Goal: Register for event/course: Sign up to attend an event or enroll in a course

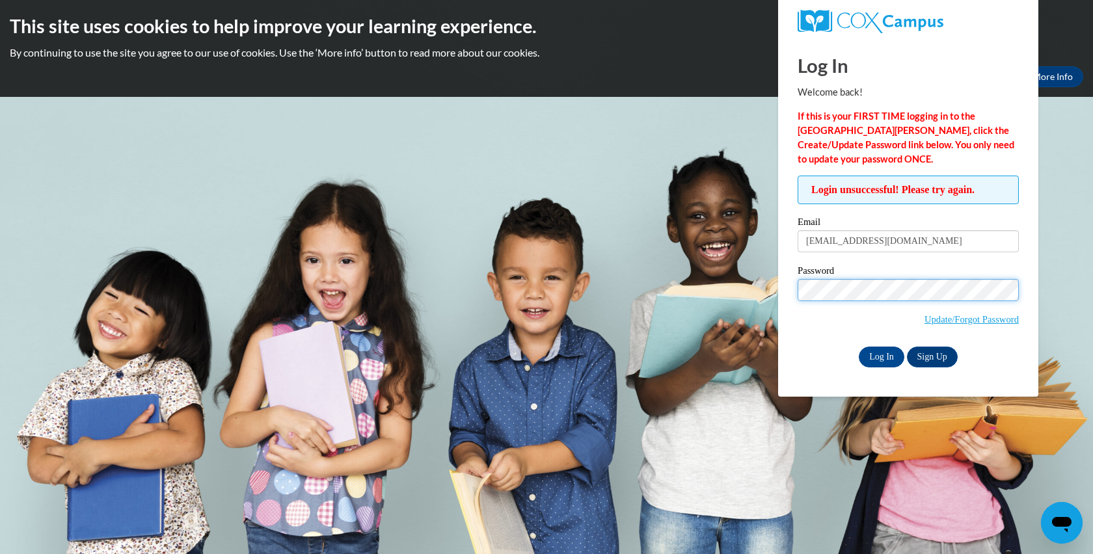
click at [858, 347] on input "Log In" at bounding box center [881, 357] width 46 height 21
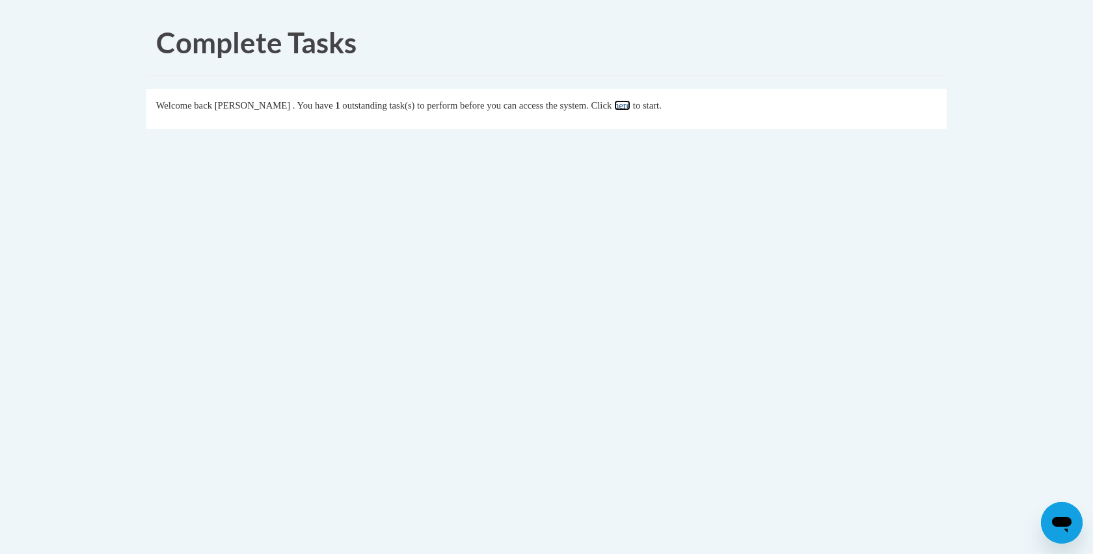
click at [630, 107] on link "here" at bounding box center [622, 105] width 16 height 10
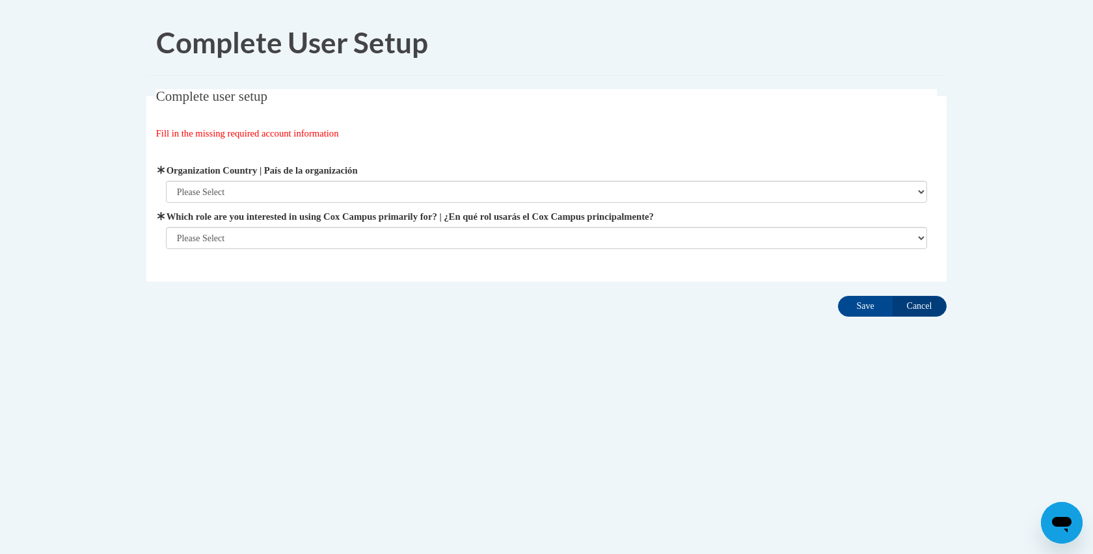
click at [363, 180] on span "Organization Country | País de la organización Please Select United States | Es…" at bounding box center [547, 183] width 762 height 40
click at [330, 190] on select "Please Select United States | Estados Unidos Outside of the United States | Fue…" at bounding box center [547, 192] width 762 height 22
select select "ad49bcad-a171-4b2e-b99c-48b446064914"
click at [269, 239] on select "Please Select College/University | Colegio/Universidad Community/Nonprofit Part…" at bounding box center [547, 238] width 762 height 22
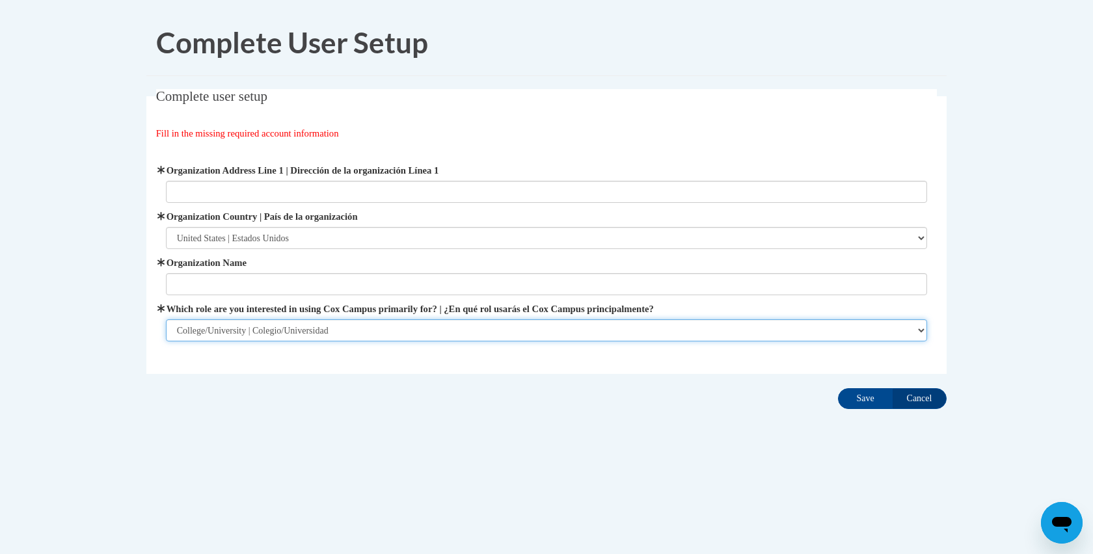
click at [296, 333] on select "Please Select College/University | Colegio/Universidad Community/Nonprofit Part…" at bounding box center [547, 330] width 762 height 22
select select "fbf2d438-af2f-41f8-98f1-81c410e29de3"
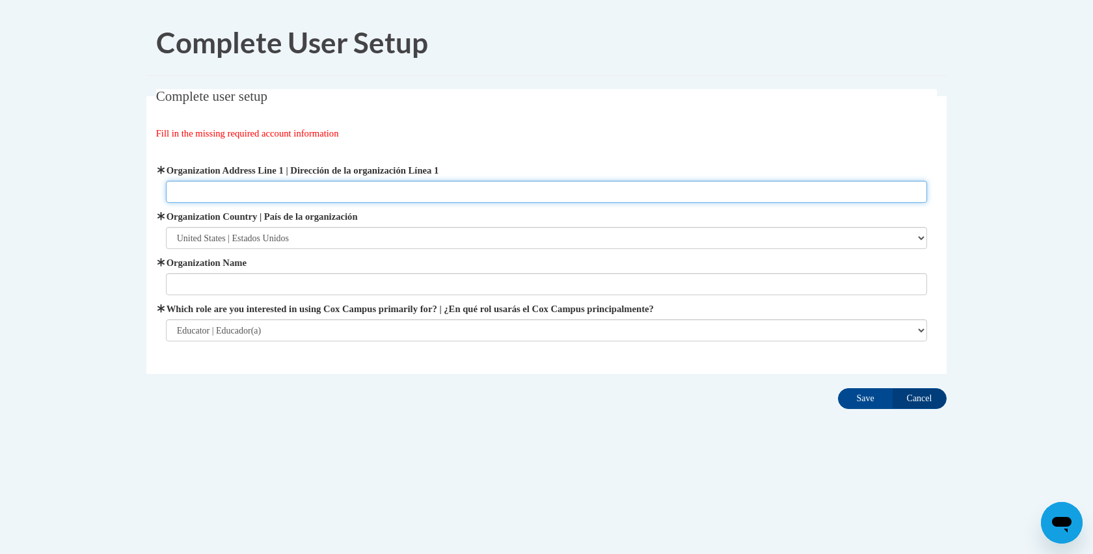
click at [295, 194] on input "Organization Address Line 1 | Dirección de la organización Línea 1" at bounding box center [547, 192] width 762 height 22
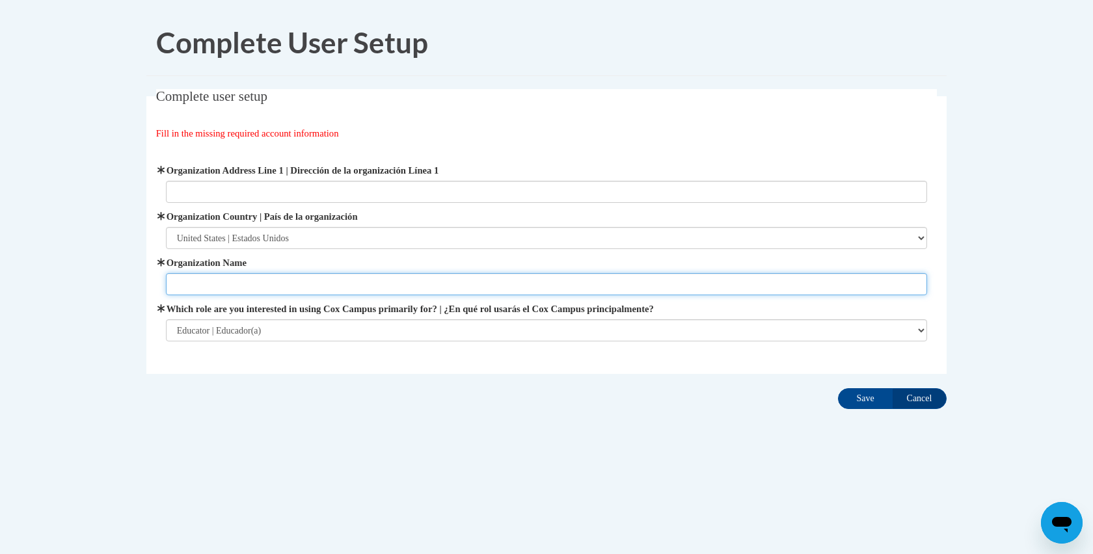
click at [288, 295] on input "Organization Name" at bounding box center [547, 284] width 762 height 22
type input "Child Focus"
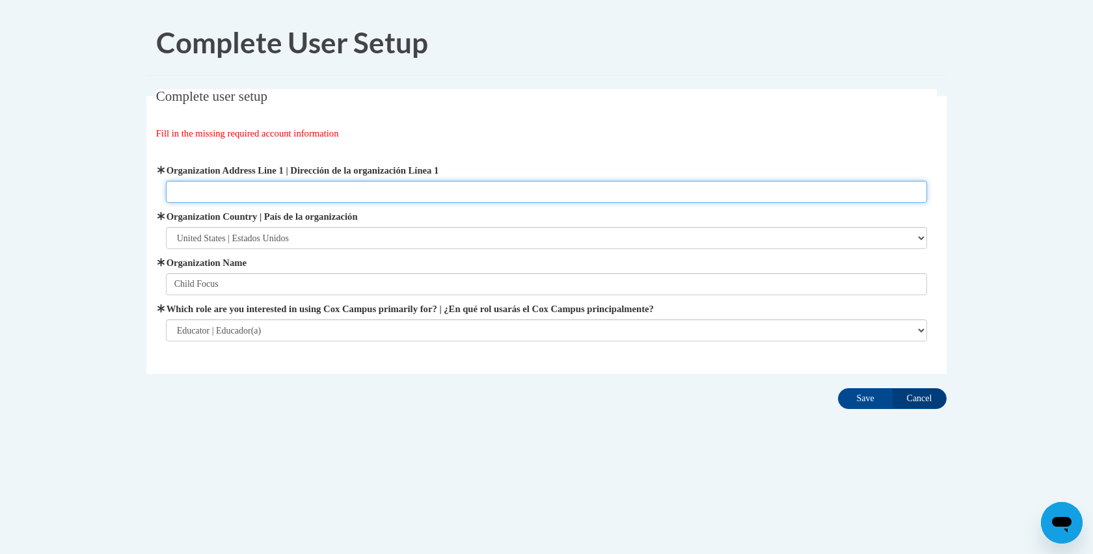
click at [241, 187] on input "Organization Address Line 1 | Dirección de la organización Línea 1" at bounding box center [547, 192] width 762 height 22
type input "4629 Aicholtz Rd"
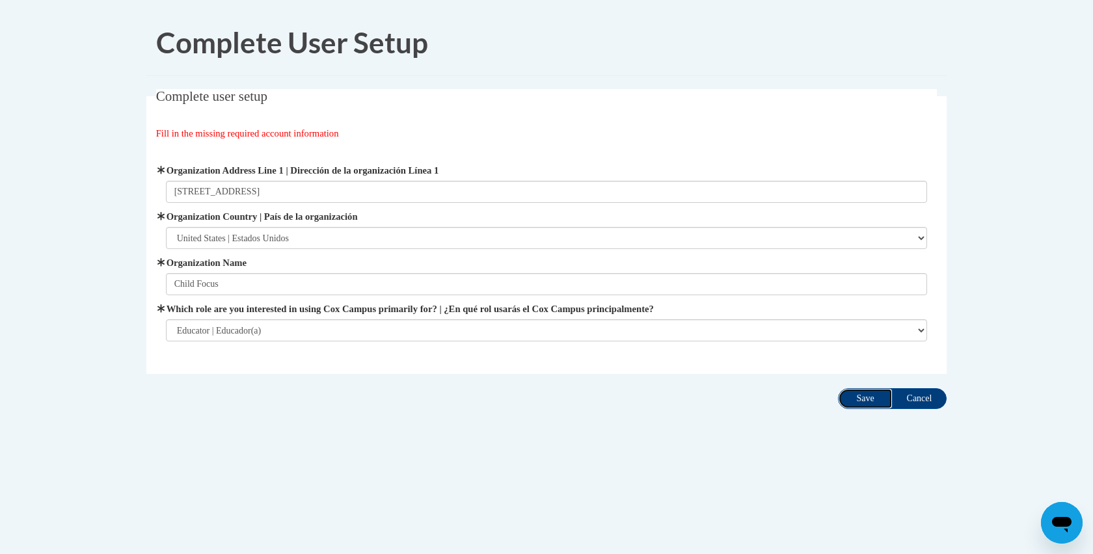
click at [851, 401] on input "Save" at bounding box center [865, 398] width 55 height 21
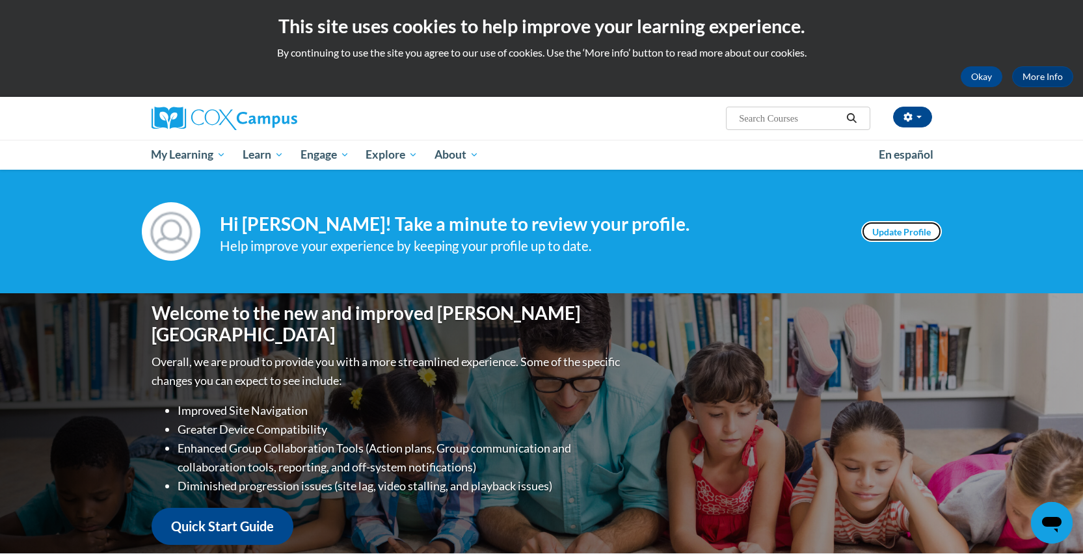
click at [897, 238] on link "Update Profile" at bounding box center [901, 231] width 81 height 21
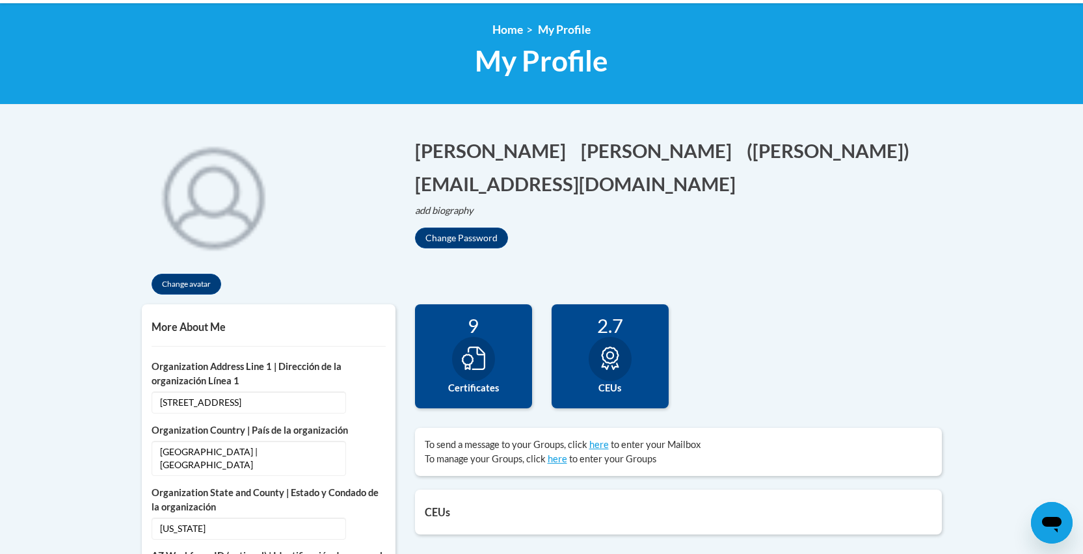
scroll to position [168, 0]
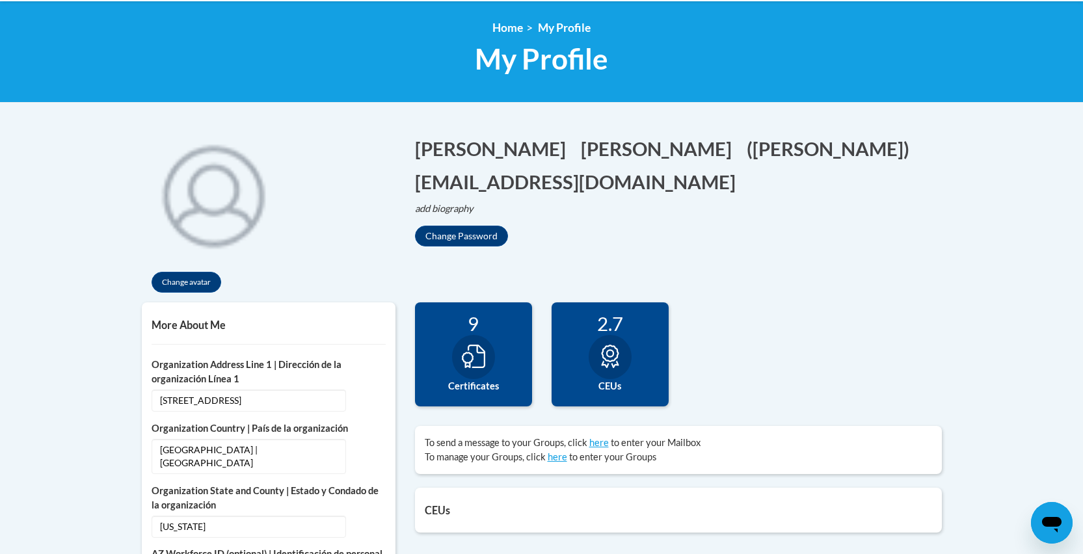
click at [460, 338] on div "9 Certificates" at bounding box center [473, 354] width 117 height 104
click at [479, 364] on icon at bounding box center [473, 356] width 23 height 23
click at [475, 378] on div at bounding box center [473, 357] width 43 height 44
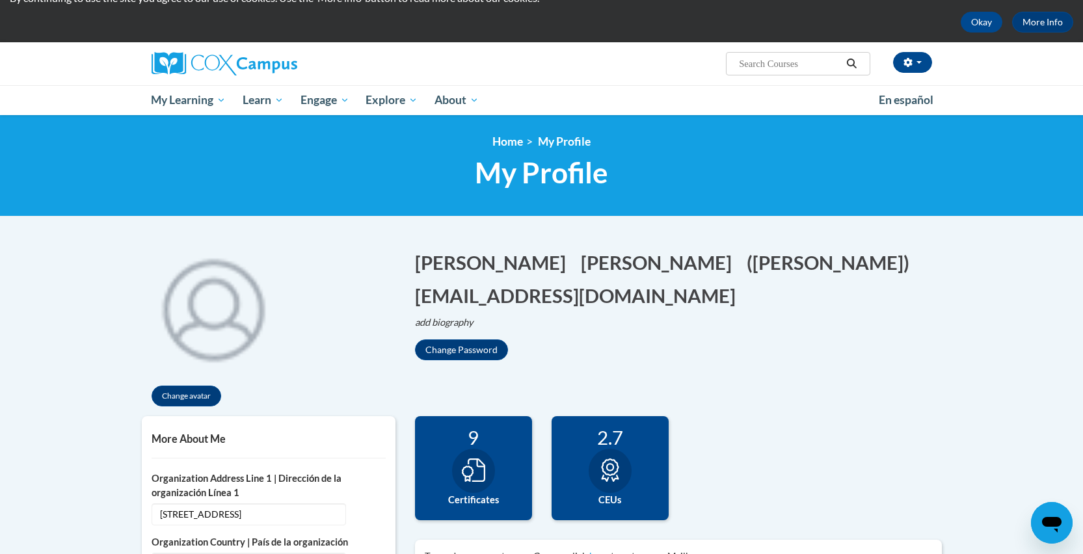
scroll to position [0, 0]
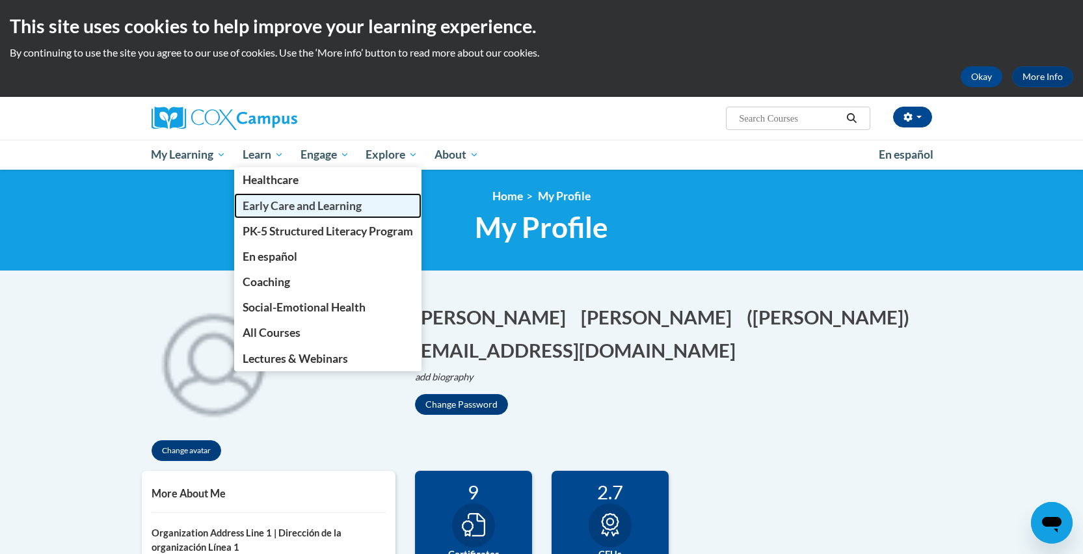
click at [279, 209] on span "Early Care and Learning" at bounding box center [302, 206] width 119 height 14
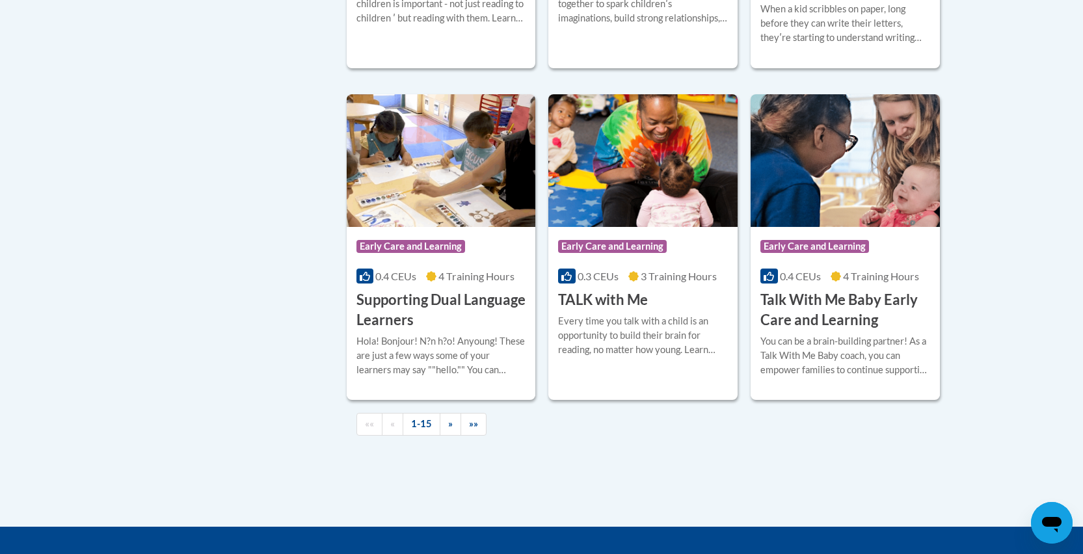
scroll to position [1839, 0]
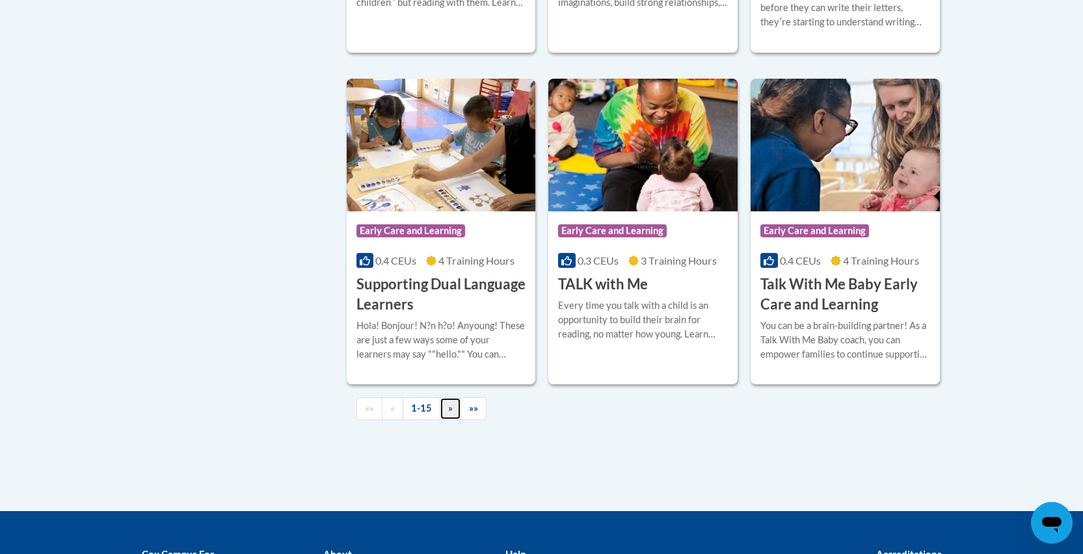
click at [444, 420] on link "»" at bounding box center [450, 408] width 21 height 23
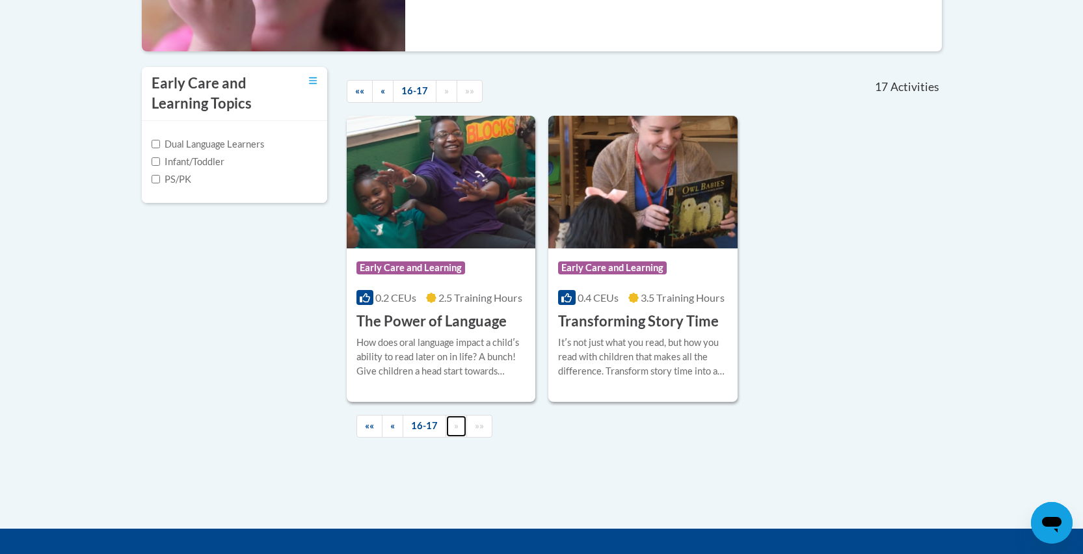
scroll to position [408, 0]
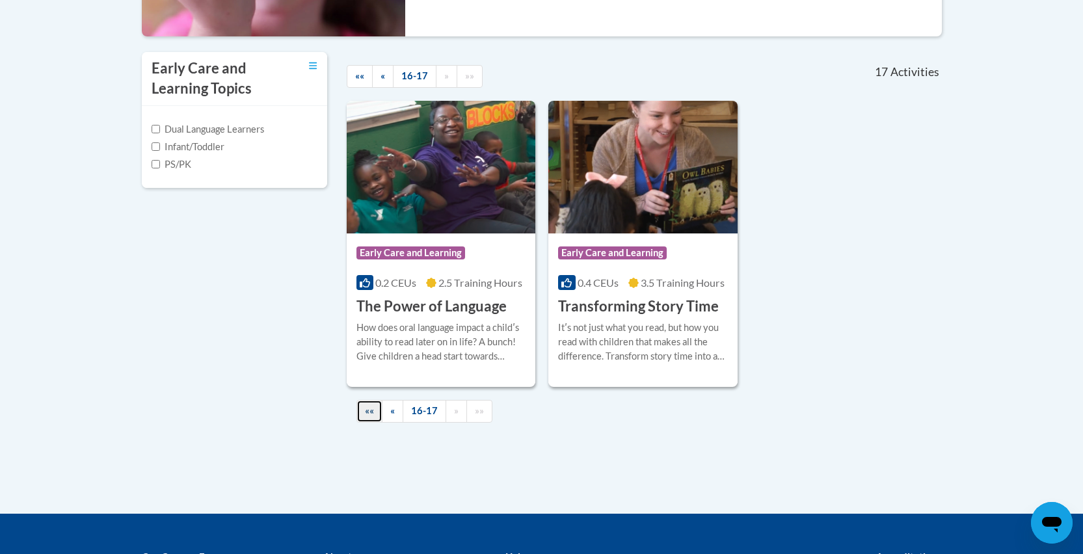
click at [367, 414] on span "««" at bounding box center [369, 410] width 9 height 11
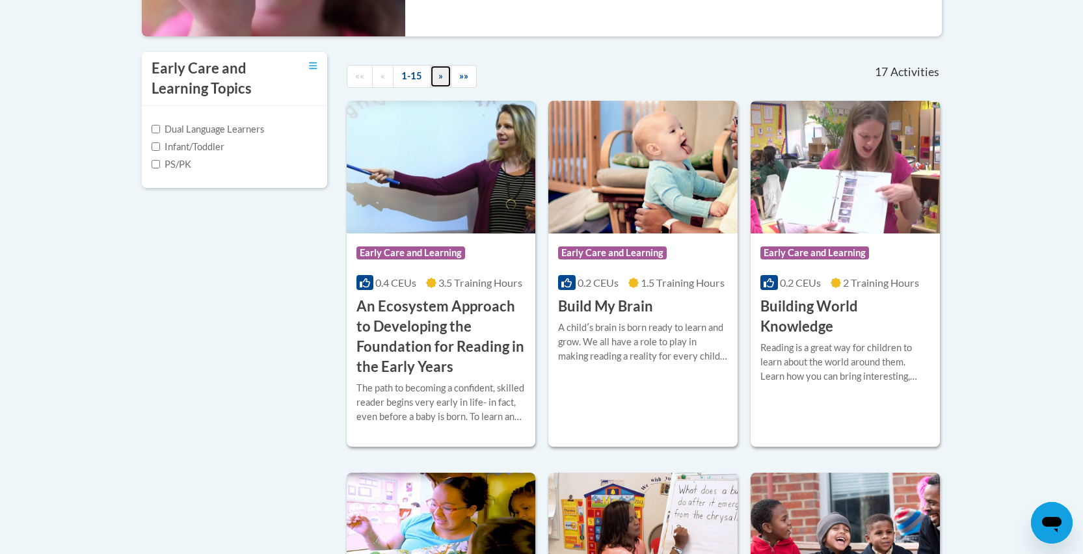
click at [434, 80] on link "»" at bounding box center [440, 76] width 21 height 23
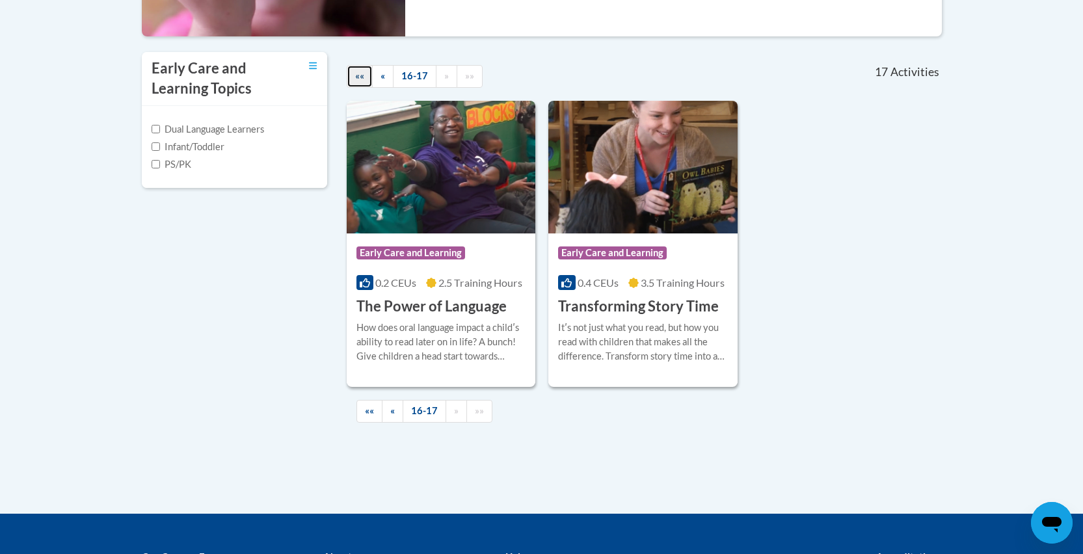
click at [364, 79] on span "««" at bounding box center [359, 75] width 9 height 11
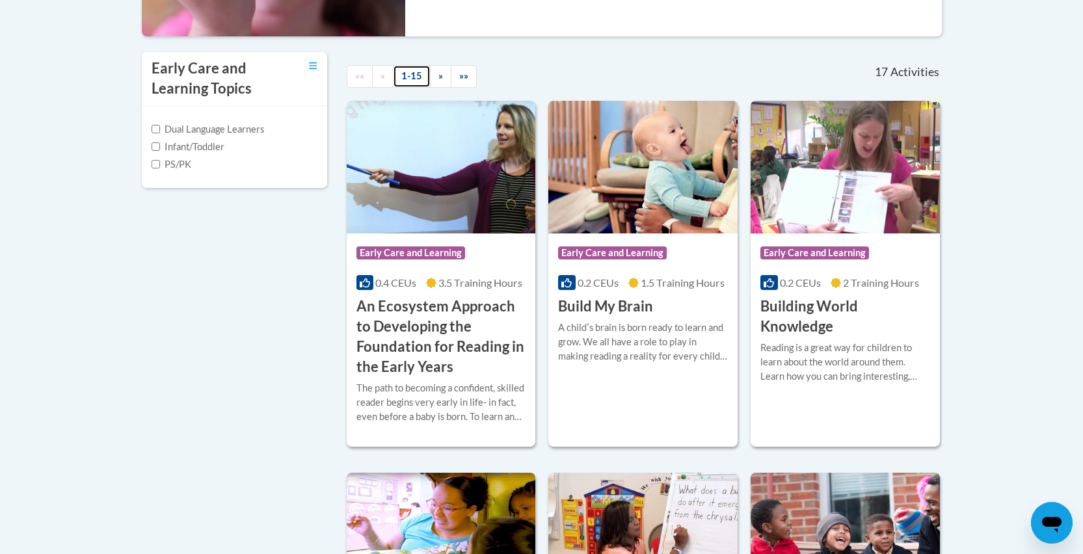
click at [416, 78] on link "1-15" at bounding box center [412, 76] width 38 height 23
click at [456, 77] on link "»»" at bounding box center [464, 76] width 26 height 23
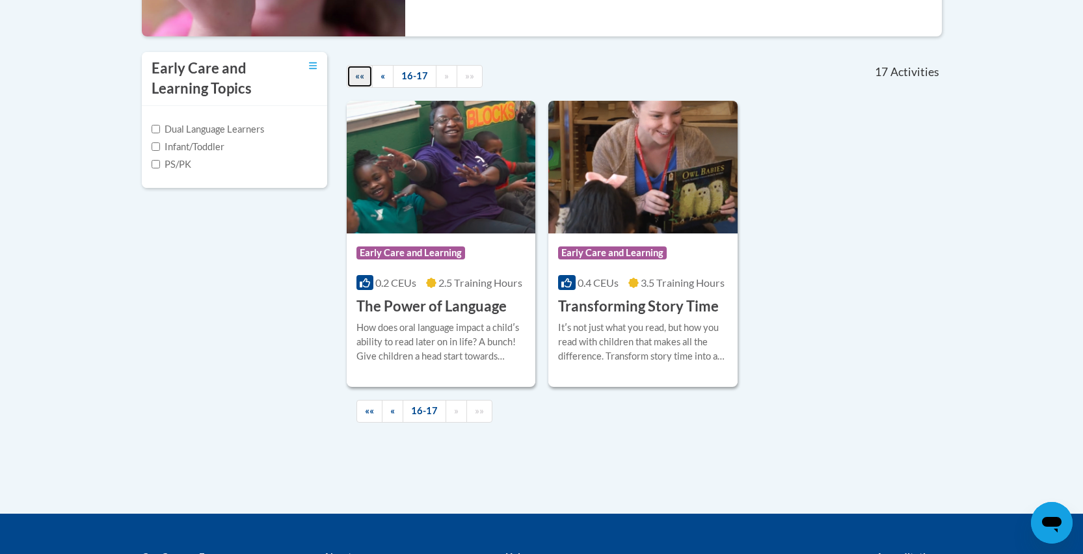
click at [351, 74] on link "««" at bounding box center [360, 76] width 26 height 23
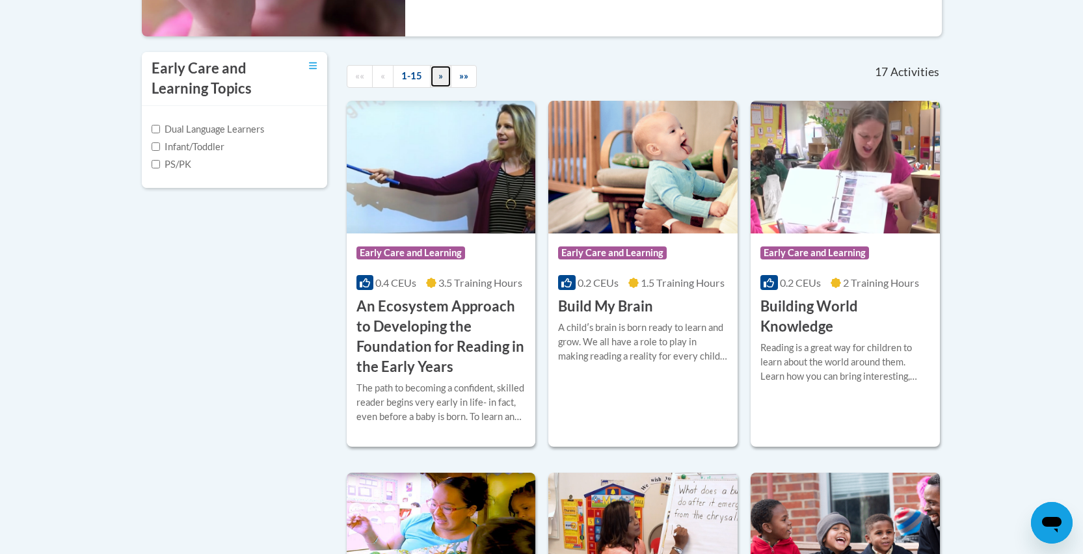
click at [442, 77] on span "»" at bounding box center [440, 75] width 5 height 11
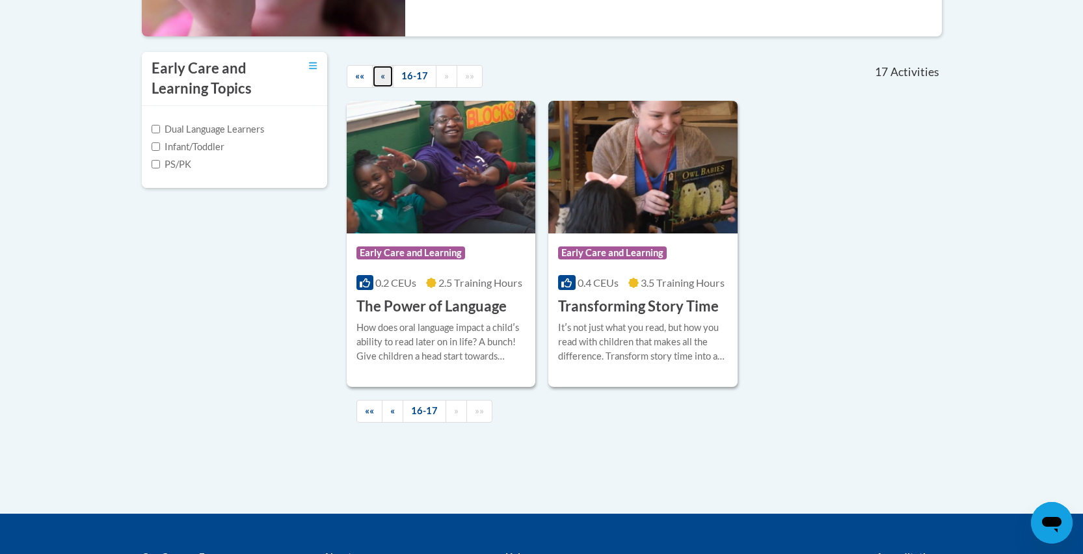
click at [390, 74] on link "«" at bounding box center [382, 76] width 21 height 23
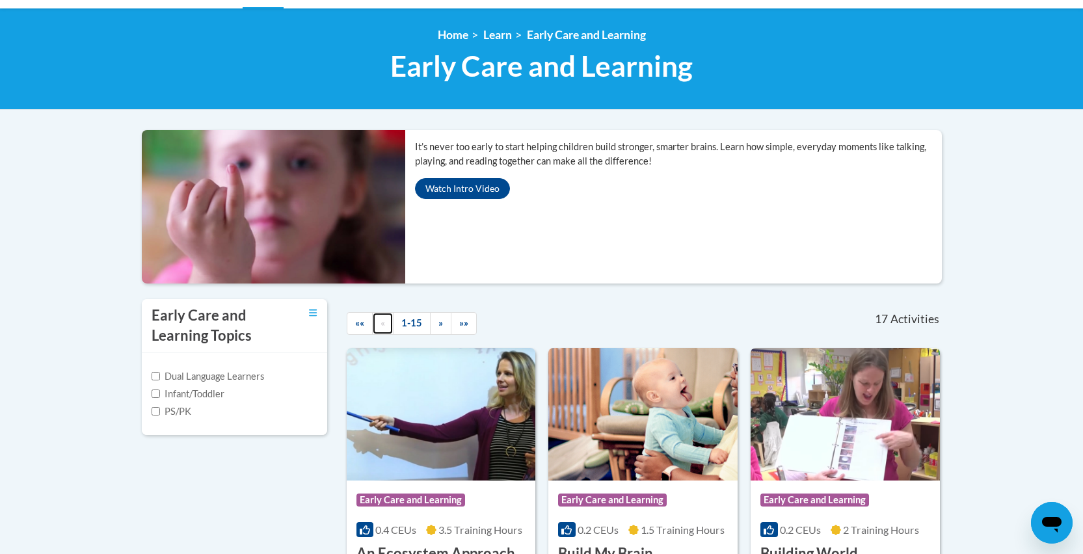
scroll to position [157, 0]
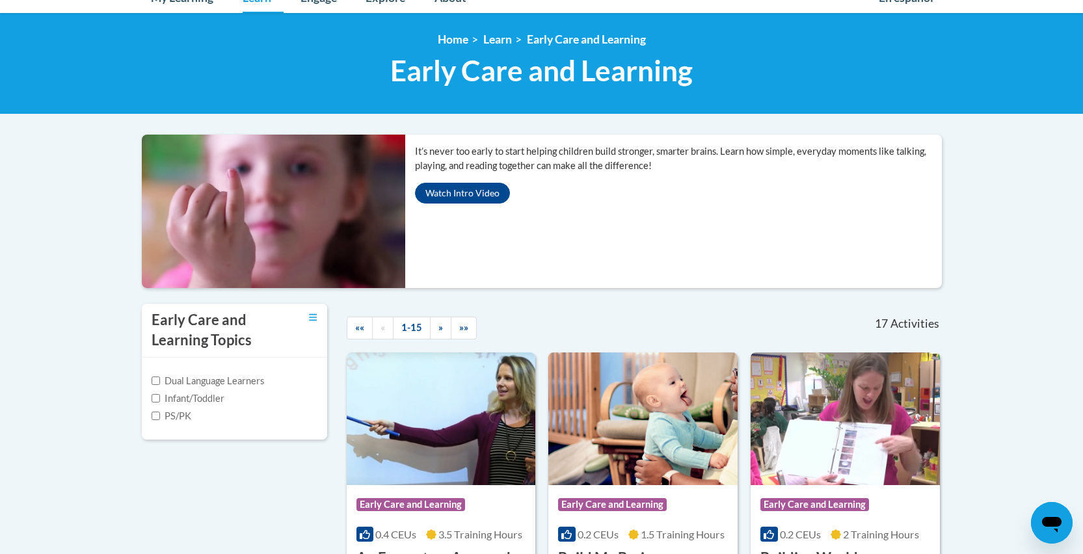
click at [196, 398] on label "Infant/Toddler" at bounding box center [188, 399] width 73 height 14
click at [160, 398] on input "Infant/Toddler" at bounding box center [156, 398] width 8 height 8
checkbox input "true"
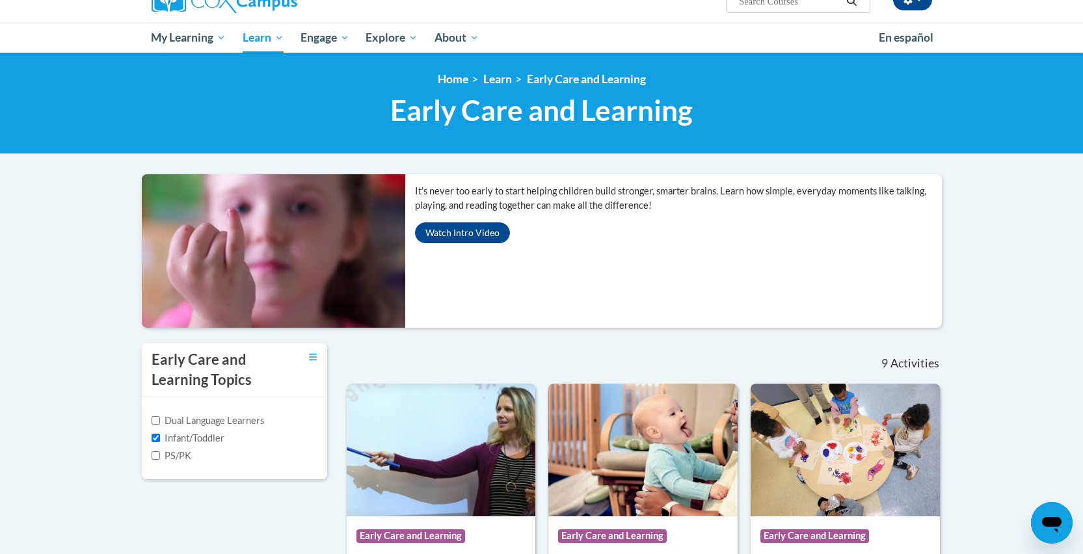
scroll to position [110, 0]
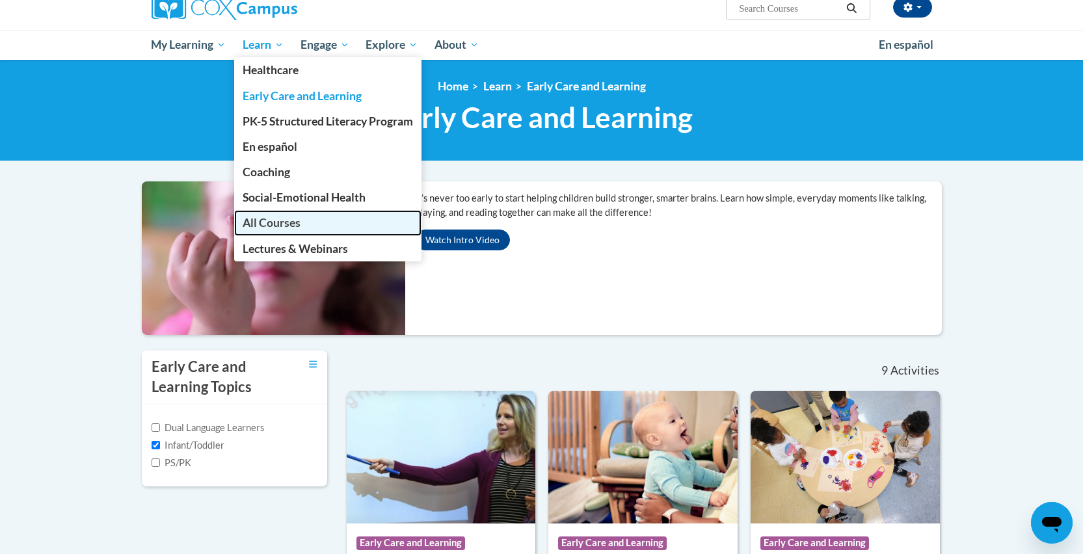
click at [281, 222] on span "All Courses" at bounding box center [272, 223] width 58 height 14
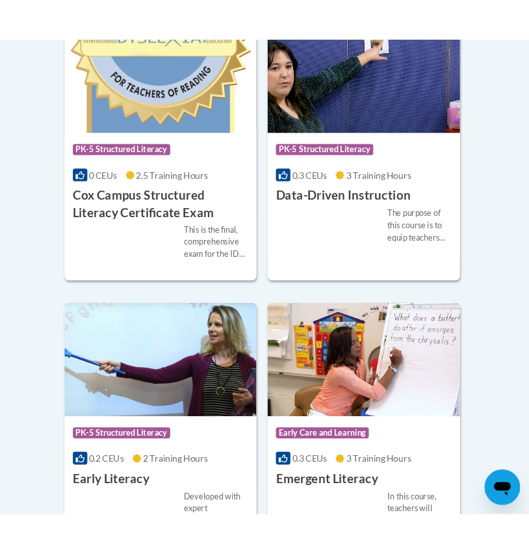
scroll to position [2052, 0]
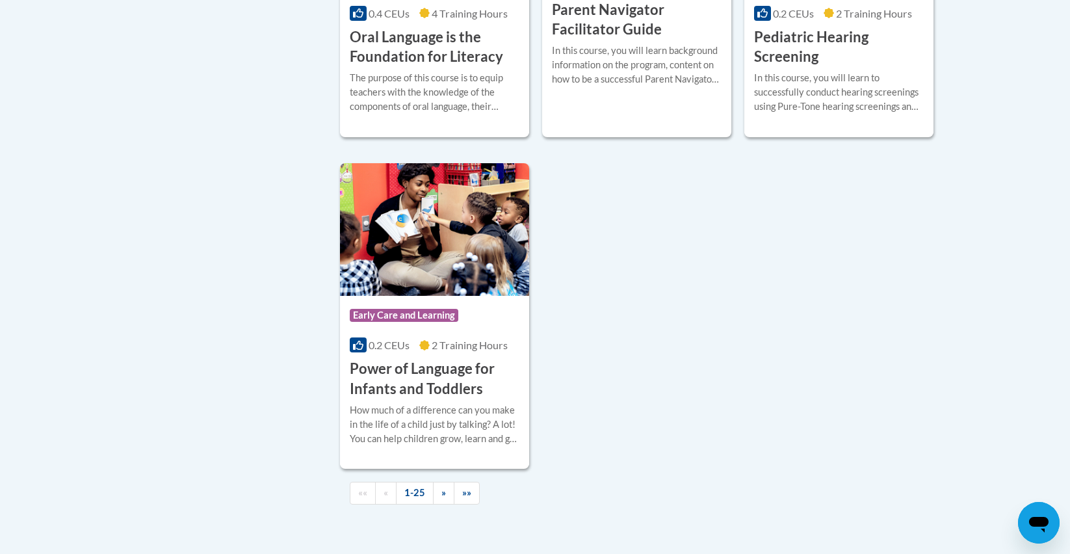
scroll to position [2990, 0]
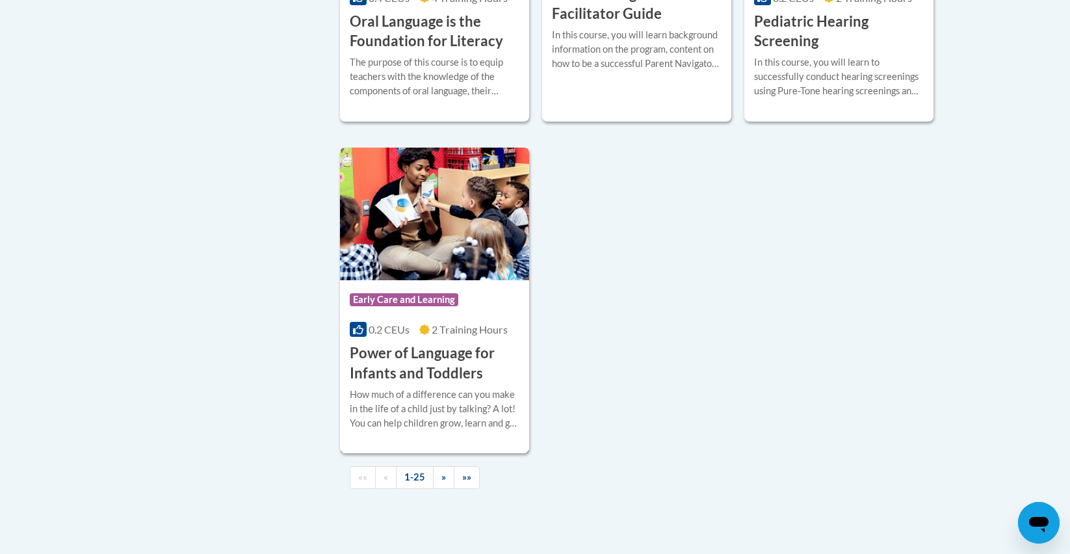
click at [454, 234] on img at bounding box center [434, 214] width 189 height 133
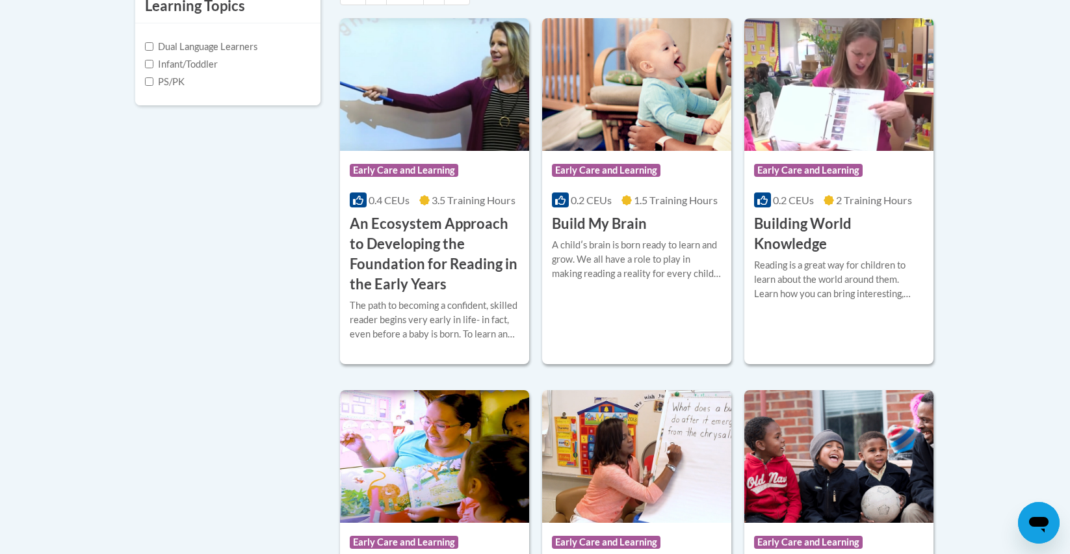
scroll to position [474, 0]
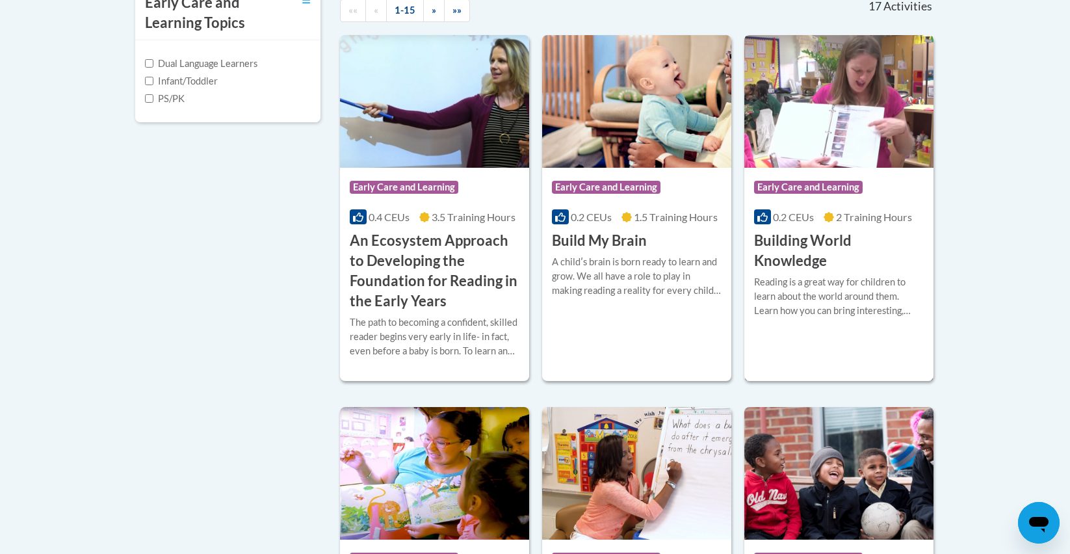
click at [851, 153] on img at bounding box center [839, 101] width 189 height 133
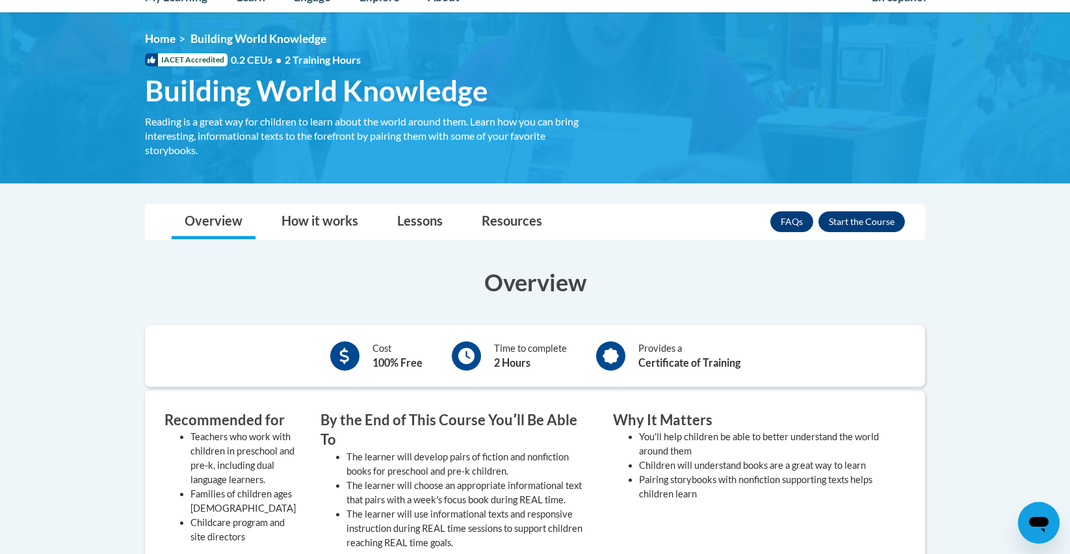
scroll to position [150, 0]
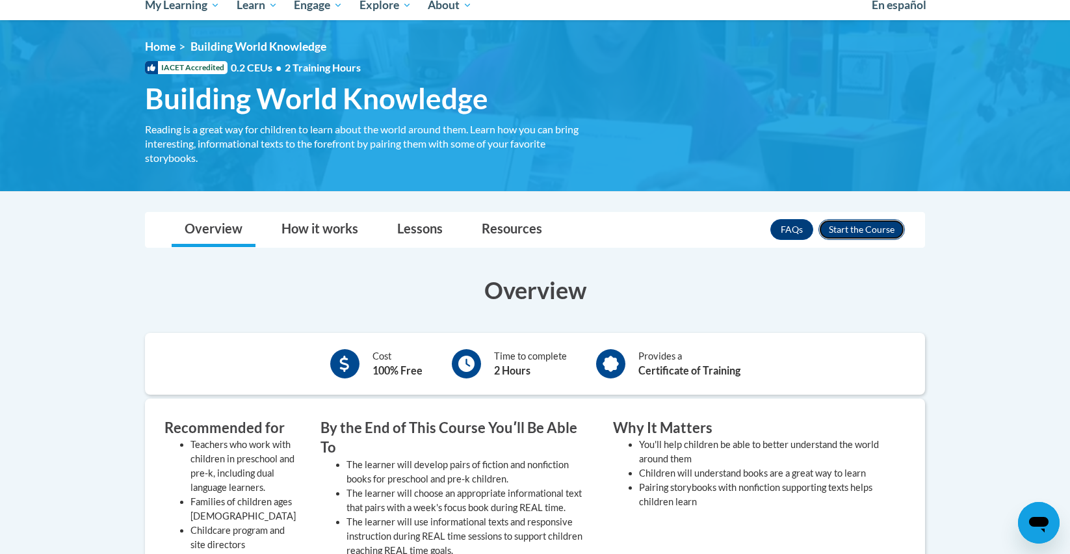
click at [882, 226] on button "Enroll" at bounding box center [862, 229] width 86 height 21
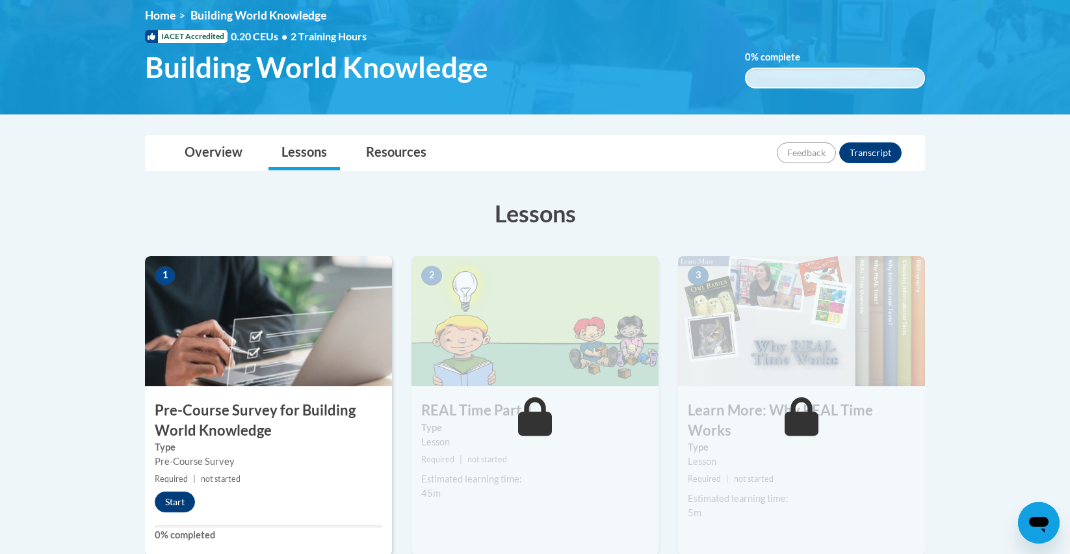
scroll to position [190, 0]
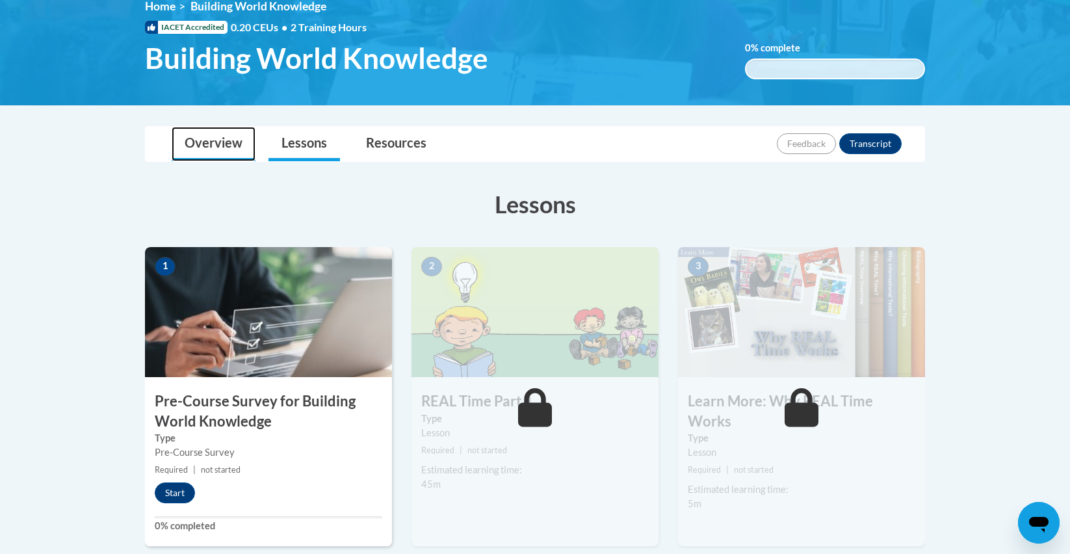
click at [211, 149] on link "Overview" at bounding box center [214, 144] width 84 height 34
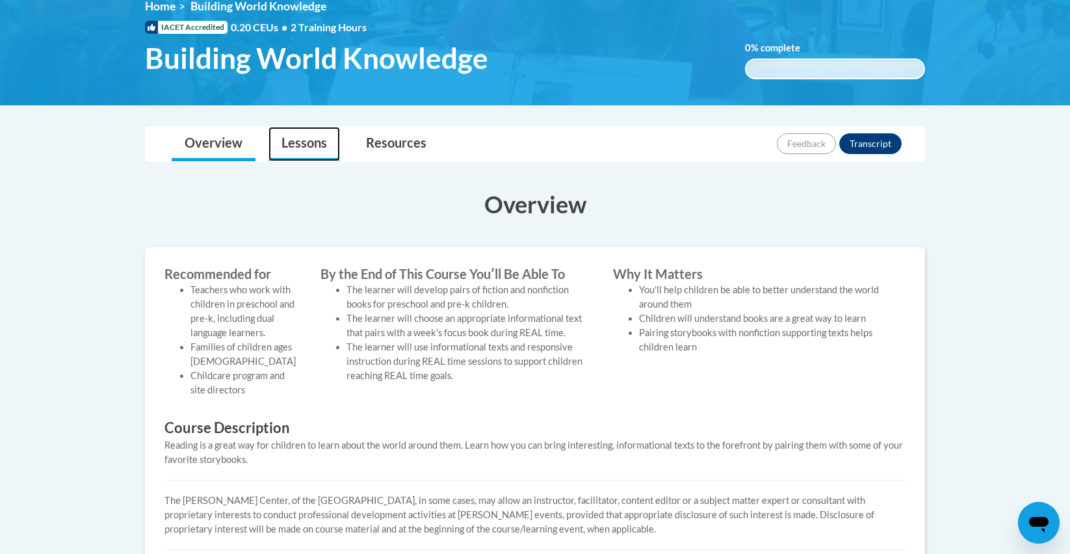
click at [291, 141] on link "Lessons" at bounding box center [305, 144] width 72 height 34
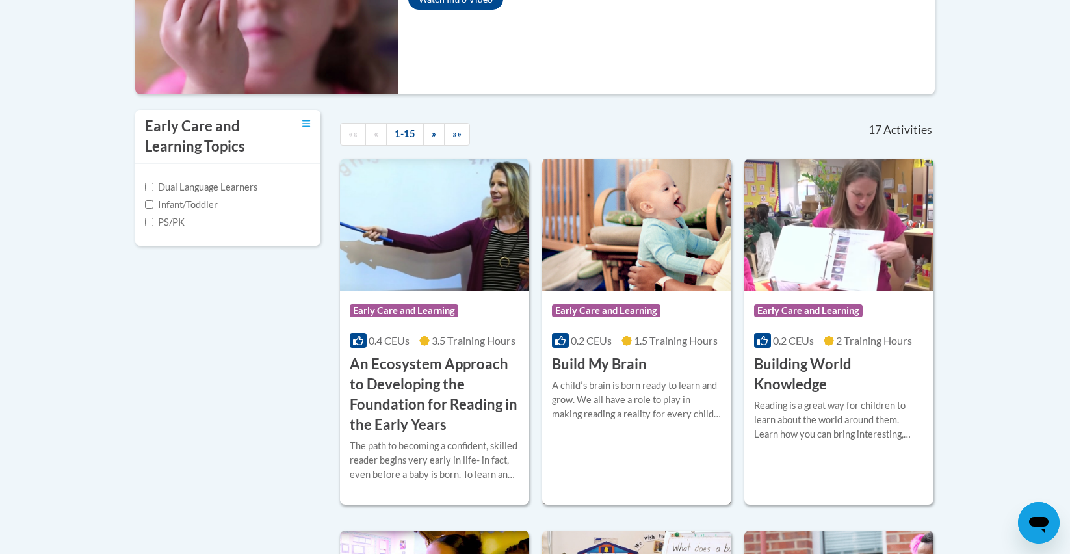
click at [696, 254] on img at bounding box center [636, 225] width 189 height 133
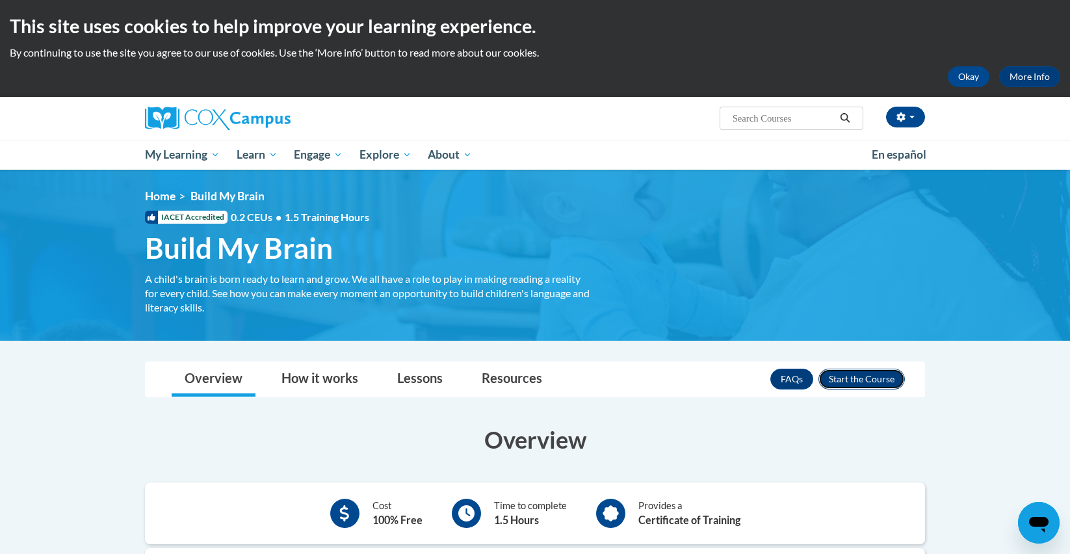
click at [857, 374] on button "Enroll" at bounding box center [862, 379] width 86 height 21
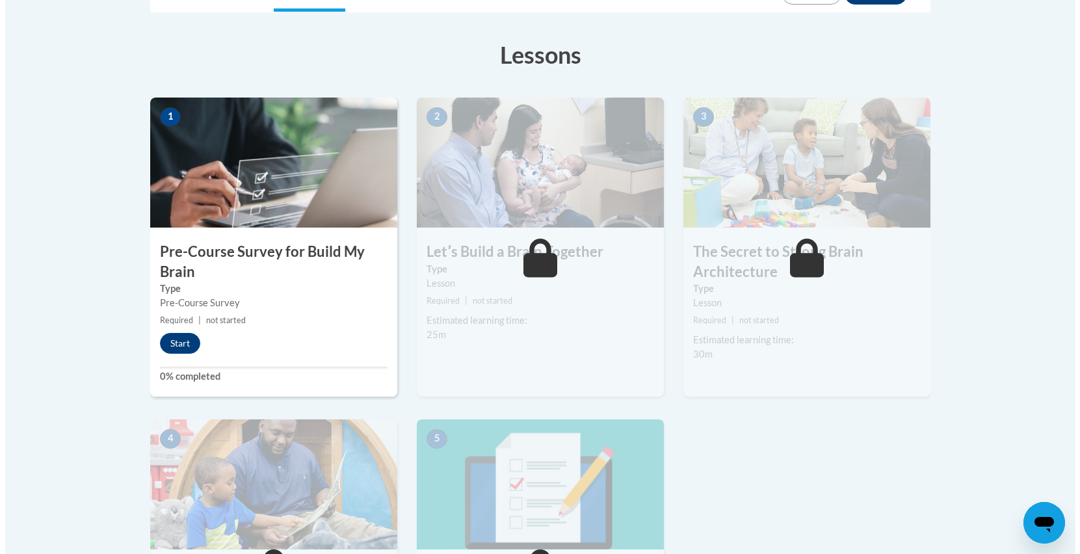
scroll to position [343, 0]
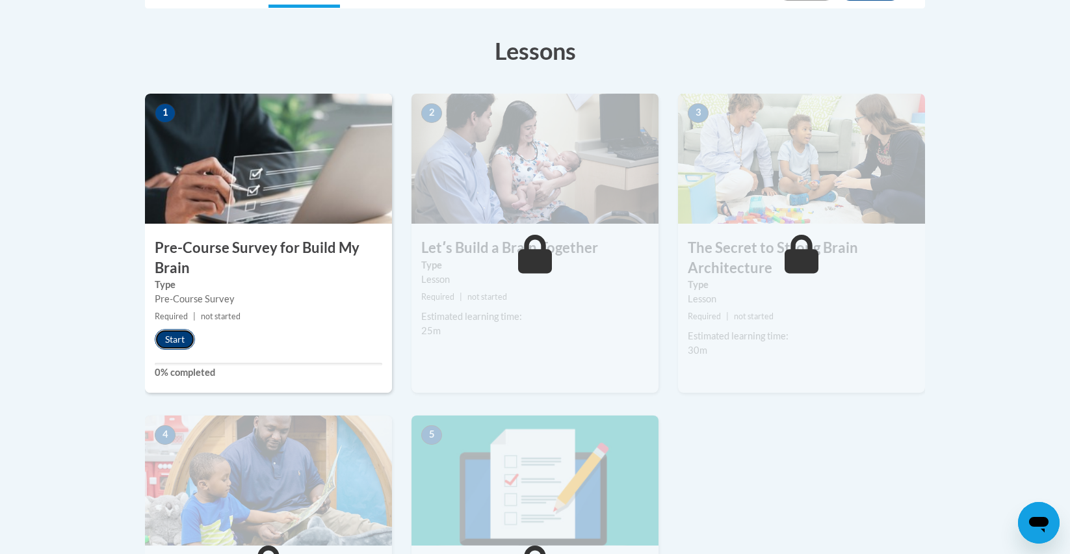
click at [169, 338] on button "Start" at bounding box center [175, 339] width 40 height 21
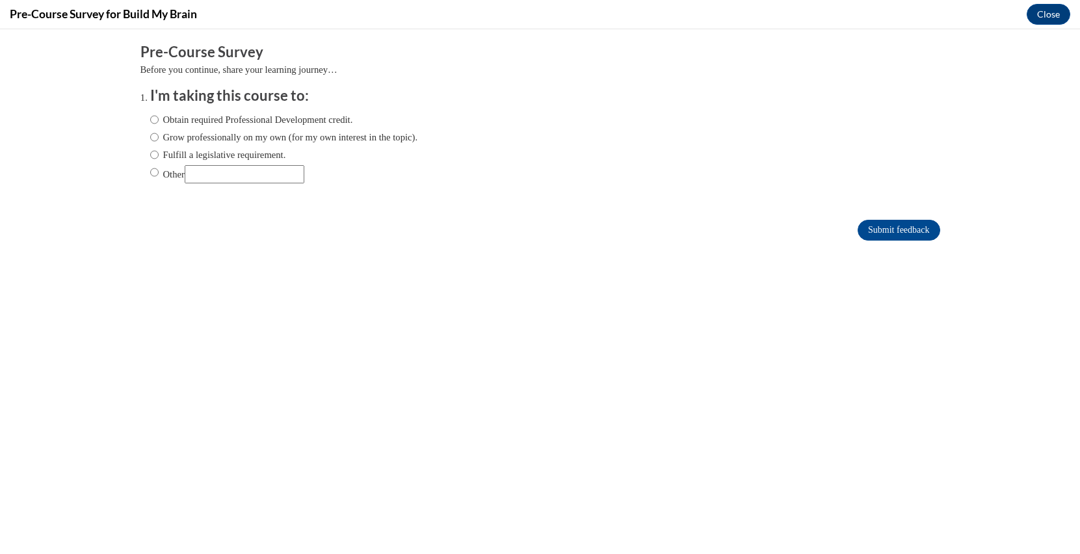
scroll to position [0, 0]
click at [186, 114] on label "Obtain required Professional Development credit." at bounding box center [251, 120] width 203 height 14
click at [159, 114] on input "Obtain required Professional Development credit." at bounding box center [154, 120] width 8 height 14
radio input "true"
click at [911, 236] on input "Submit feedback" at bounding box center [899, 230] width 82 height 21
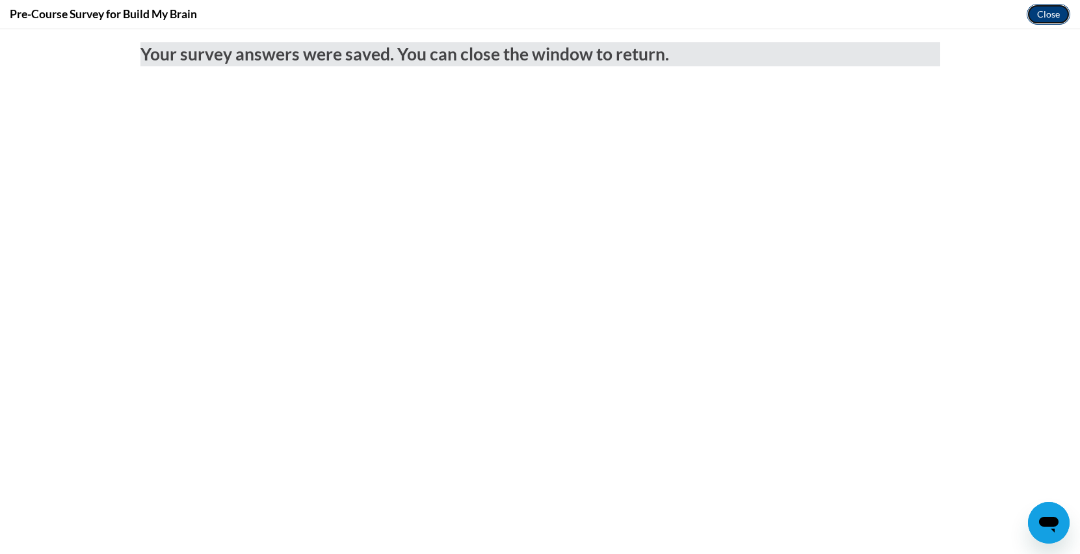
click at [1051, 10] on button "Close" at bounding box center [1049, 14] width 44 height 21
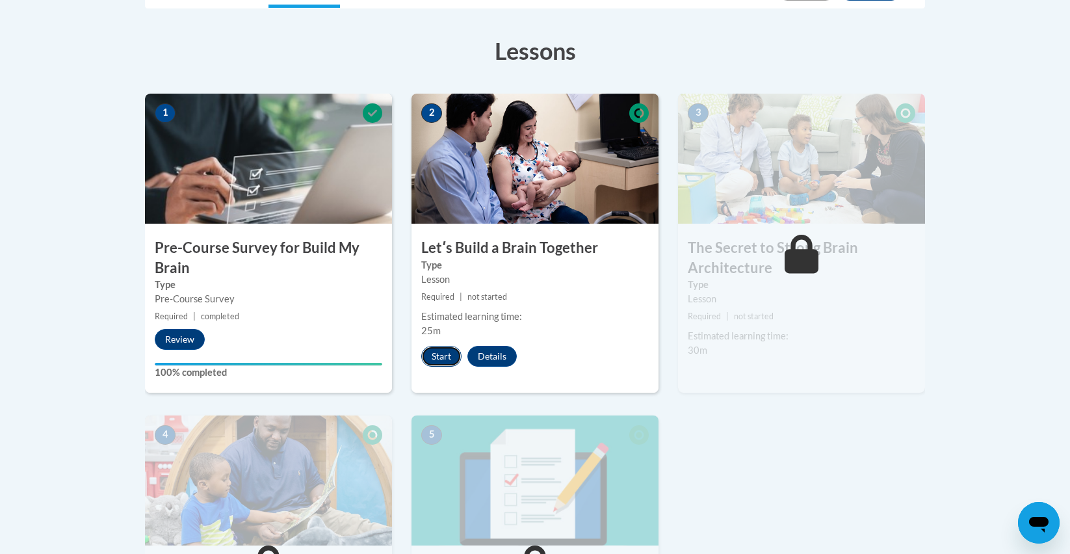
click at [438, 359] on button "Start" at bounding box center [441, 356] width 40 height 21
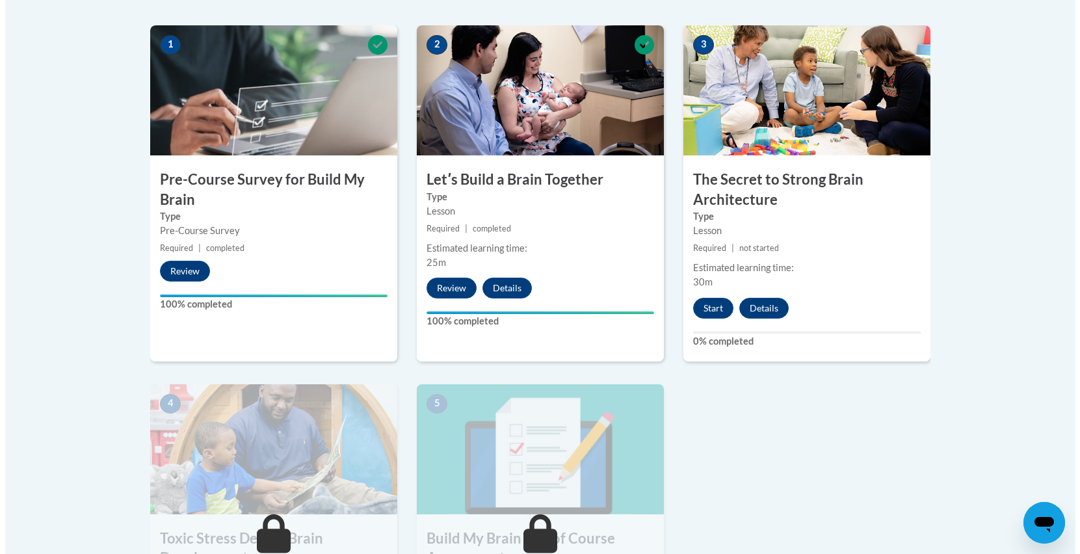
scroll to position [488, 0]
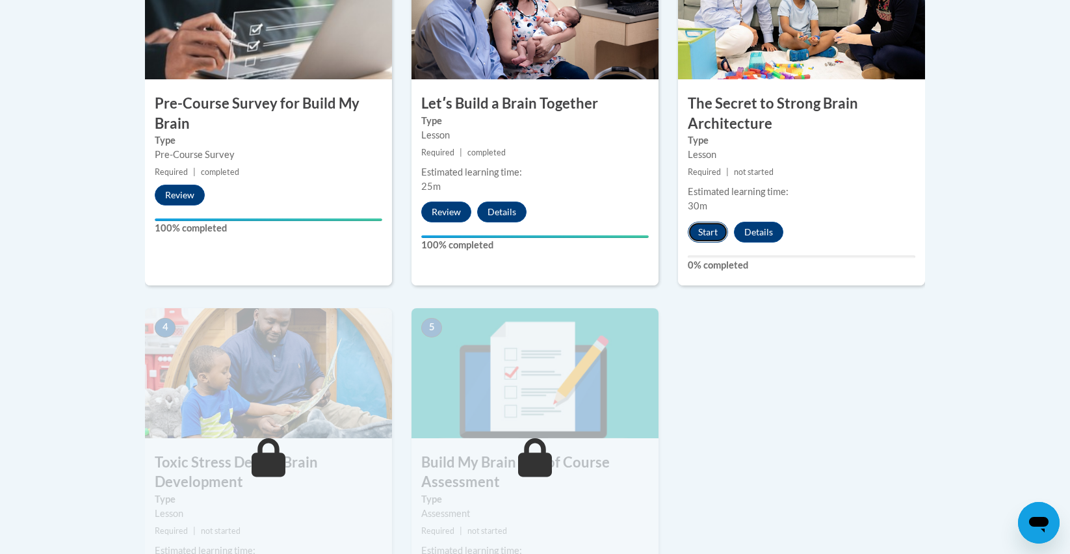
click at [706, 233] on button "Start" at bounding box center [708, 232] width 40 height 21
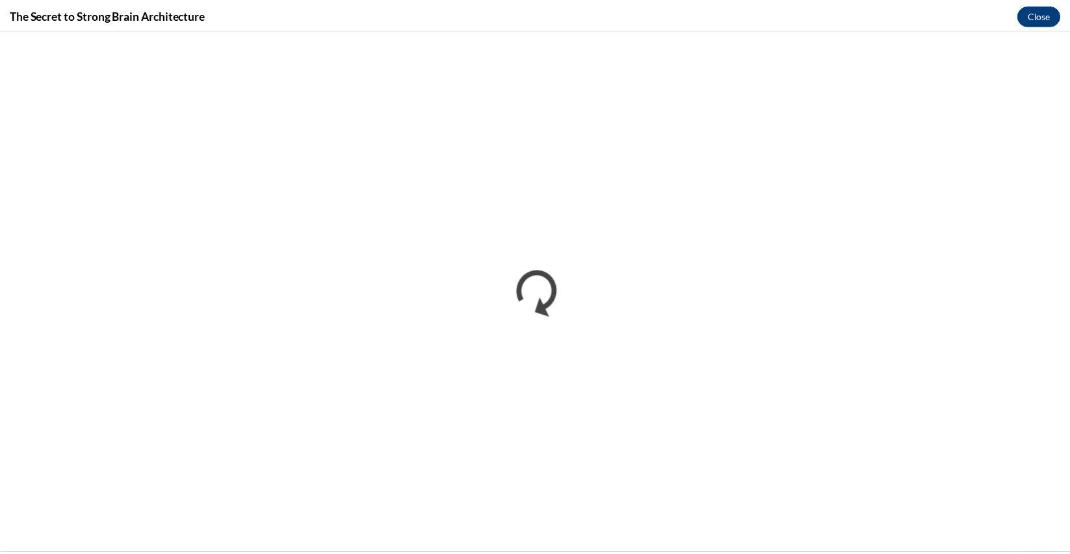
scroll to position [0, 0]
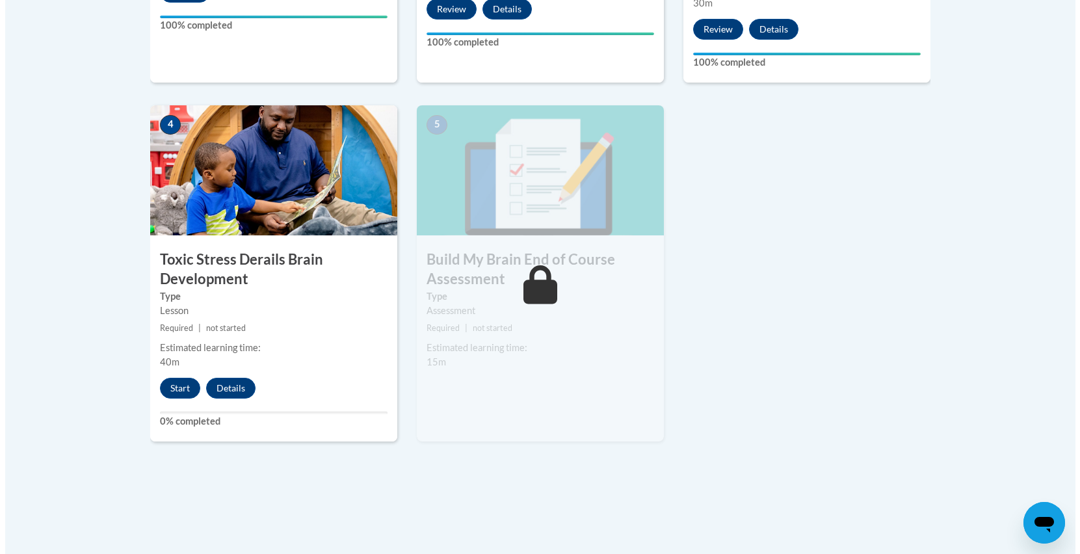
scroll to position [682, 0]
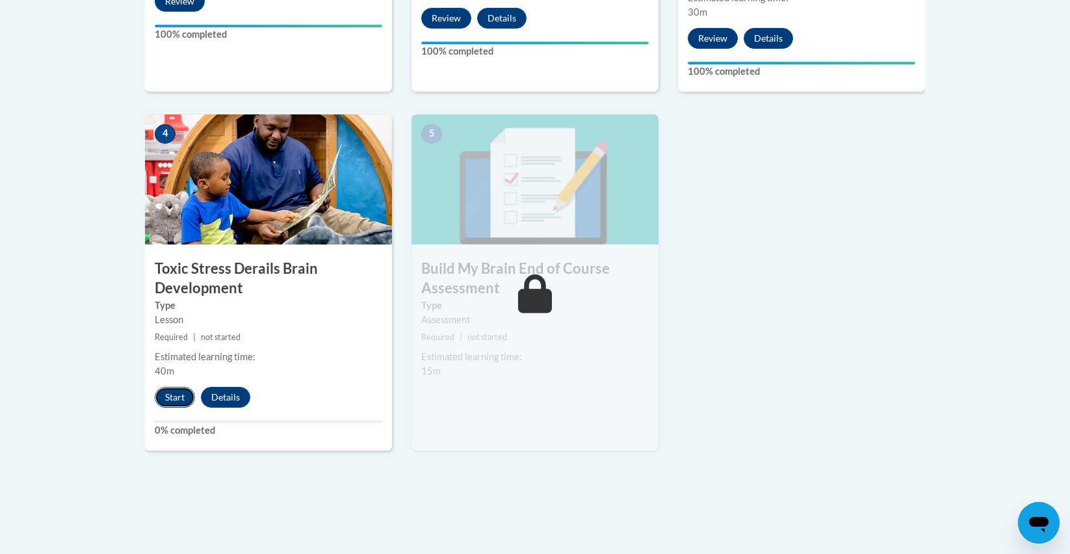
click at [170, 395] on button "Start" at bounding box center [175, 397] width 40 height 21
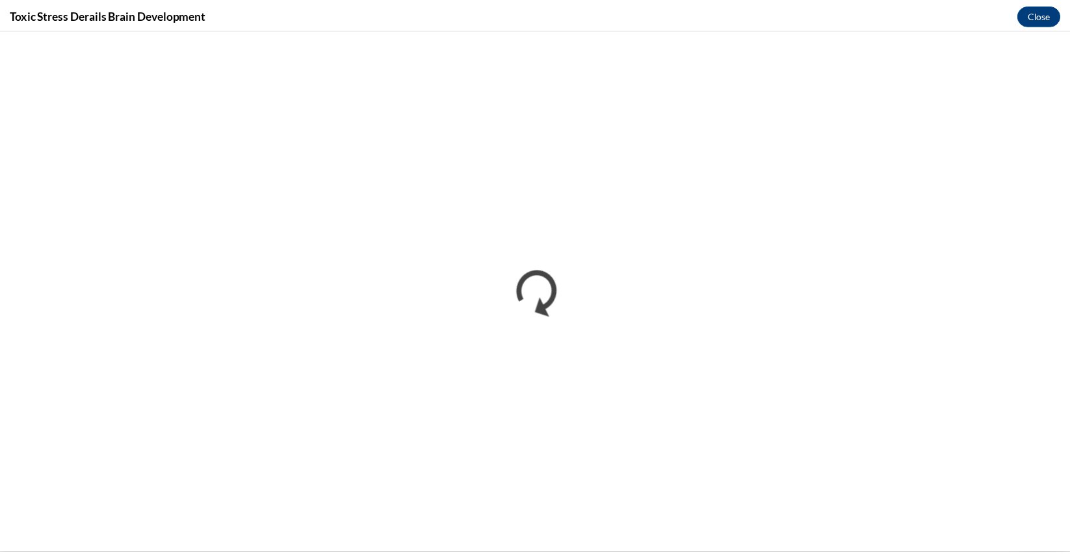
scroll to position [0, 0]
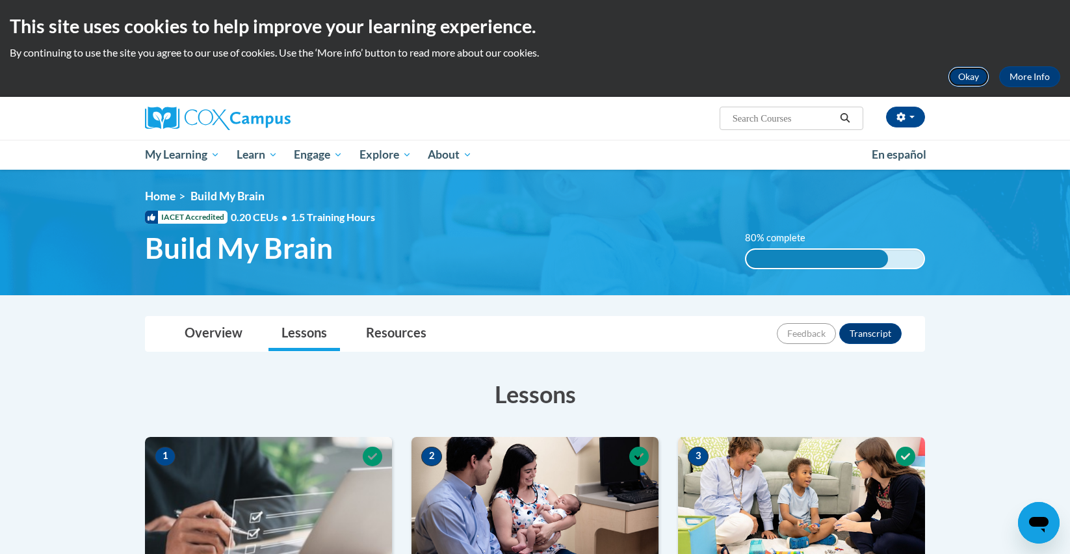
click at [977, 73] on button "Okay" at bounding box center [969, 76] width 42 height 21
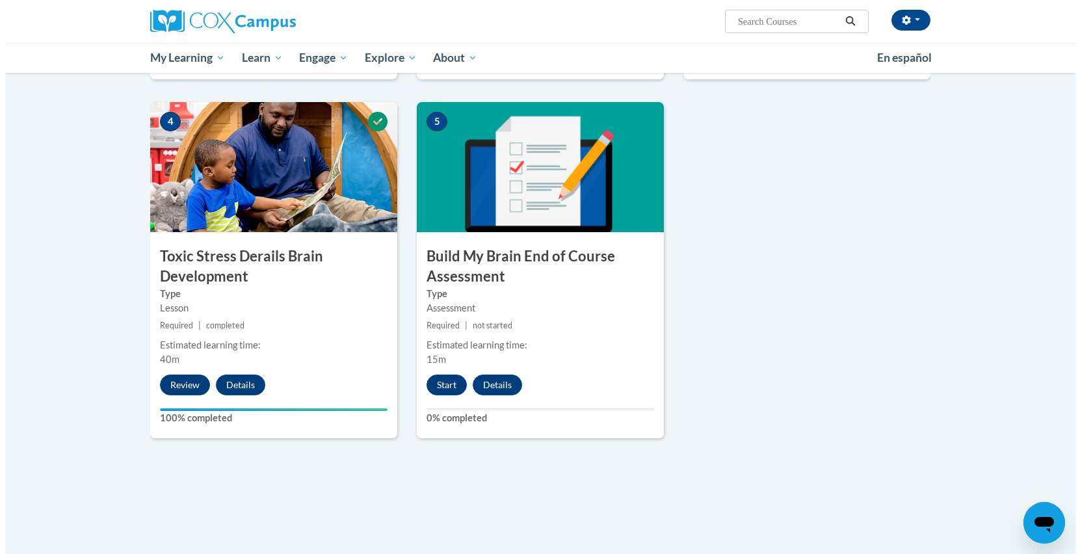
scroll to position [606, 0]
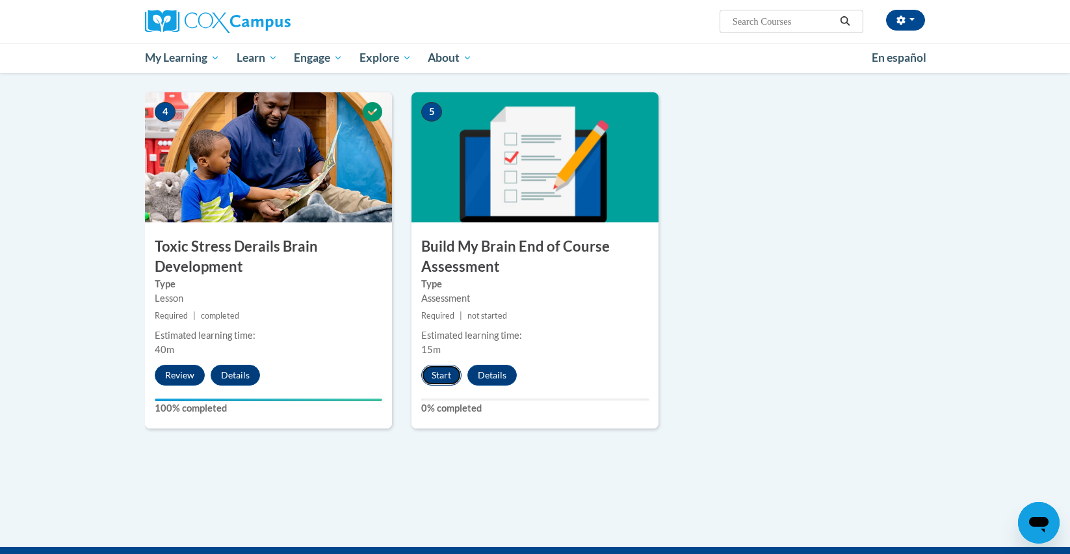
click at [449, 376] on button "Start" at bounding box center [441, 375] width 40 height 21
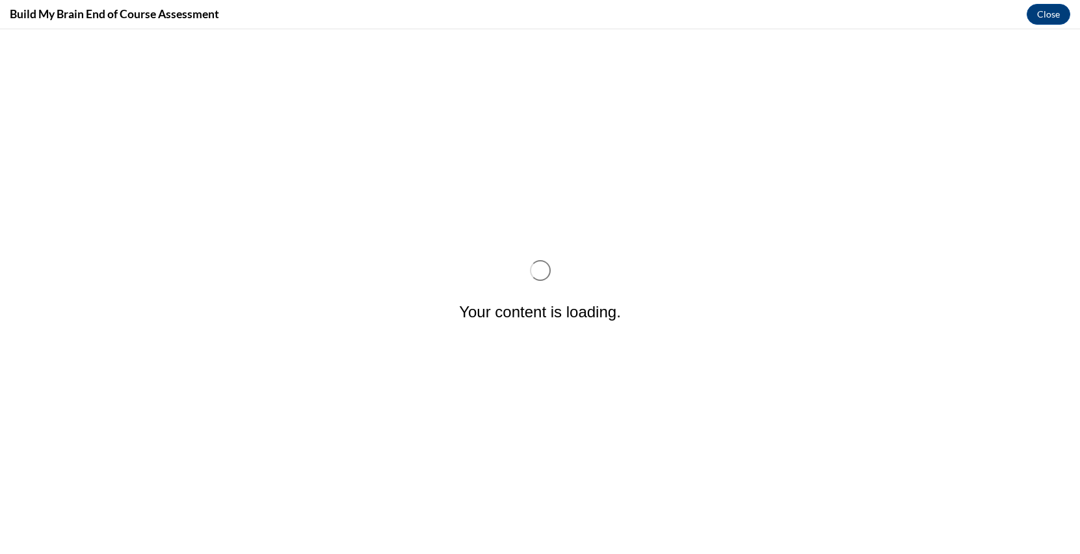
scroll to position [0, 0]
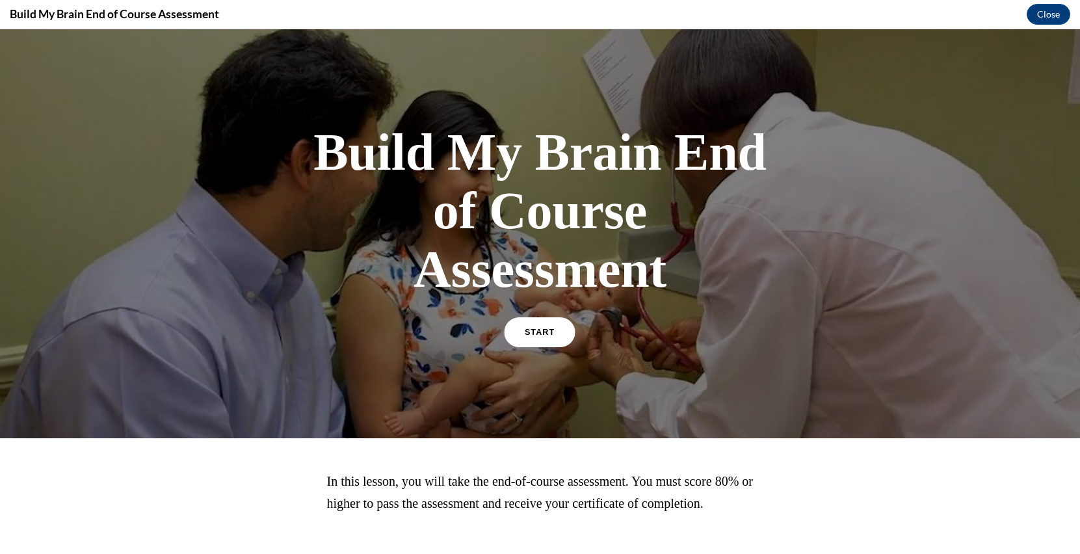
click at [525, 338] on span "START" at bounding box center [540, 333] width 30 height 10
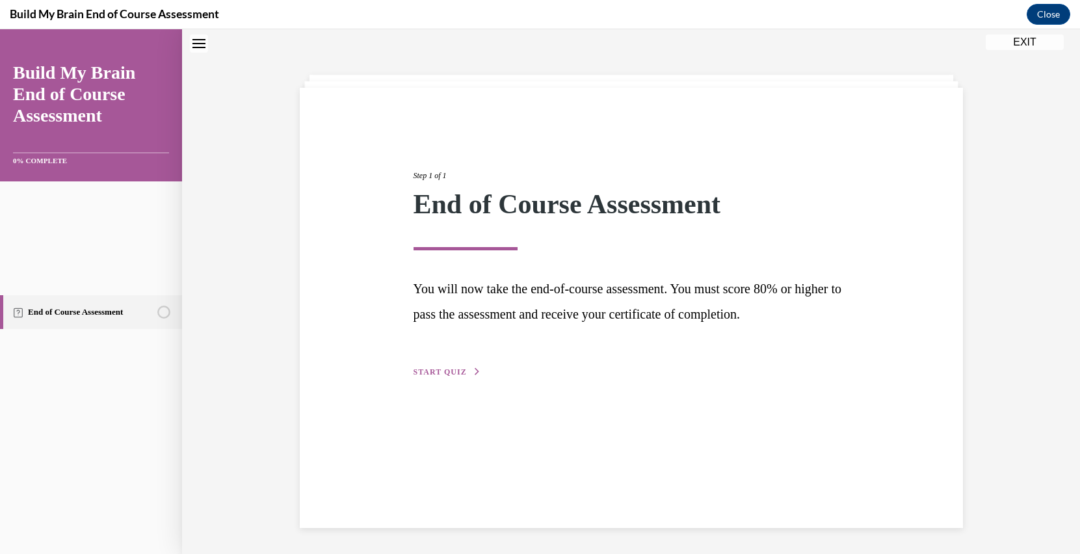
scroll to position [362, 0]
click at [467, 377] on span "START QUIZ" at bounding box center [440, 371] width 53 height 9
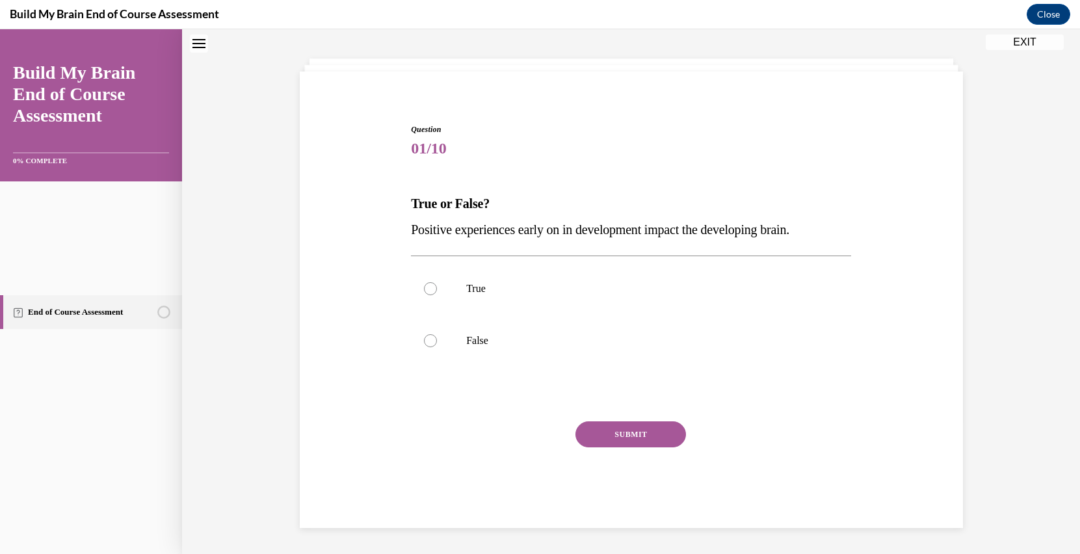
scroll to position [195, 0]
click at [545, 315] on label "True" at bounding box center [631, 289] width 440 height 52
click at [437, 295] on input "True" at bounding box center [430, 288] width 13 height 13
radio input "true"
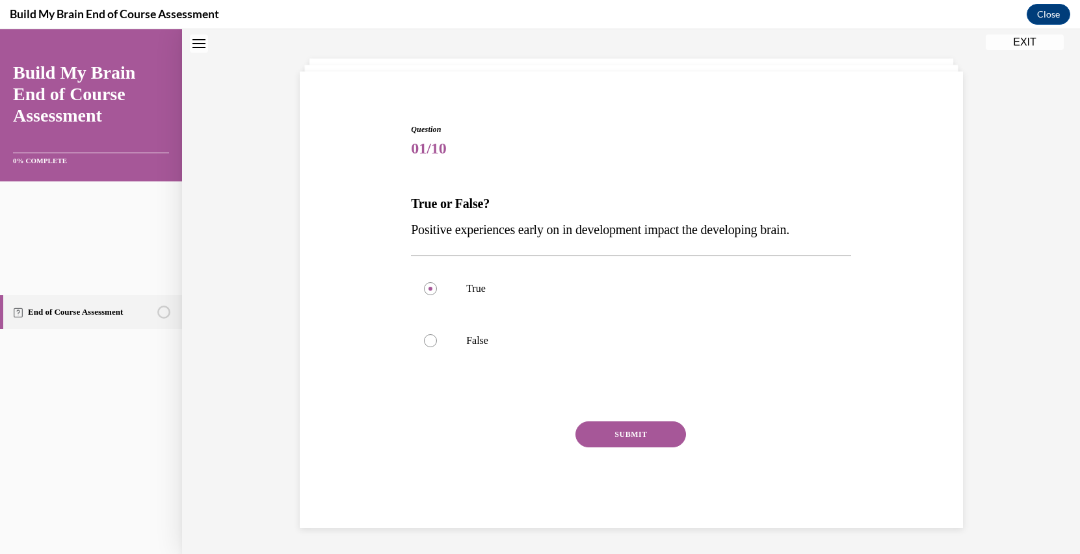
click at [686, 447] on button "SUBMIT" at bounding box center [631, 434] width 111 height 26
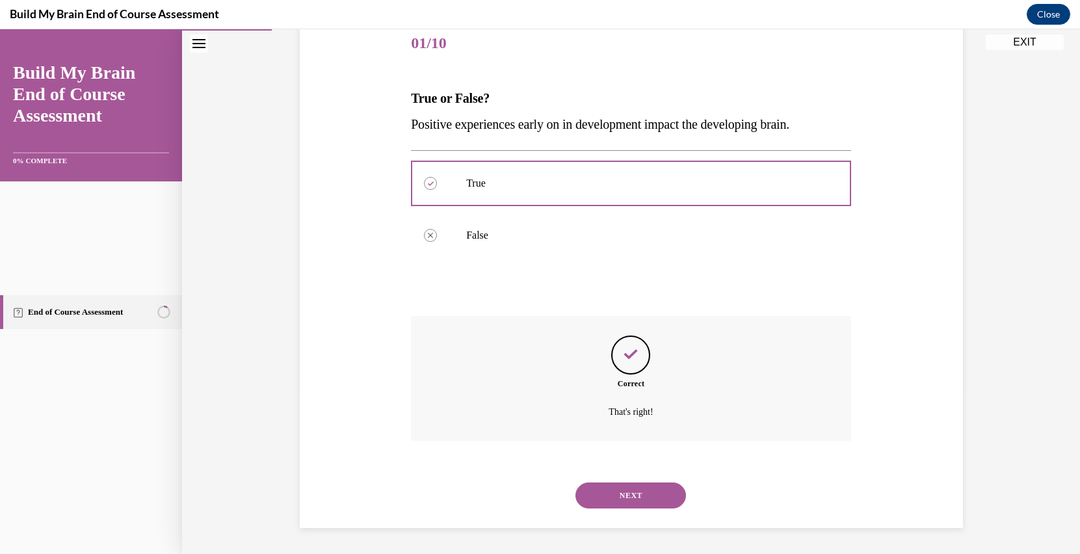
scroll to position [578, 0]
click at [674, 483] on button "NEXT" at bounding box center [631, 496] width 111 height 26
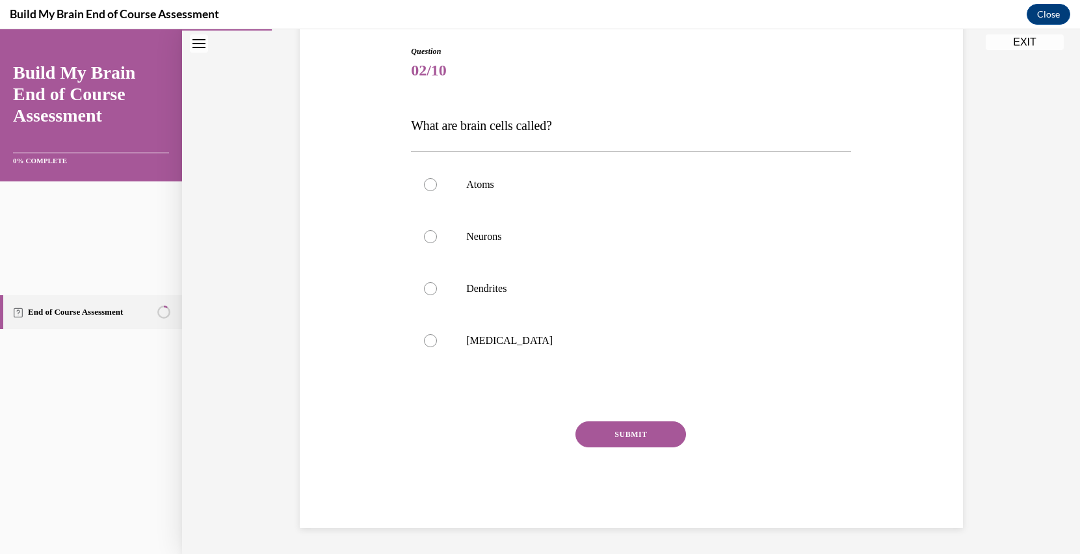
scroll to position [294, 0]
click at [520, 263] on label "Neurons" at bounding box center [631, 237] width 440 height 52
click at [437, 243] on input "Neurons" at bounding box center [430, 236] width 13 height 13
radio input "true"
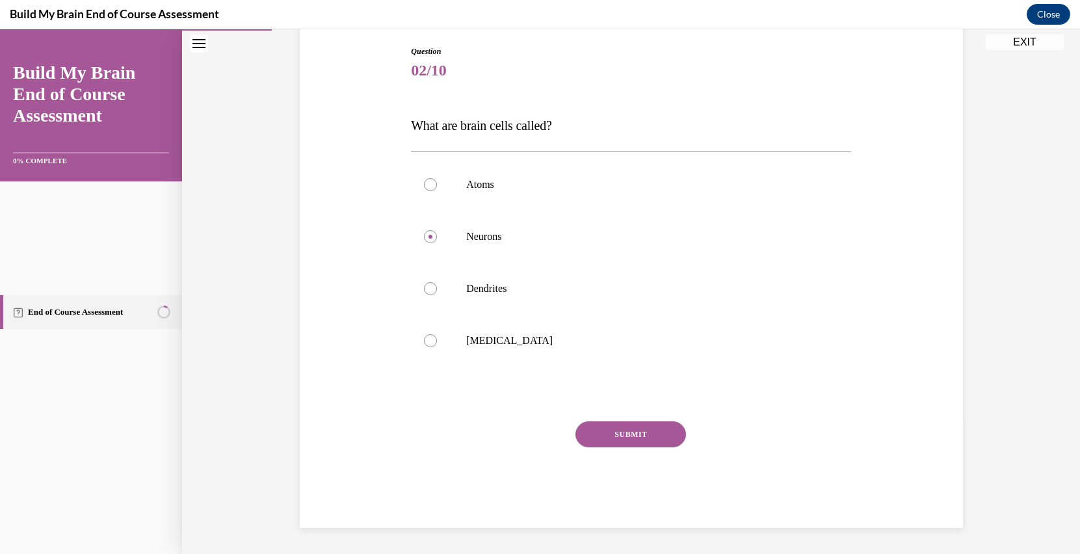
click at [661, 447] on button "SUBMIT" at bounding box center [631, 434] width 111 height 26
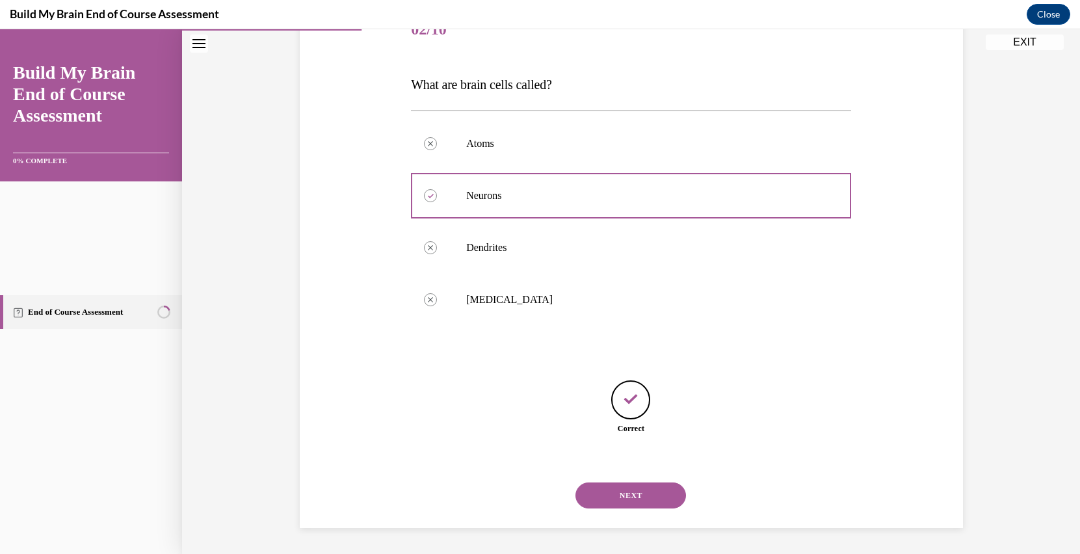
scroll to position [607, 0]
click at [686, 483] on button "NEXT" at bounding box center [631, 496] width 111 height 26
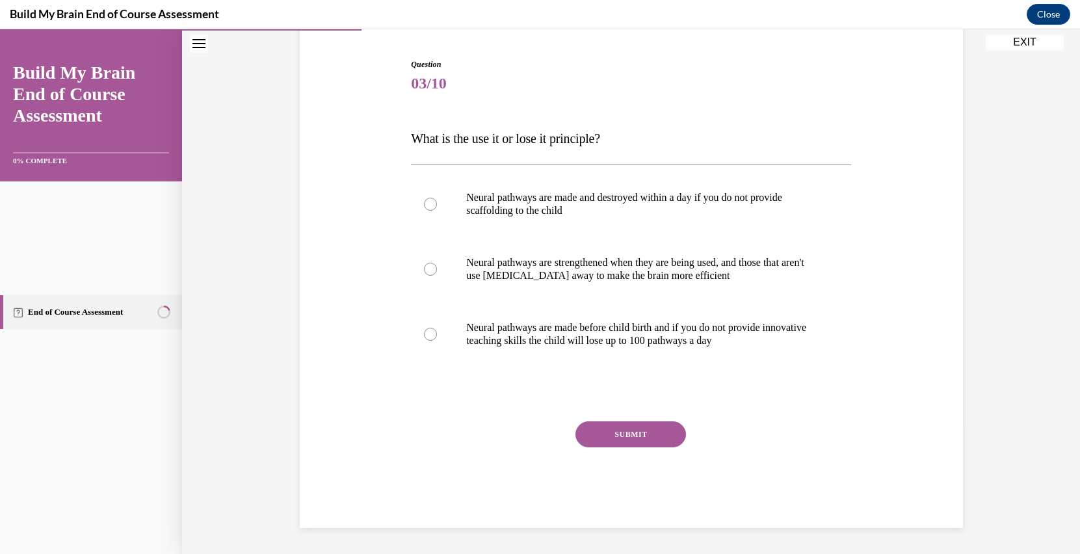
scroll to position [514, 0]
click at [620, 237] on label "Neural pathways are strengthened when they are being used, and those that aren'…" at bounding box center [631, 269] width 440 height 65
click at [437, 263] on input "Neural pathways are strengthened when they are being used, and those that aren'…" at bounding box center [430, 269] width 13 height 13
radio input "true"
click at [665, 447] on button "SUBMIT" at bounding box center [631, 434] width 111 height 26
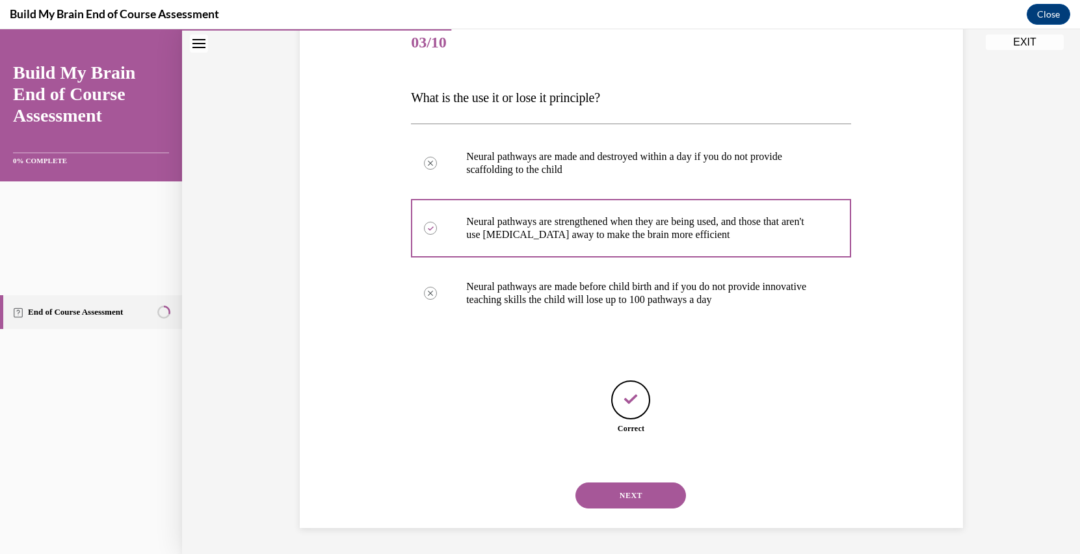
scroll to position [648, 0]
click at [684, 509] on button "NEXT" at bounding box center [631, 496] width 111 height 26
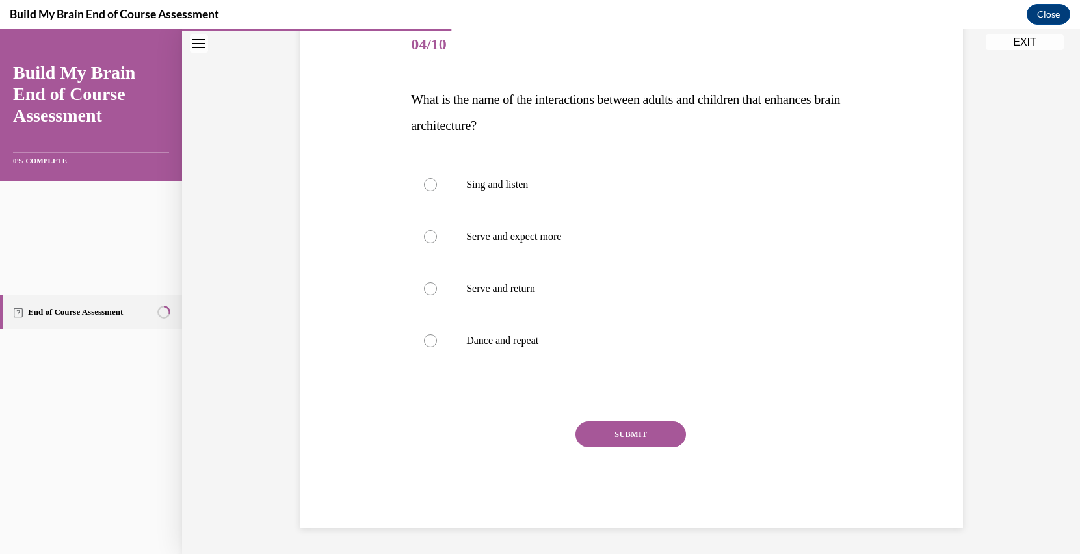
scroll to position [406, 0]
click at [641, 306] on label "Serve and return" at bounding box center [631, 289] width 440 height 52
click at [437, 295] on input "Serve and return" at bounding box center [430, 288] width 13 height 13
radio input "true"
click at [686, 447] on button "SUBMIT" at bounding box center [631, 434] width 111 height 26
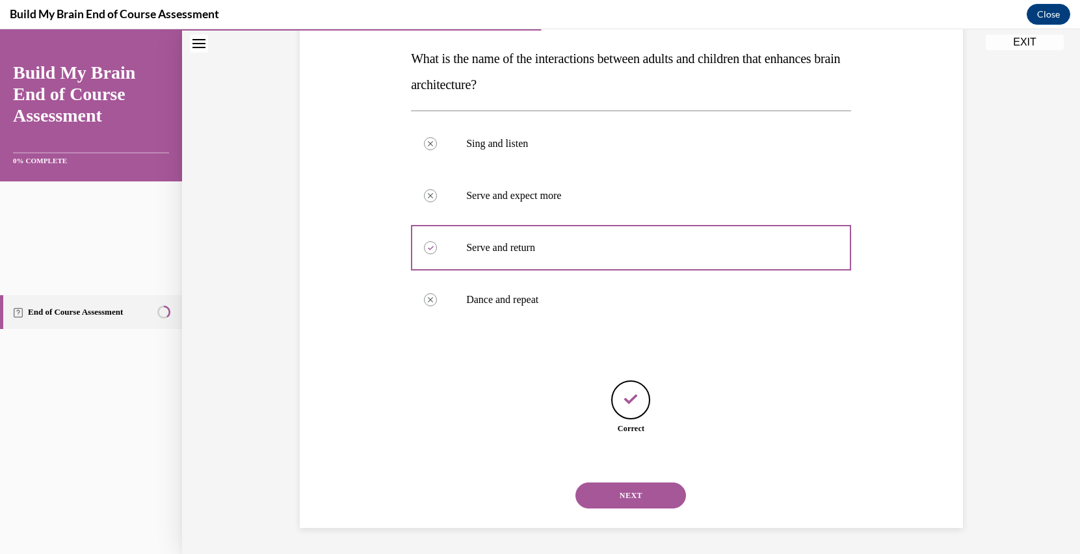
click at [681, 483] on button "NEXT" at bounding box center [631, 496] width 111 height 26
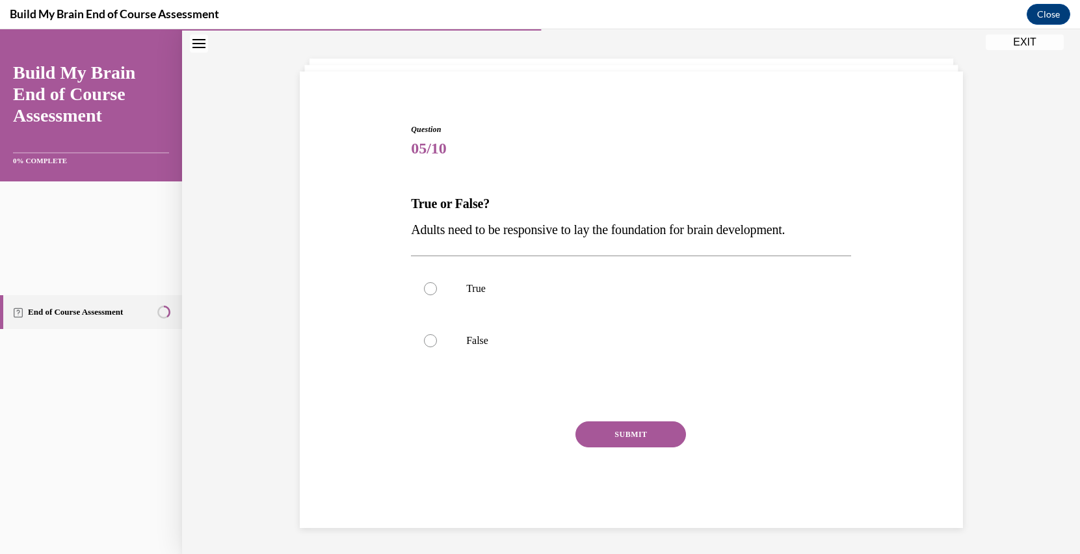
scroll to position [243, 0]
click at [658, 276] on label "True" at bounding box center [631, 289] width 440 height 52
click at [437, 282] on input "True" at bounding box center [430, 288] width 13 height 13
radio input "true"
click at [669, 447] on button "SUBMIT" at bounding box center [631, 434] width 111 height 26
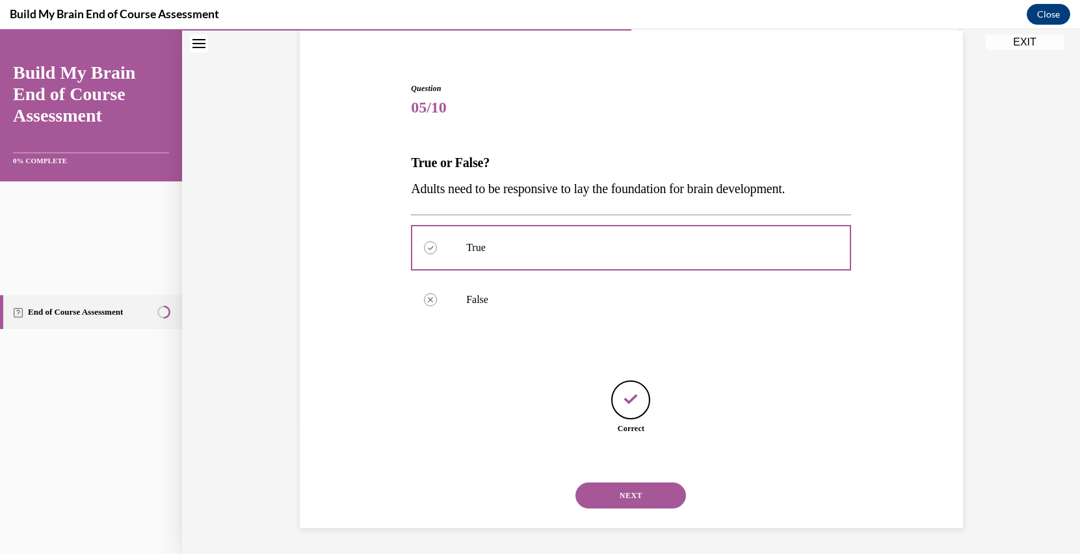
scroll to position [474, 0]
click at [686, 483] on button "NEXT" at bounding box center [631, 496] width 111 height 26
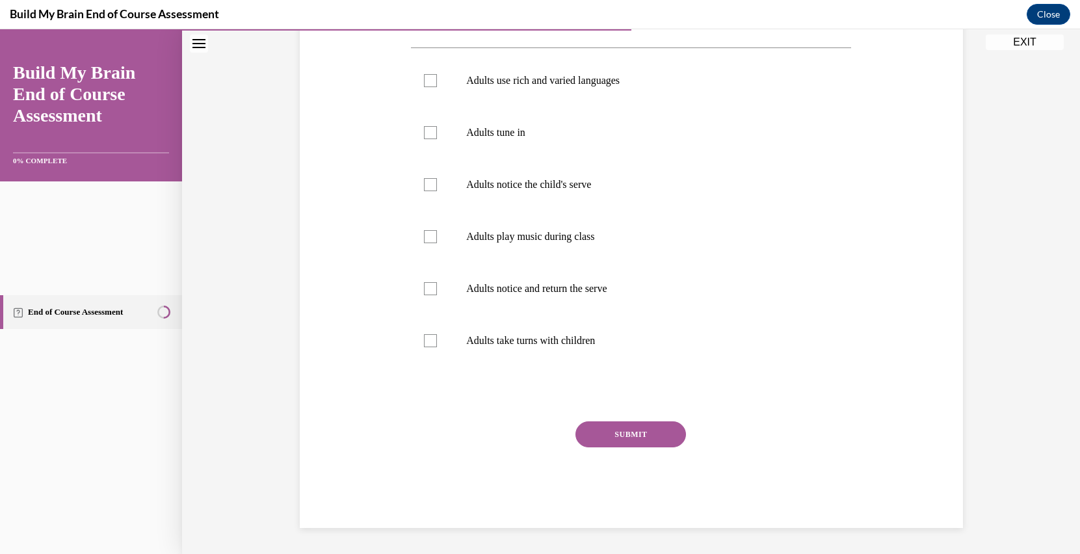
scroll to position [451, 0]
click at [769, 295] on p "Adults notice and return the serve" at bounding box center [642, 288] width 352 height 13
click at [437, 295] on input "Adults notice and return the serve" at bounding box center [430, 288] width 13 height 13
checkbox input "true"
click at [752, 347] on p "Adults take turns with children" at bounding box center [642, 340] width 352 height 13
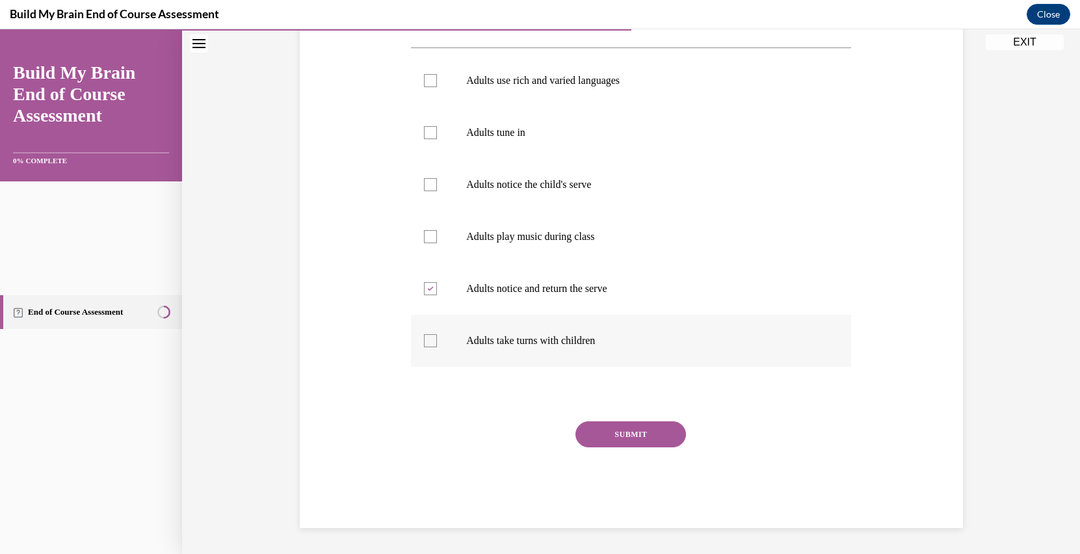
click at [437, 347] on input "Adults take turns with children" at bounding box center [430, 340] width 13 height 13
checkbox input "true"
click at [801, 66] on label "Adults use rich and varied languages" at bounding box center [631, 81] width 440 height 52
click at [437, 74] on input "Adults use rich and varied languages" at bounding box center [430, 80] width 13 height 13
checkbox input "true"
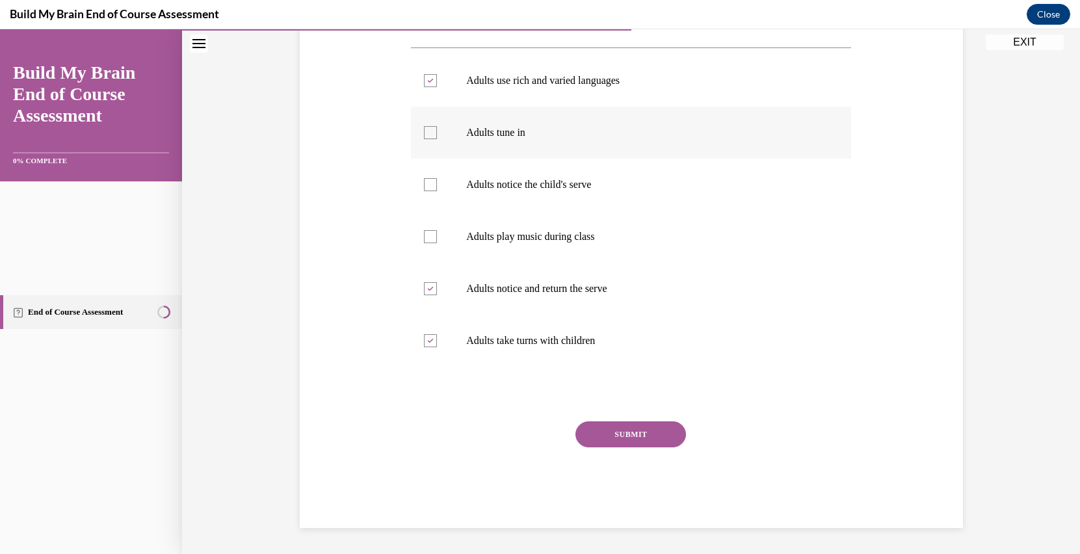
click at [745, 135] on p "Adults tune in" at bounding box center [642, 132] width 352 height 13
click at [437, 135] on input "Adults tune in" at bounding box center [430, 132] width 13 height 13
checkbox input "true"
click at [825, 211] on label "Adults notice the child's serve" at bounding box center [631, 185] width 440 height 52
click at [437, 191] on input "Adults notice the child's serve" at bounding box center [430, 184] width 13 height 13
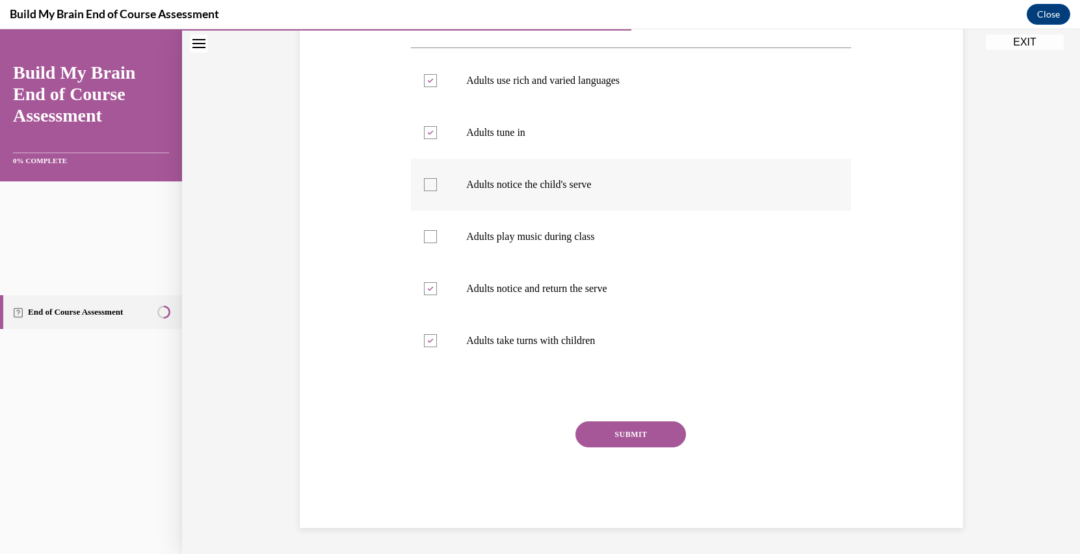
checkbox input "true"
click at [686, 447] on button "SUBMIT" at bounding box center [631, 434] width 111 height 26
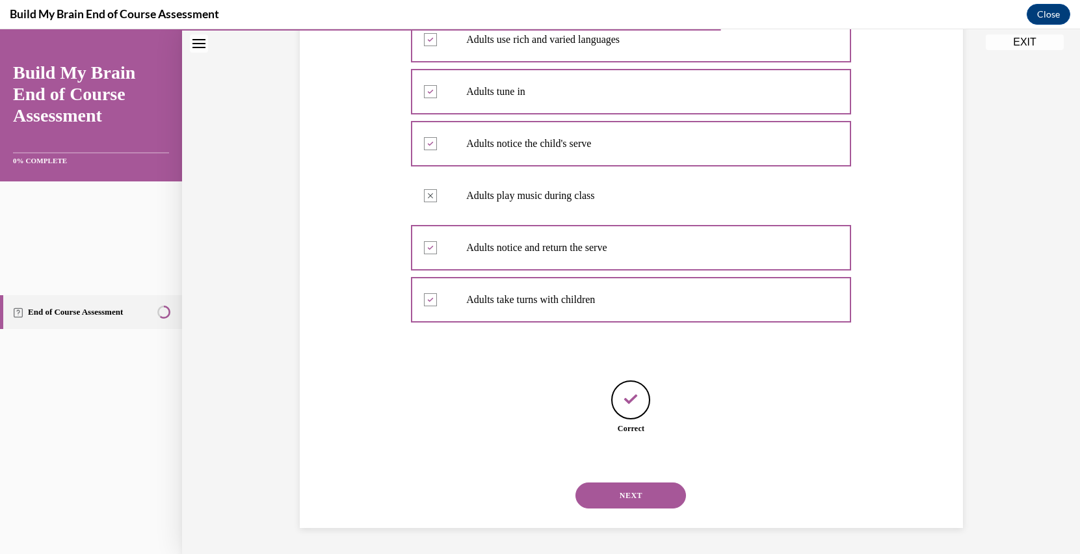
scroll to position [776, 0]
click at [676, 483] on button "NEXT" at bounding box center [631, 496] width 111 height 26
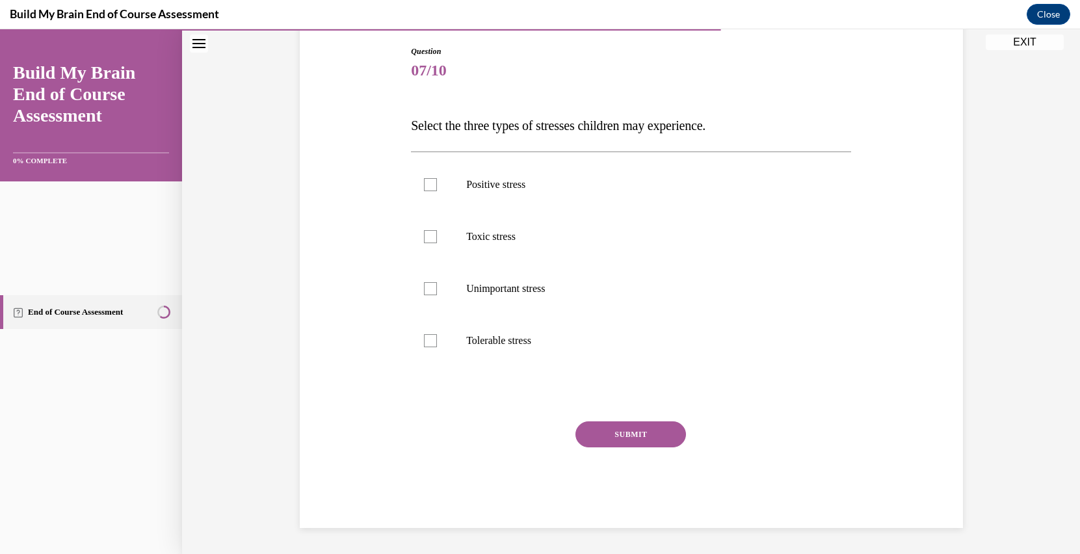
scroll to position [328, 0]
click at [621, 159] on label "Positive stress" at bounding box center [631, 185] width 440 height 52
click at [437, 178] on input "Positive stress" at bounding box center [430, 184] width 13 height 13
checkbox input "true"
click at [618, 243] on p "Toxic stress" at bounding box center [642, 236] width 352 height 13
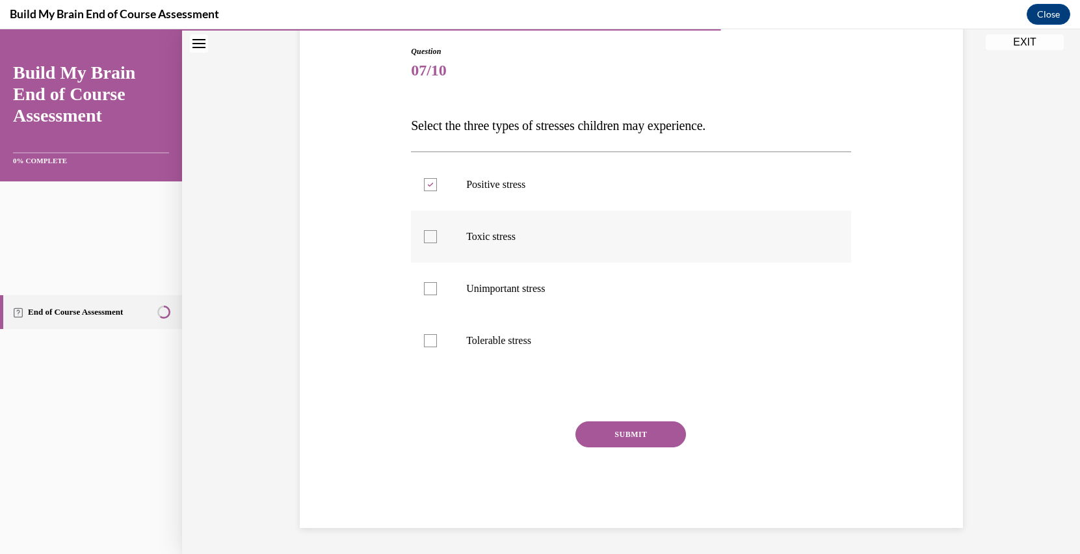
click at [437, 243] on input "Toxic stress" at bounding box center [430, 236] width 13 height 13
checkbox input "true"
click at [633, 347] on p "Tolerable stress" at bounding box center [642, 340] width 352 height 13
click at [437, 347] on input "Tolerable stress" at bounding box center [430, 340] width 13 height 13
checkbox input "true"
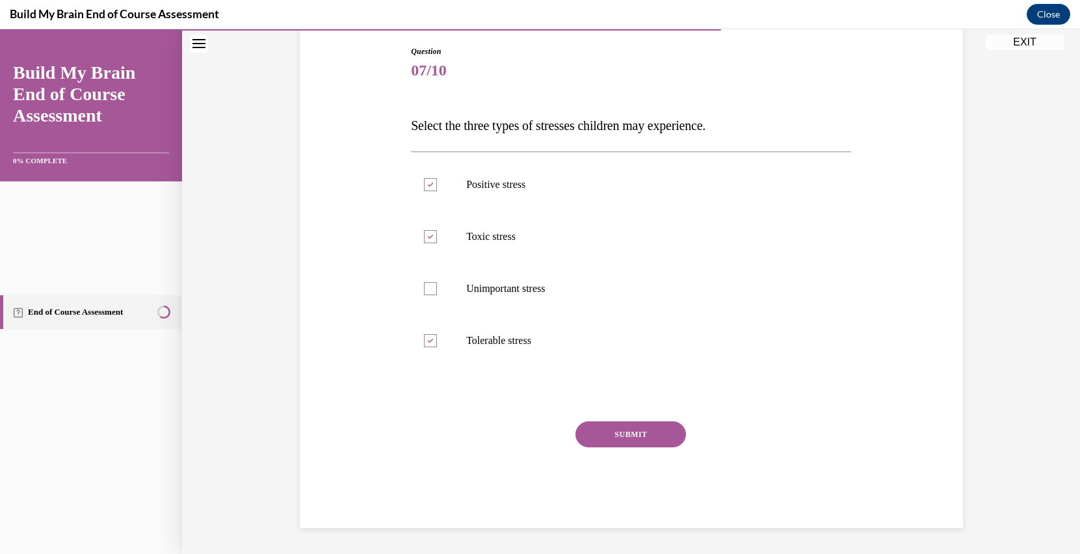
scroll to position [477, 0]
click at [686, 421] on button "SUBMIT" at bounding box center [631, 434] width 111 height 26
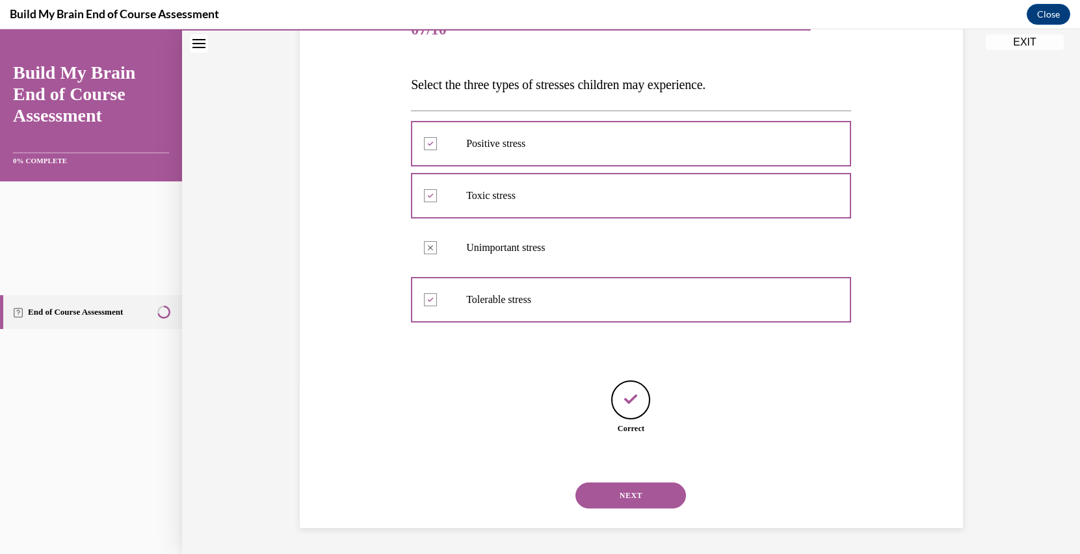
scroll to position [443, 0]
click at [671, 483] on button "NEXT" at bounding box center [631, 496] width 111 height 26
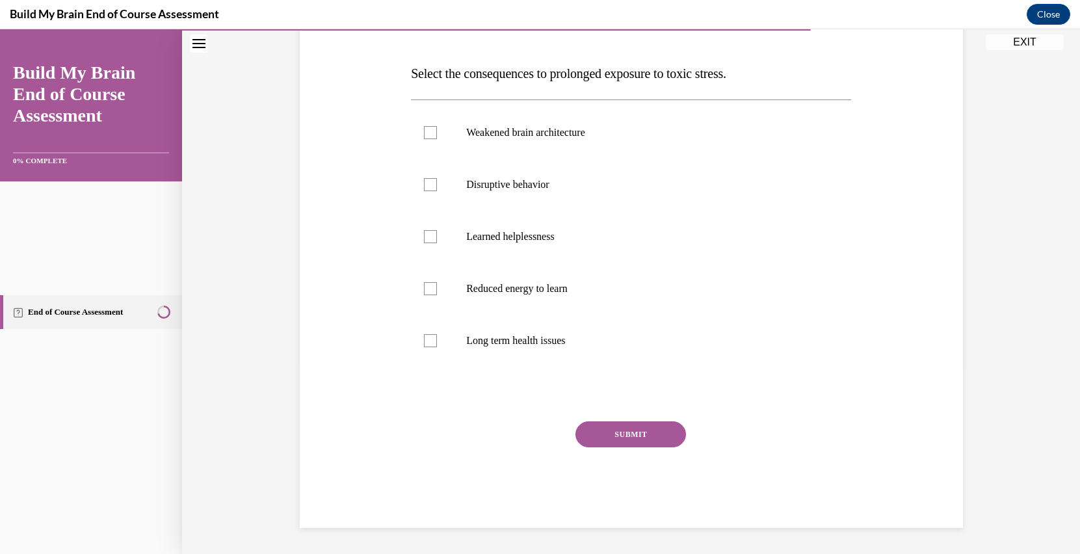
scroll to position [382, 0]
click at [703, 315] on label "Reduced energy to learn" at bounding box center [631, 289] width 440 height 52
click at [437, 295] on input "Reduced energy to learn" at bounding box center [430, 288] width 13 height 13
checkbox input "true"
click at [695, 211] on label "Disruptive behavior" at bounding box center [631, 185] width 440 height 52
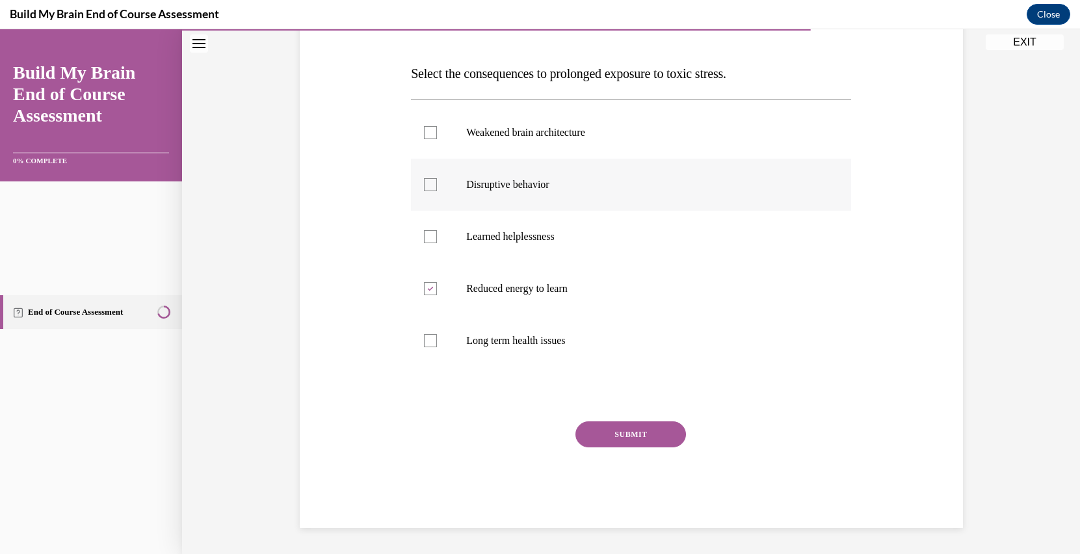
click at [437, 191] on input "Disruptive behavior" at bounding box center [430, 184] width 13 height 13
checkbox input "true"
click at [719, 132] on label "Weakened brain architecture" at bounding box center [631, 133] width 440 height 52
click at [437, 132] on input "Weakened brain architecture" at bounding box center [430, 132] width 13 height 13
checkbox input "true"
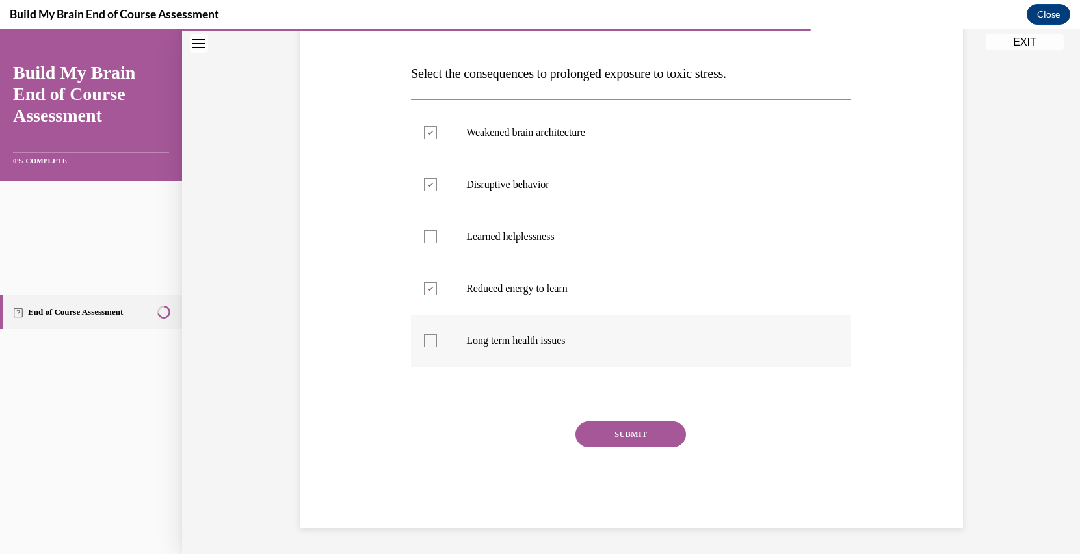
click at [700, 347] on p "Long term health issues" at bounding box center [642, 340] width 352 height 13
click at [437, 347] on input "Long term health issues" at bounding box center [430, 340] width 13 height 13
checkbox input "true"
click at [669, 447] on button "SUBMIT" at bounding box center [631, 434] width 111 height 26
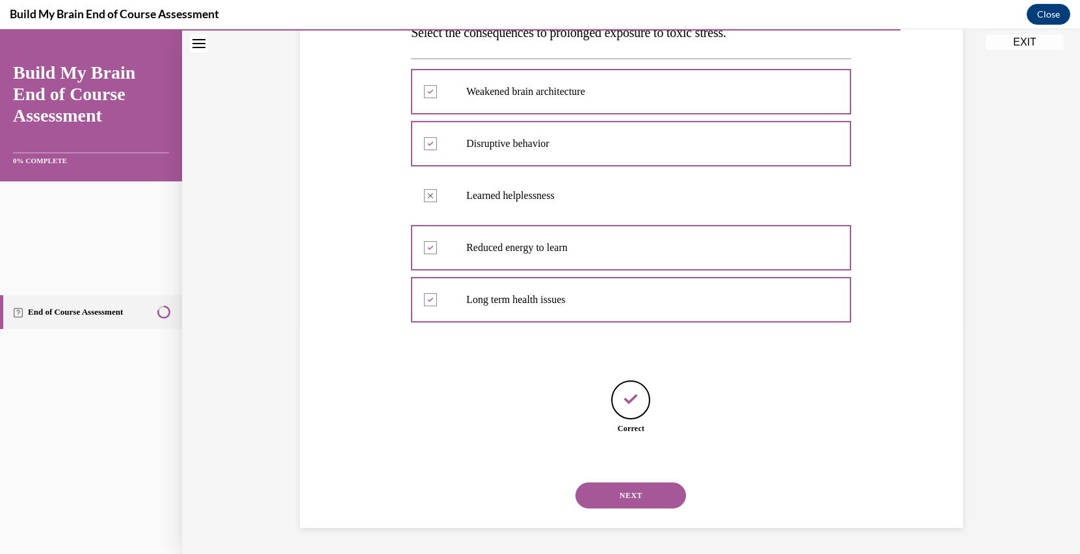
scroll to position [691, 0]
click at [685, 483] on button "NEXT" at bounding box center [631, 496] width 111 height 26
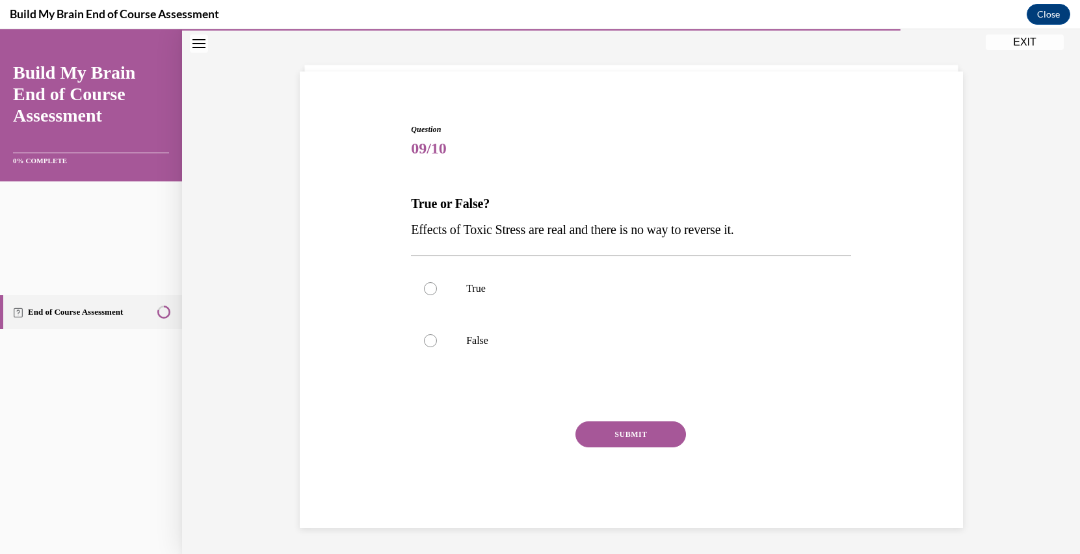
scroll to position [231, 0]
click at [733, 347] on p "False" at bounding box center [642, 340] width 352 height 13
click at [437, 347] on input "False" at bounding box center [430, 340] width 13 height 13
radio input "true"
click at [686, 447] on button "SUBMIT" at bounding box center [631, 434] width 111 height 26
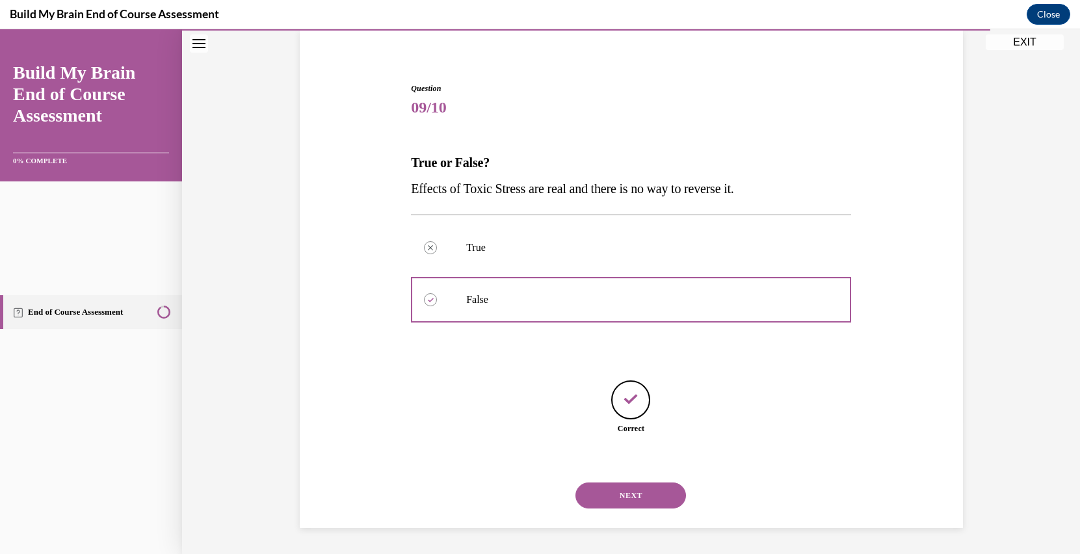
click at [686, 483] on button "NEXT" at bounding box center [631, 496] width 111 height 26
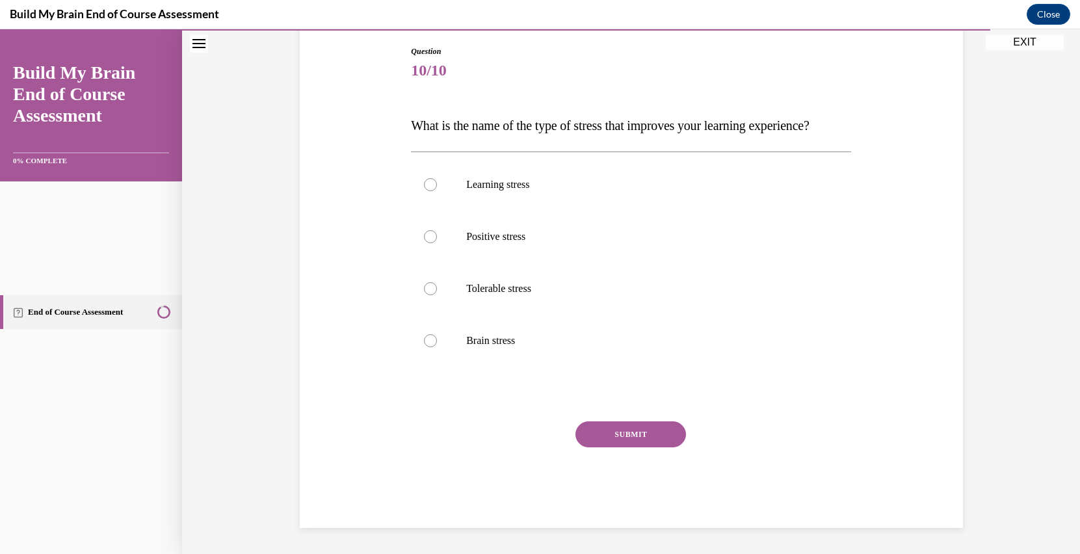
scroll to position [293, 0]
click at [855, 267] on div "Question 10/10 What is the name of the type of stress that improves your learni…" at bounding box center [631, 277] width 447 height 502
click at [829, 211] on label "Learning stress" at bounding box center [631, 185] width 440 height 52
click at [437, 191] on input "Learning stress" at bounding box center [430, 184] width 13 height 13
radio input "true"
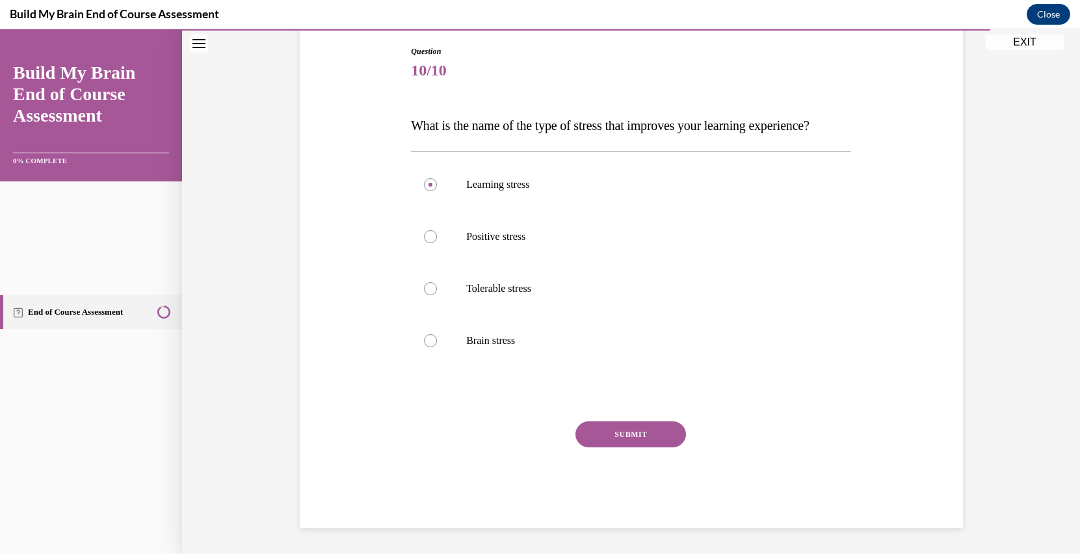
scroll to position [415, 0]
click at [638, 447] on button "SUBMIT" at bounding box center [631, 434] width 111 height 26
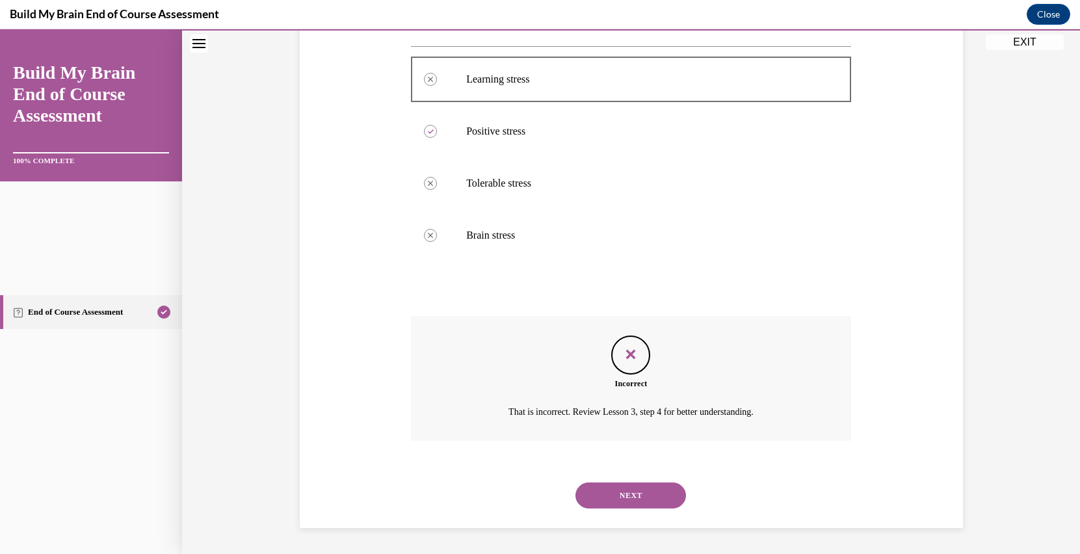
scroll to position [685, 0]
click at [666, 509] on button "NEXT" at bounding box center [631, 496] width 111 height 26
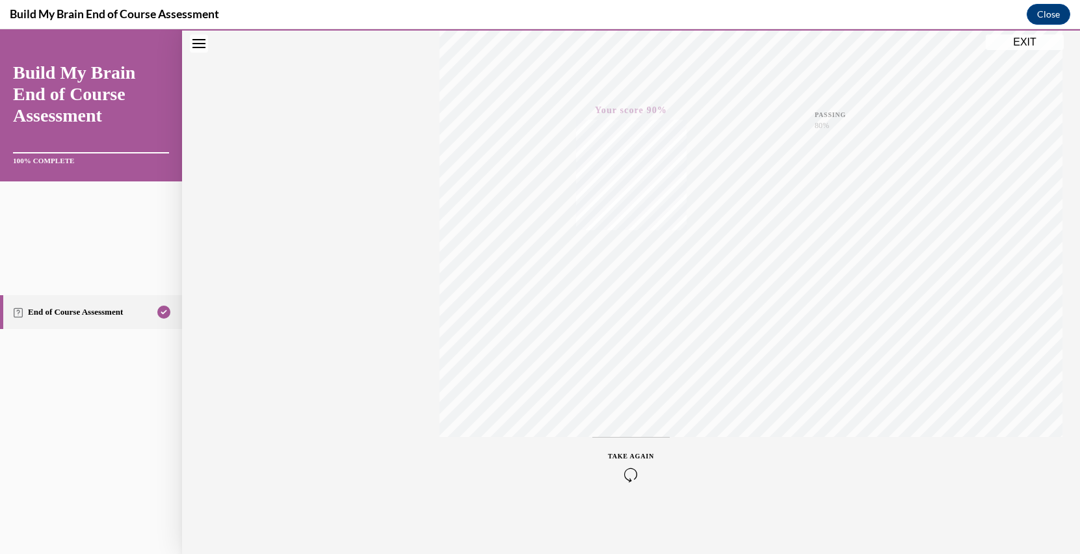
scroll to position [0, 0]
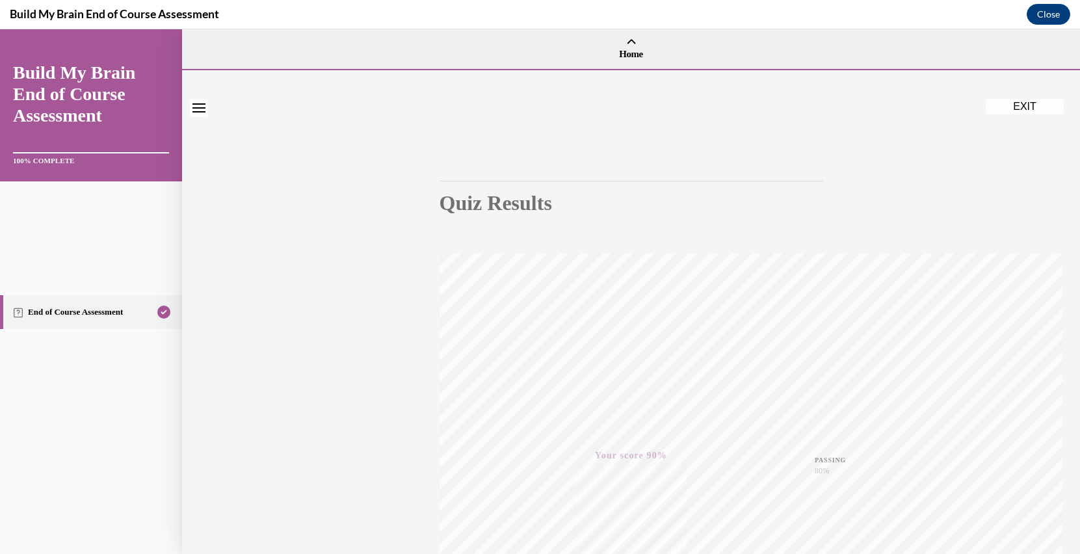
click at [1024, 113] on button "EXIT" at bounding box center [1025, 107] width 78 height 16
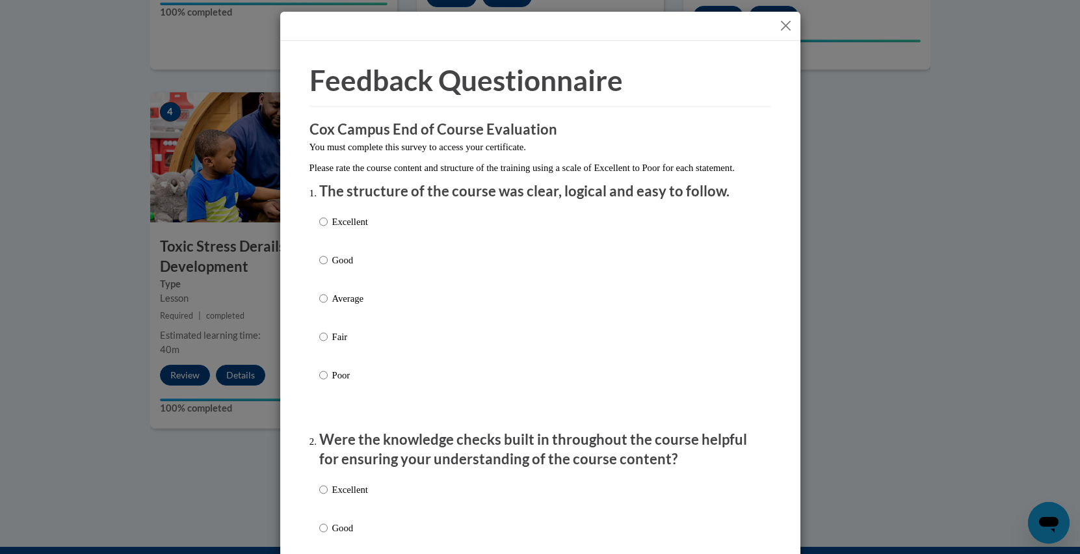
click at [348, 267] on p "Good" at bounding box center [350, 260] width 36 height 14
click at [328, 267] on input "Good" at bounding box center [323, 260] width 8 height 14
radio input "true"
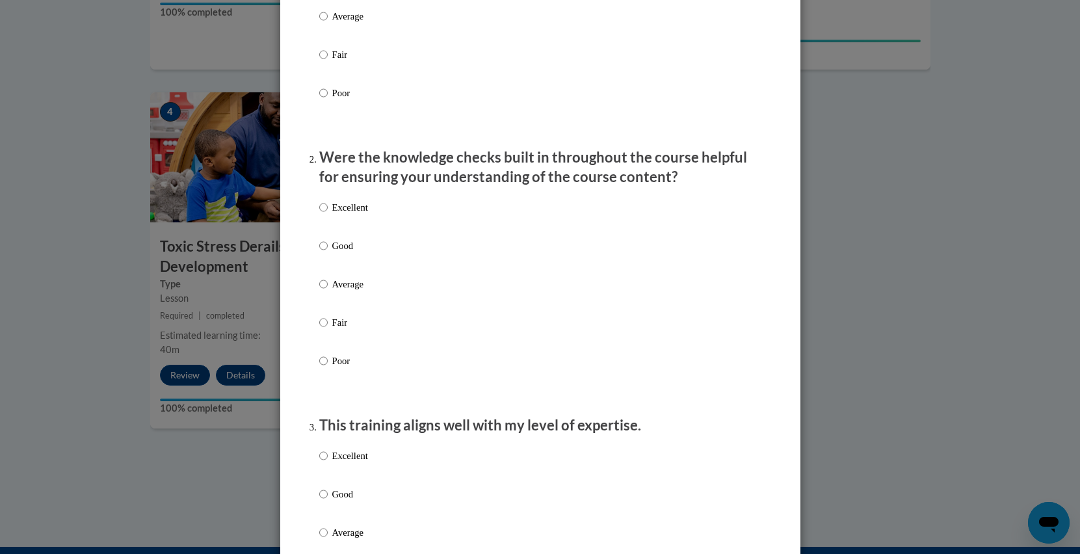
scroll to position [279, 0]
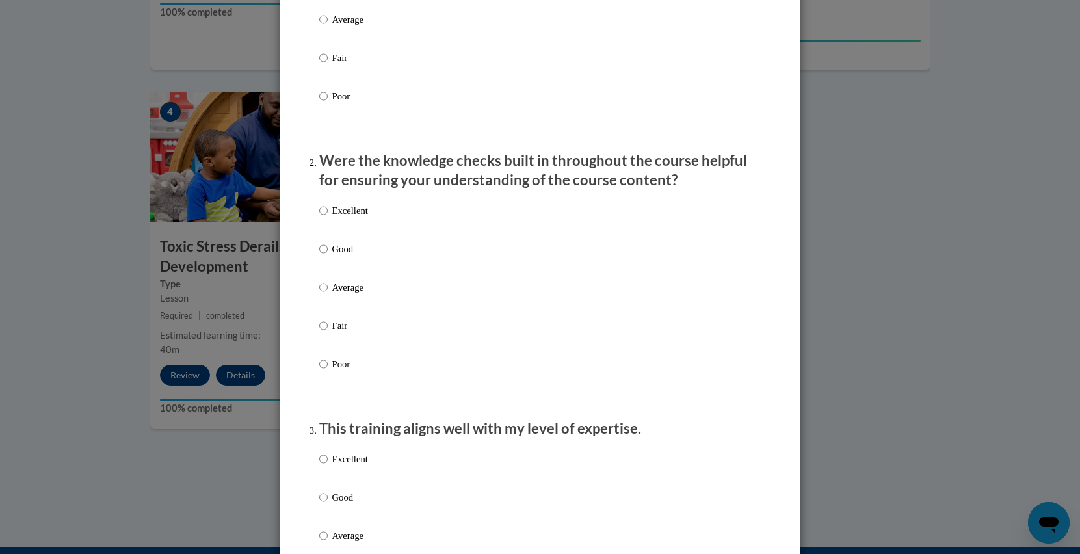
click at [325, 271] on label "Good" at bounding box center [343, 259] width 49 height 35
click at [325, 256] on input "Good" at bounding box center [323, 249] width 8 height 14
radio input "true"
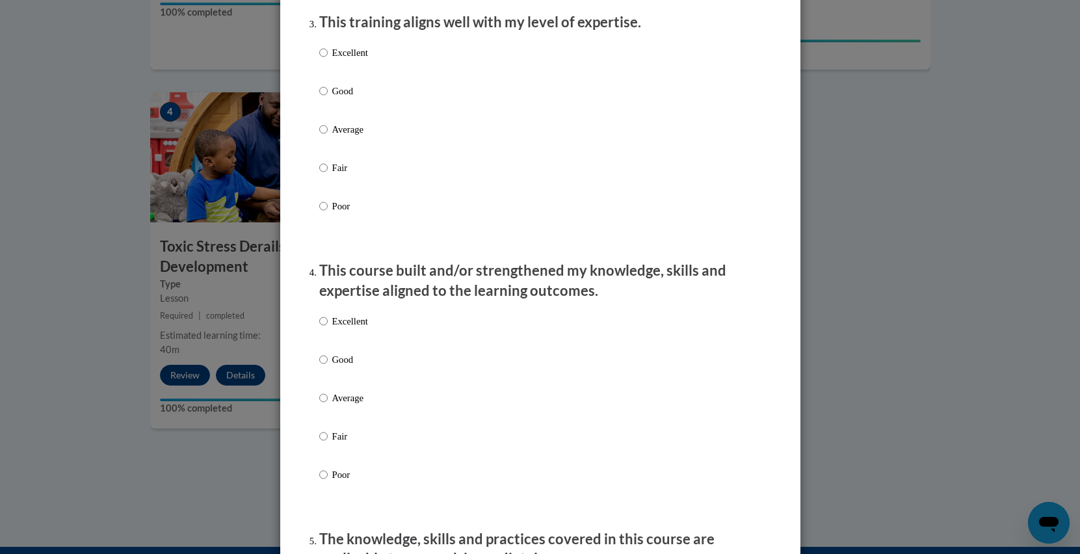
scroll to position [687, 0]
click at [335, 96] on p "Good" at bounding box center [350, 89] width 36 height 14
click at [328, 96] on input "Good" at bounding box center [323, 89] width 8 height 14
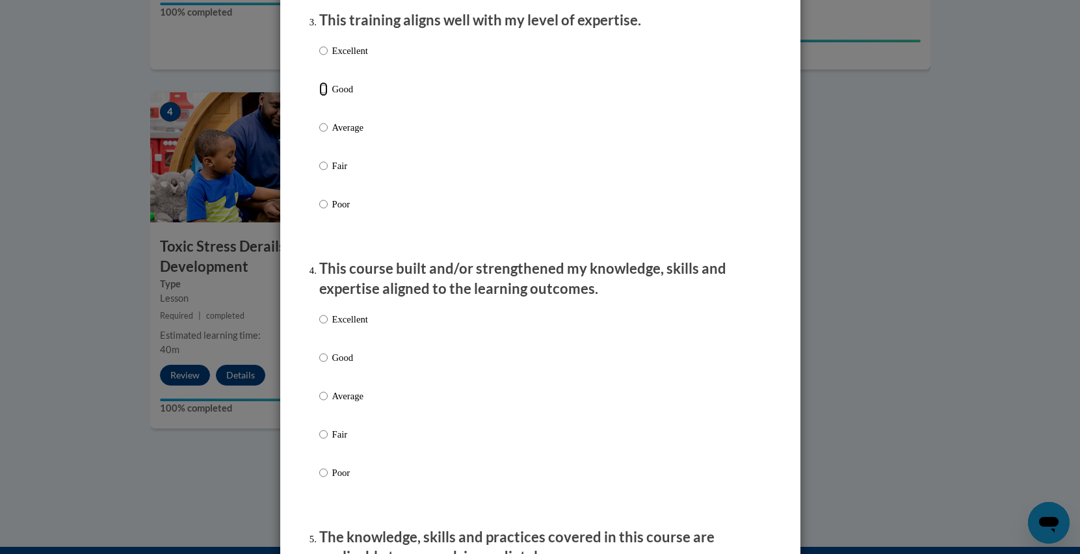
radio input "true"
click at [336, 365] on p "Good" at bounding box center [350, 358] width 36 height 14
click at [328, 365] on input "Good" at bounding box center [323, 358] width 8 height 14
radio input "true"
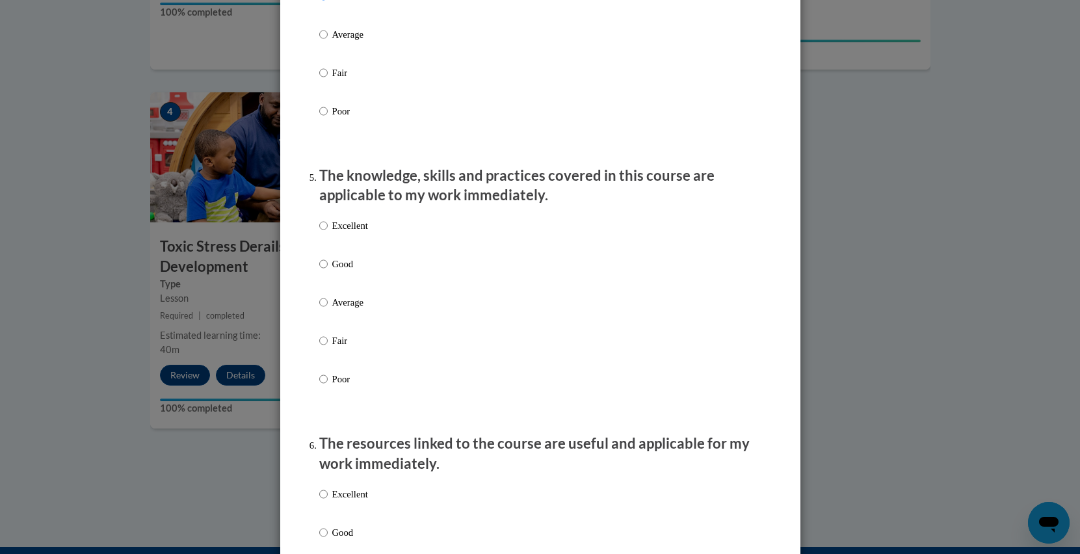
scroll to position [1175, 0]
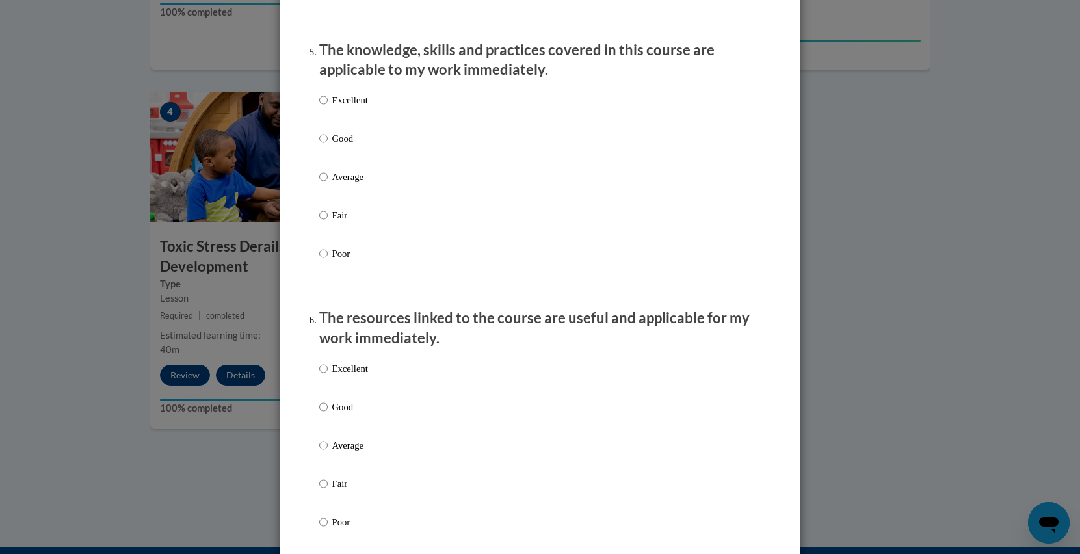
click at [397, 152] on div "Excellent Good Average Fair Poor" at bounding box center [540, 192] width 442 height 212
click at [319, 146] on input "Good" at bounding box center [323, 138] width 8 height 14
radio input "true"
click at [319, 414] on input "Good" at bounding box center [323, 407] width 8 height 14
radio input "true"
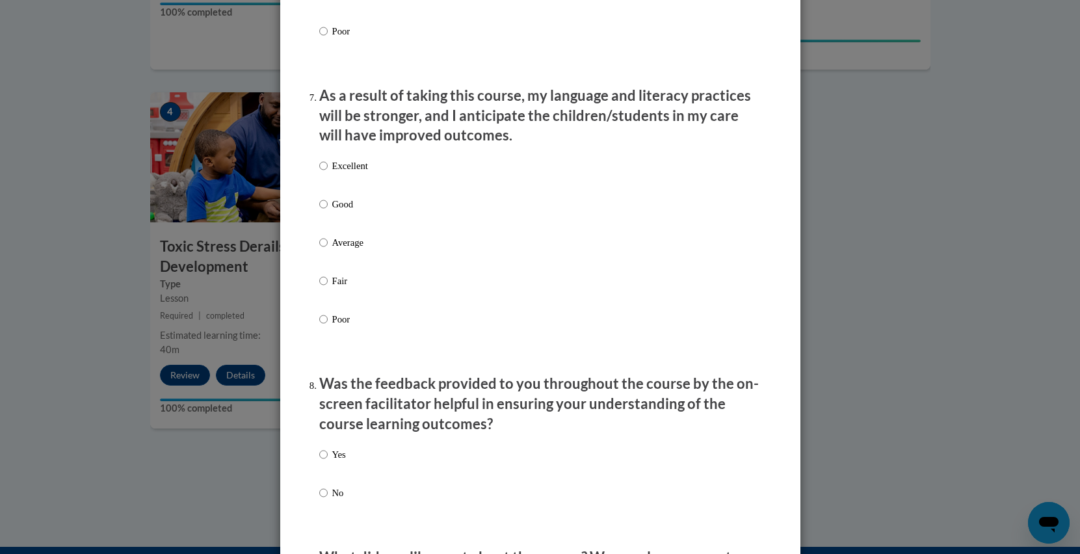
scroll to position [1669, 0]
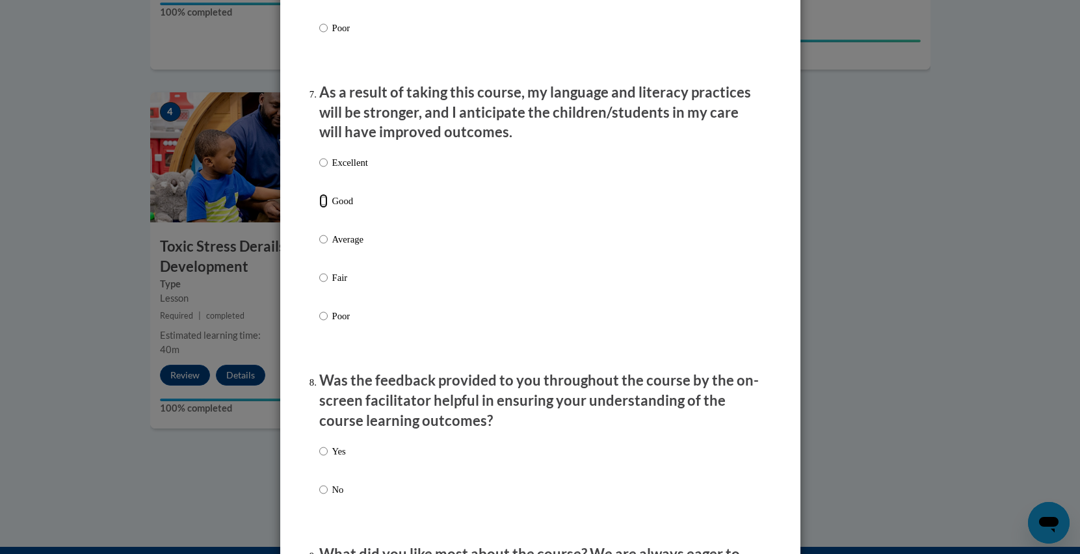
click at [319, 208] on input "Good" at bounding box center [323, 201] width 8 height 14
radio input "true"
click at [332, 459] on p "Yes" at bounding box center [339, 451] width 14 height 14
click at [328, 459] on input "Yes" at bounding box center [323, 451] width 8 height 14
radio input "true"
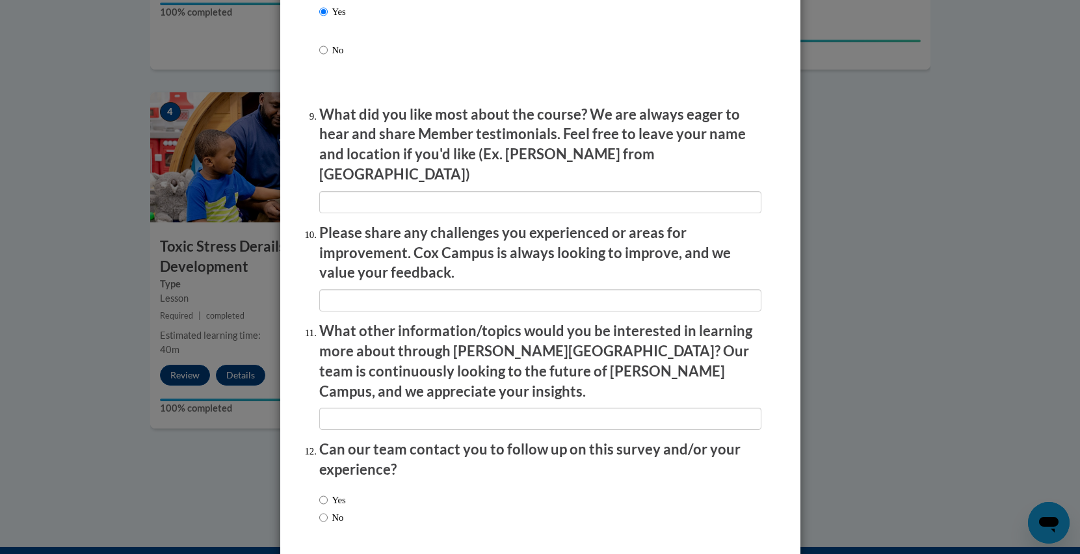
scroll to position [2151, 0]
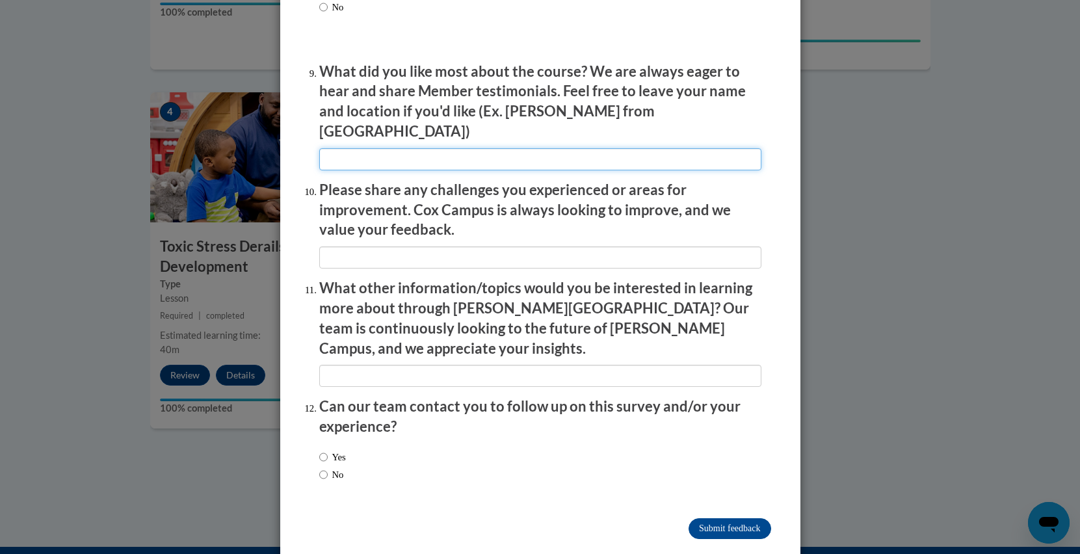
click at [606, 159] on input "textbox" at bounding box center [540, 159] width 442 height 22
type input "n/a"
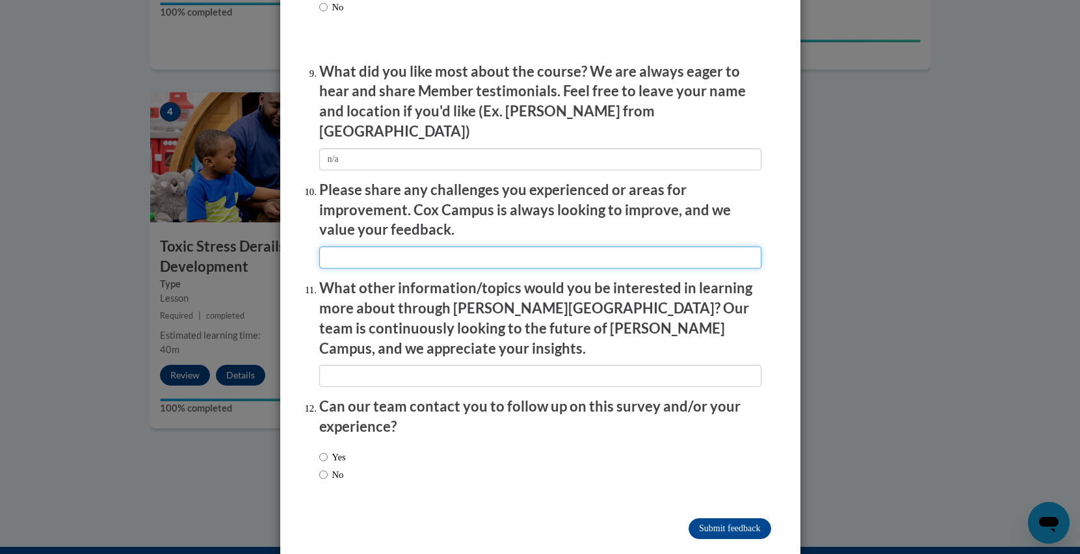
click at [536, 254] on input "textbox" at bounding box center [540, 257] width 442 height 22
type input "n/a"
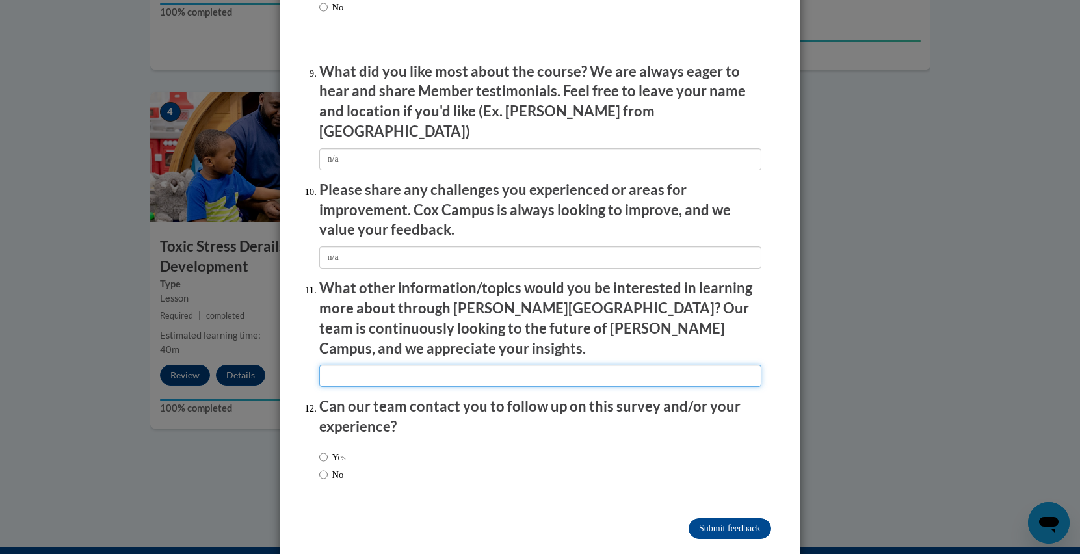
click at [481, 365] on input "textbox" at bounding box center [540, 376] width 442 height 22
type input "n/a"
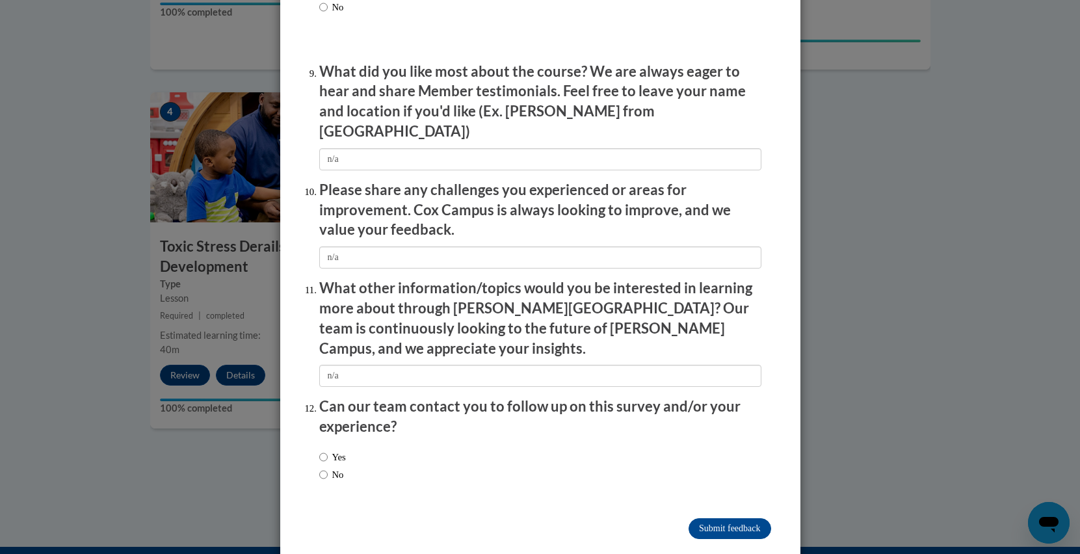
click at [323, 468] on label "No" at bounding box center [331, 475] width 25 height 14
click at [323, 468] on input "No" at bounding box center [323, 475] width 8 height 14
radio input "true"
click at [703, 518] on input "Submit feedback" at bounding box center [730, 528] width 82 height 21
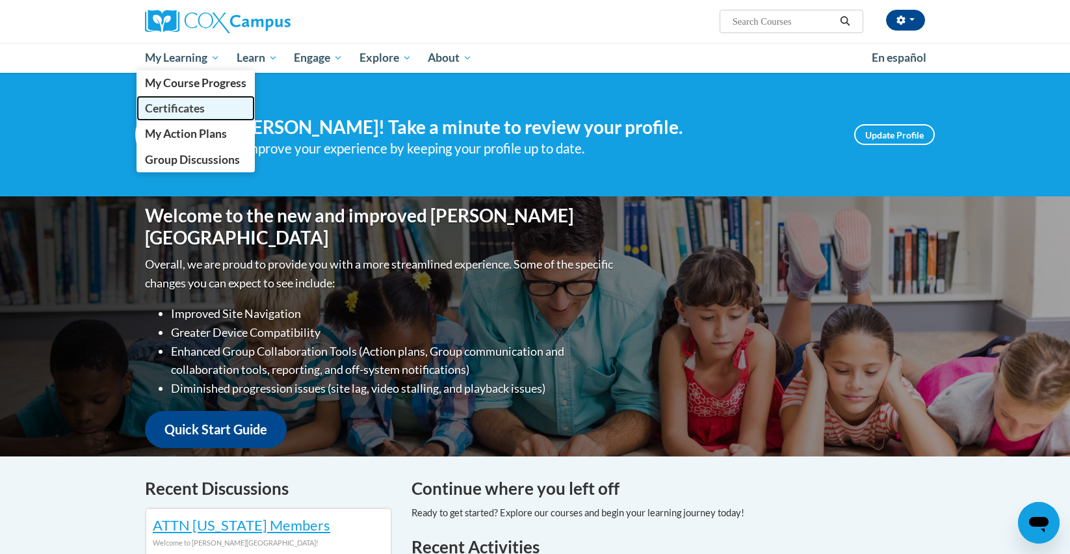
click at [184, 106] on span "Certificates" at bounding box center [175, 108] width 60 height 14
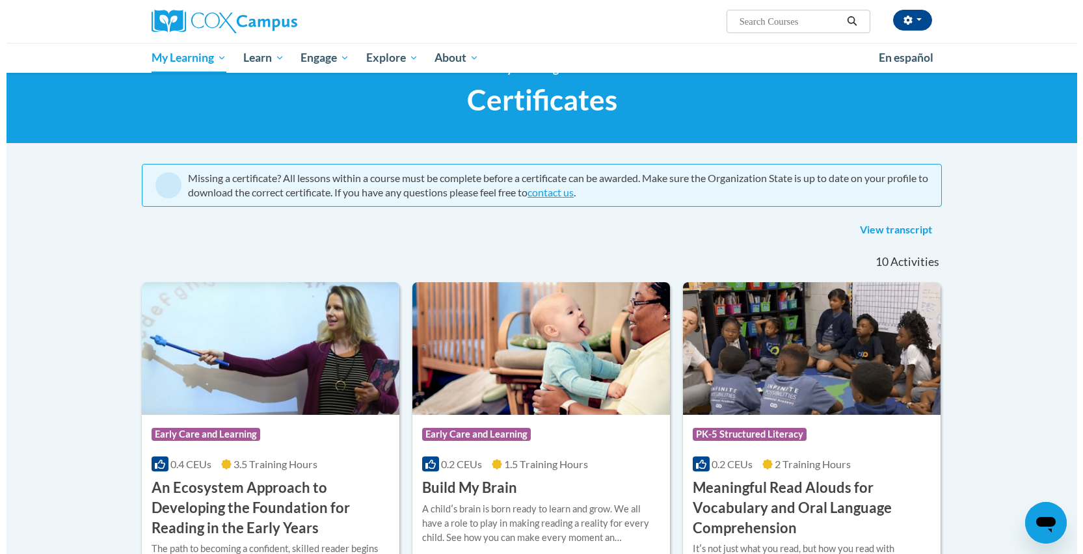
scroll to position [31, 0]
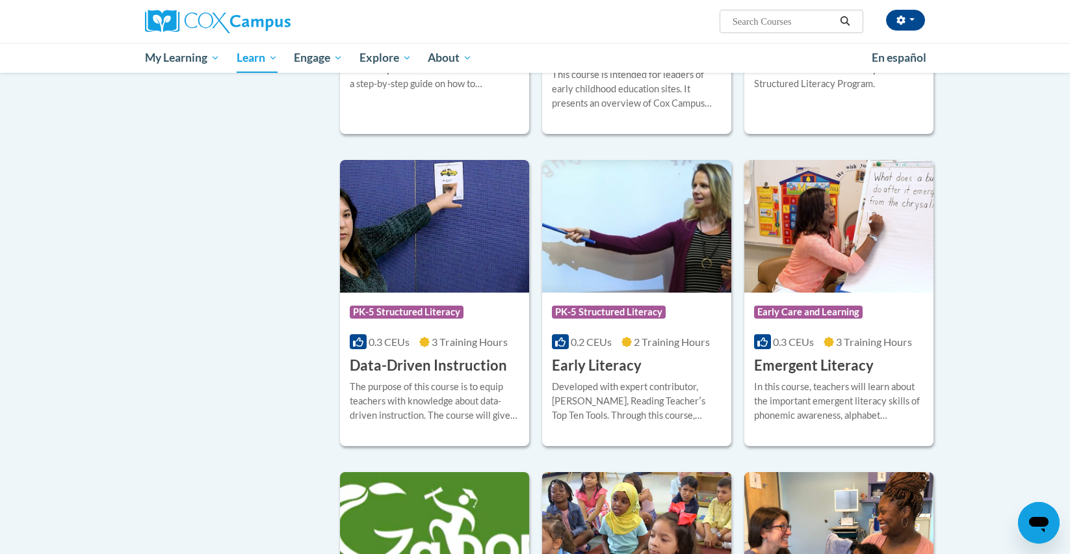
scroll to position [1187, 0]
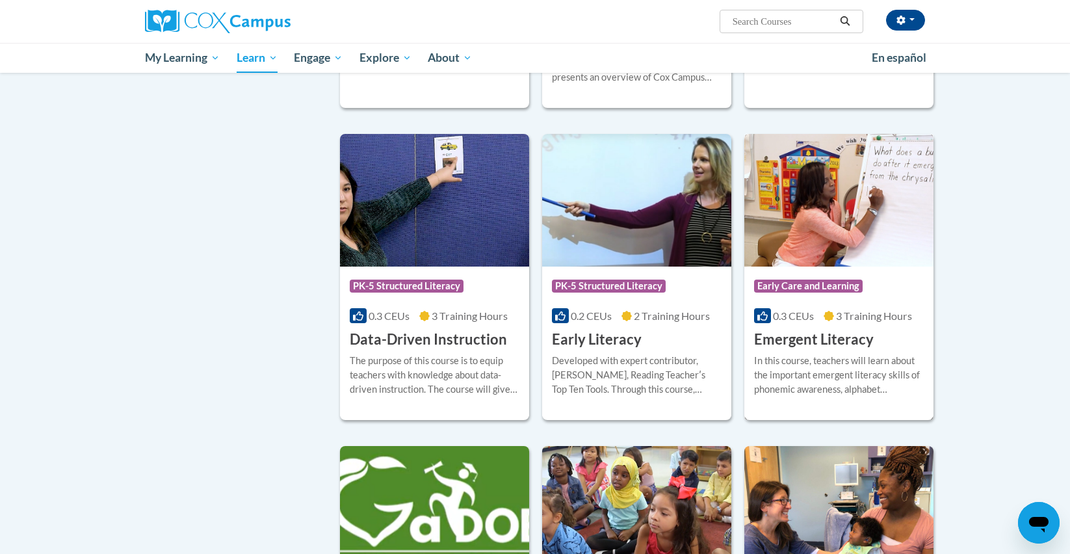
click at [847, 267] on img at bounding box center [839, 200] width 189 height 133
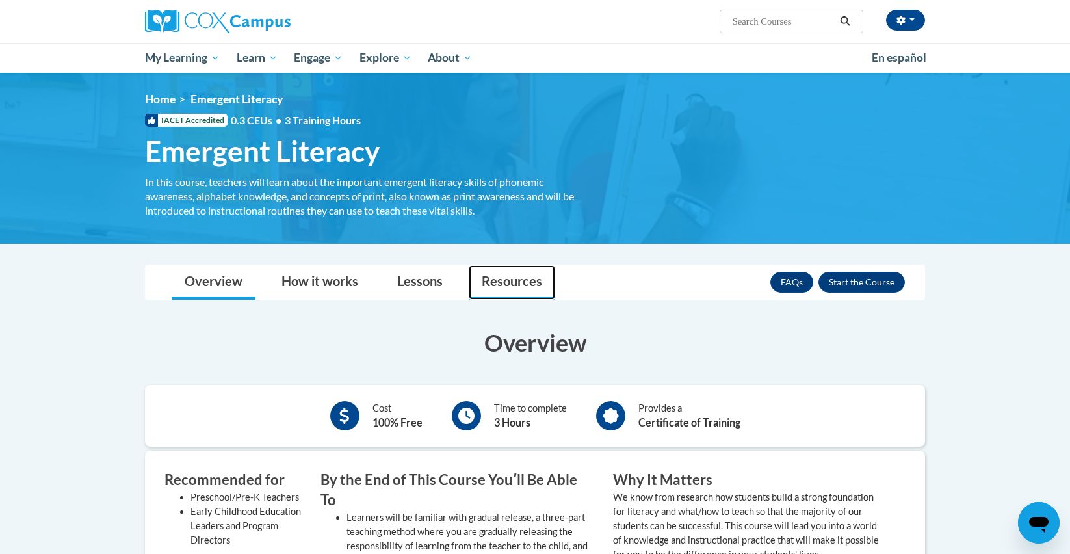
click at [486, 281] on link "Resources" at bounding box center [512, 282] width 86 height 34
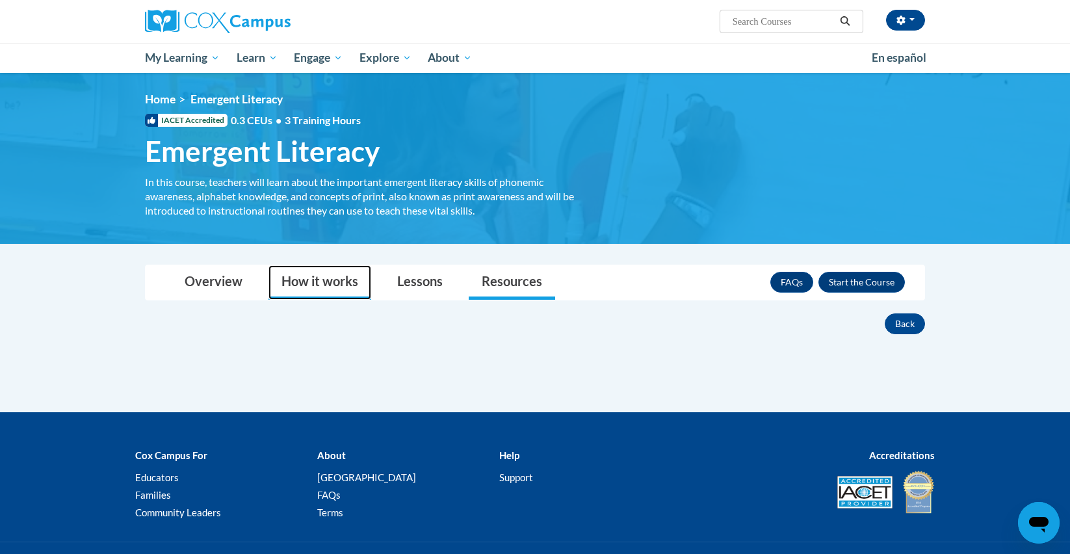
click at [293, 282] on link "How it works" at bounding box center [320, 282] width 103 height 34
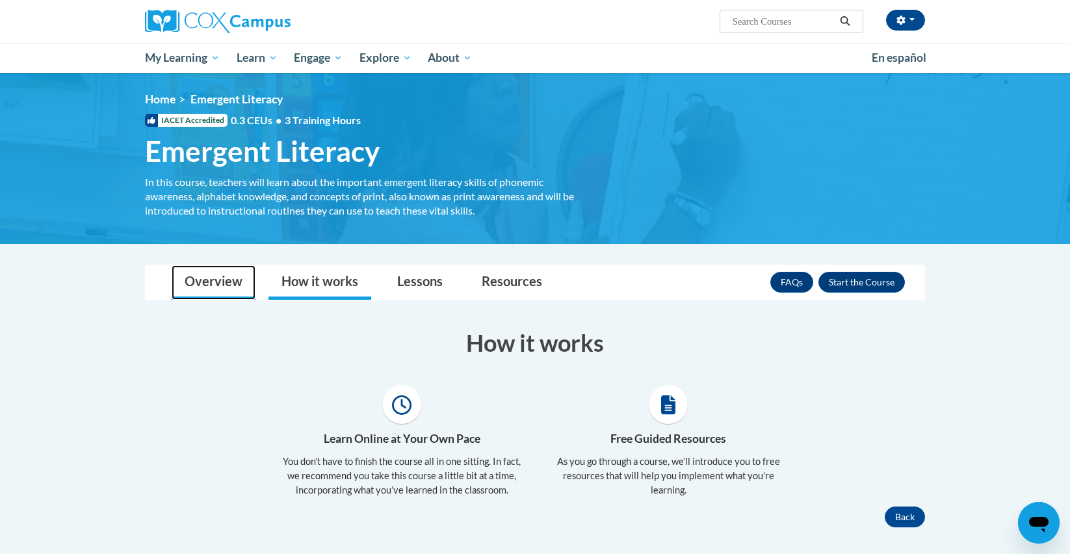
click at [224, 281] on link "Overview" at bounding box center [214, 282] width 84 height 34
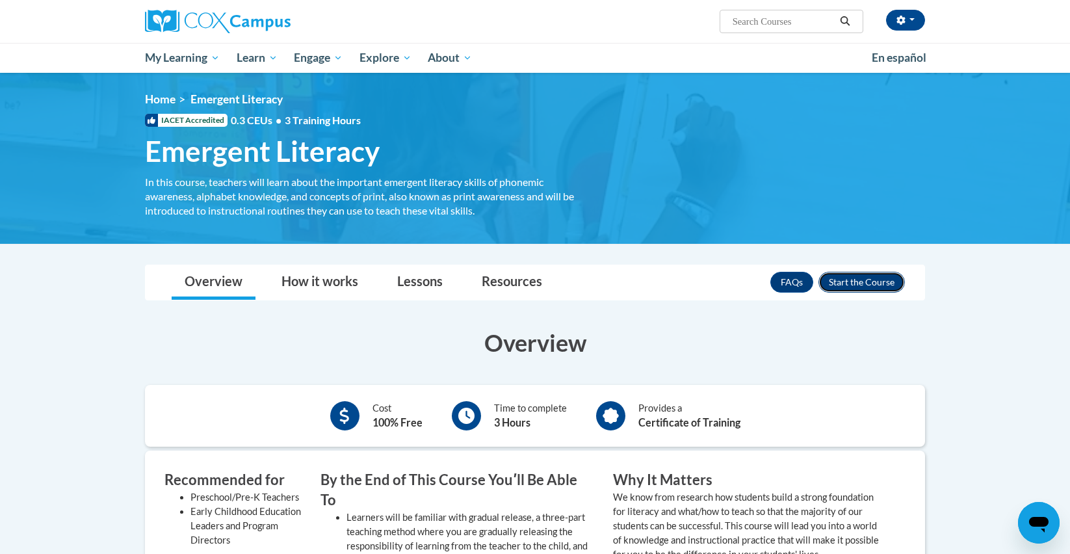
click at [868, 278] on button "Enroll" at bounding box center [862, 282] width 86 height 21
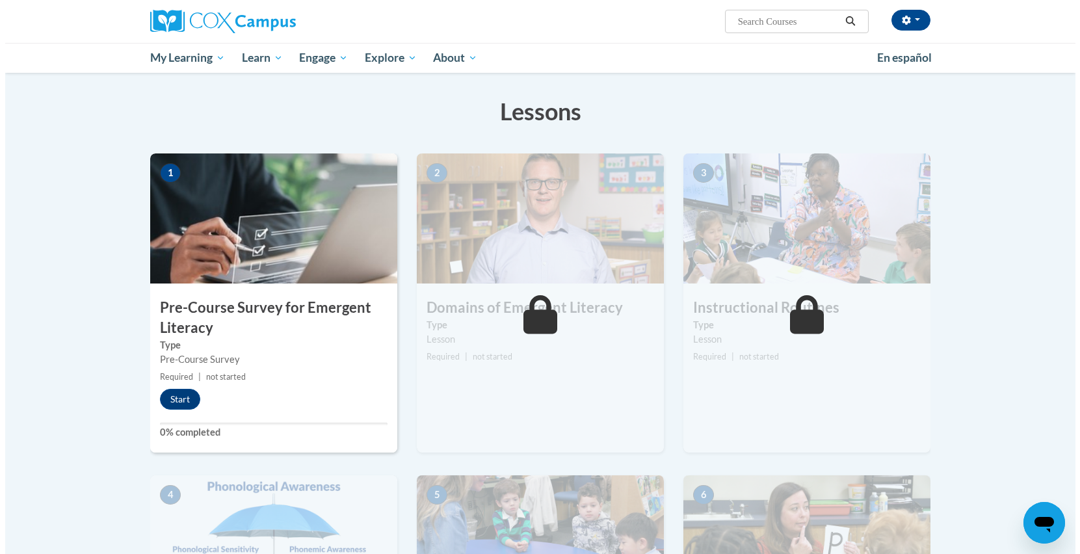
scroll to position [185, 0]
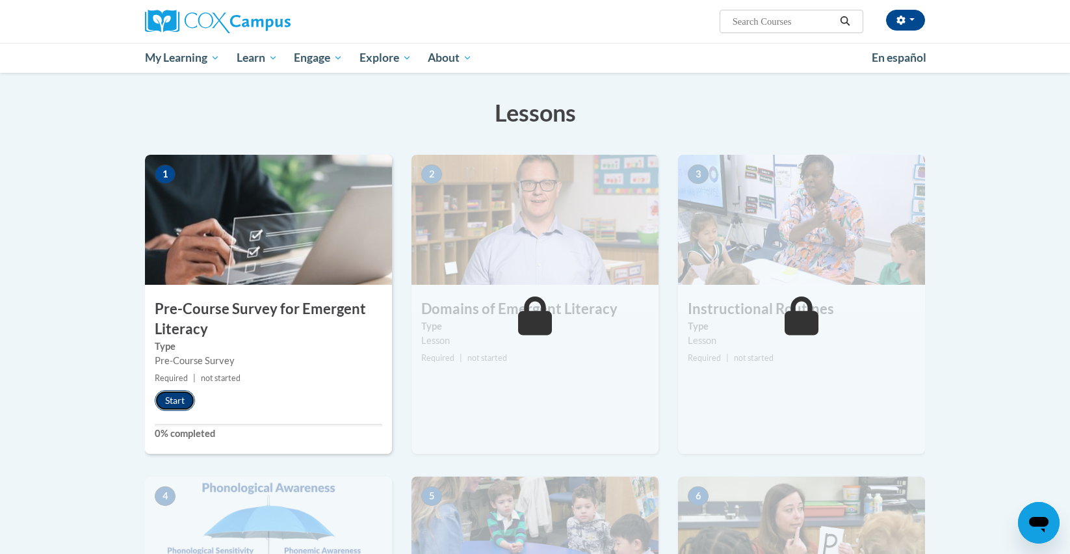
click at [180, 398] on button "Start" at bounding box center [175, 400] width 40 height 21
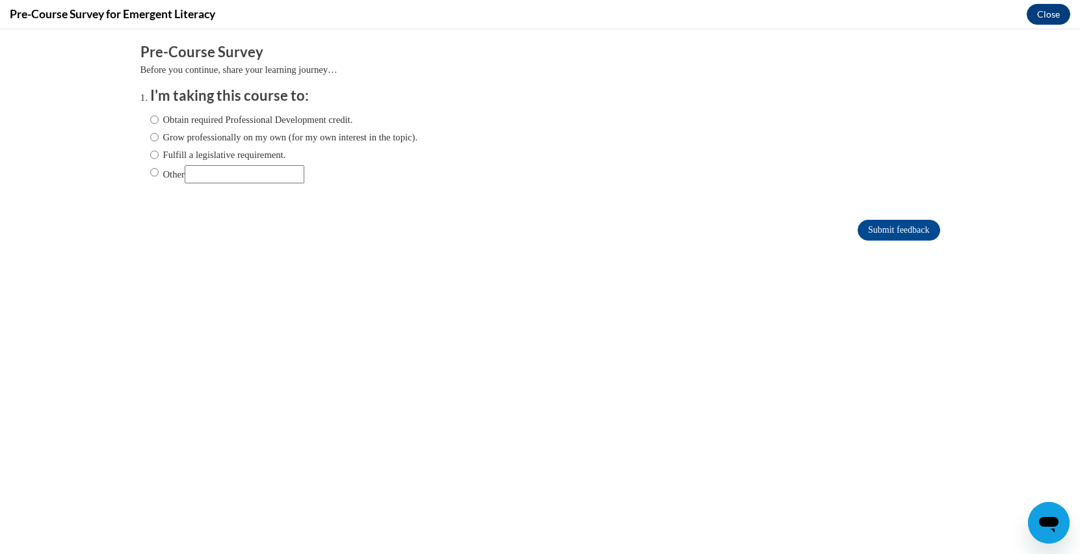
scroll to position [0, 0]
click at [186, 125] on label "Obtain required Professional Development credit." at bounding box center [251, 120] width 203 height 14
click at [159, 125] on input "Obtain required Professional Development credit." at bounding box center [154, 120] width 8 height 14
radio input "true"
click at [860, 226] on input "Submit feedback" at bounding box center [899, 230] width 82 height 21
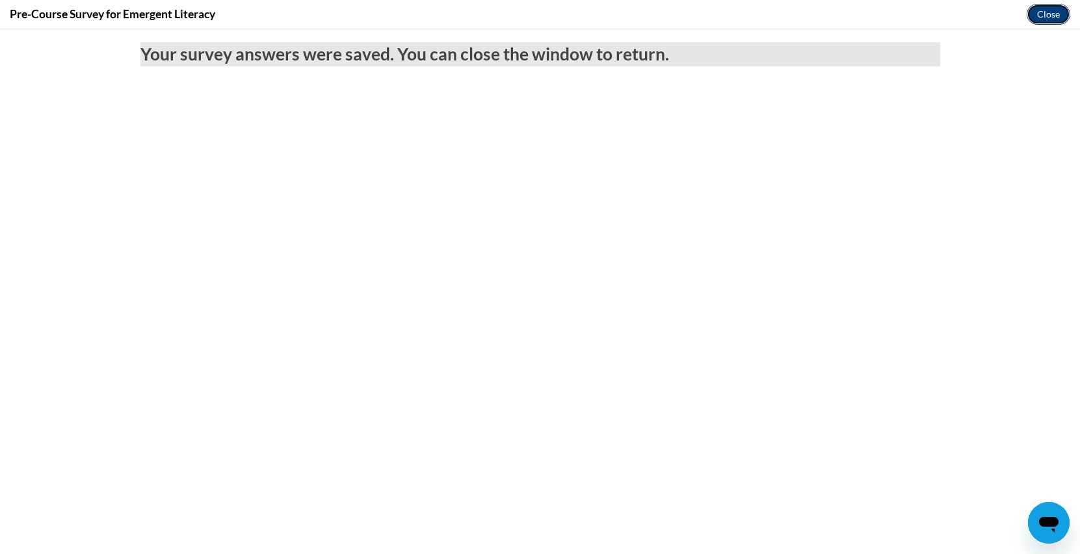
click at [1053, 24] on button "Close" at bounding box center [1049, 14] width 44 height 21
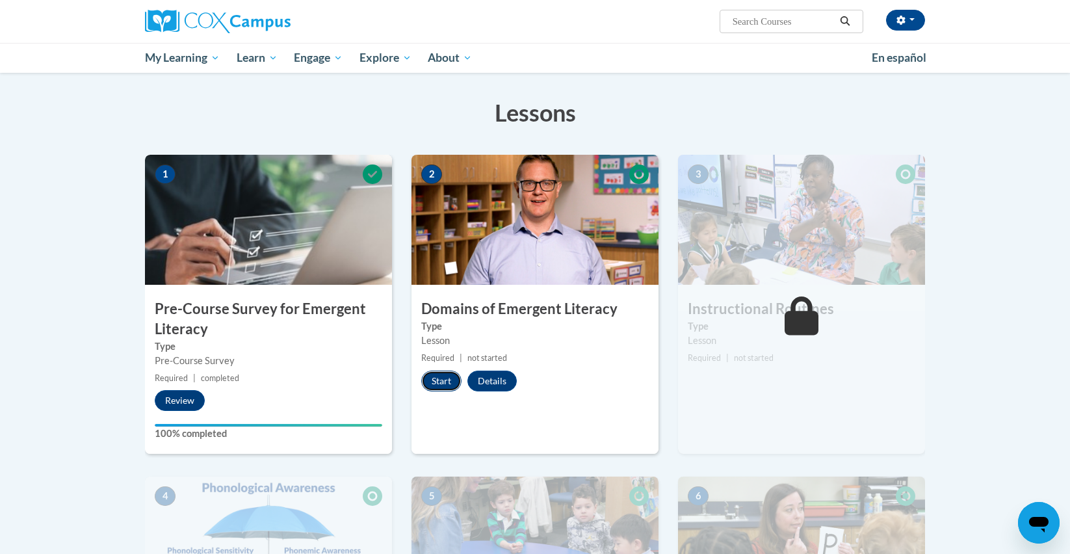
click at [434, 380] on button "Start" at bounding box center [441, 381] width 40 height 21
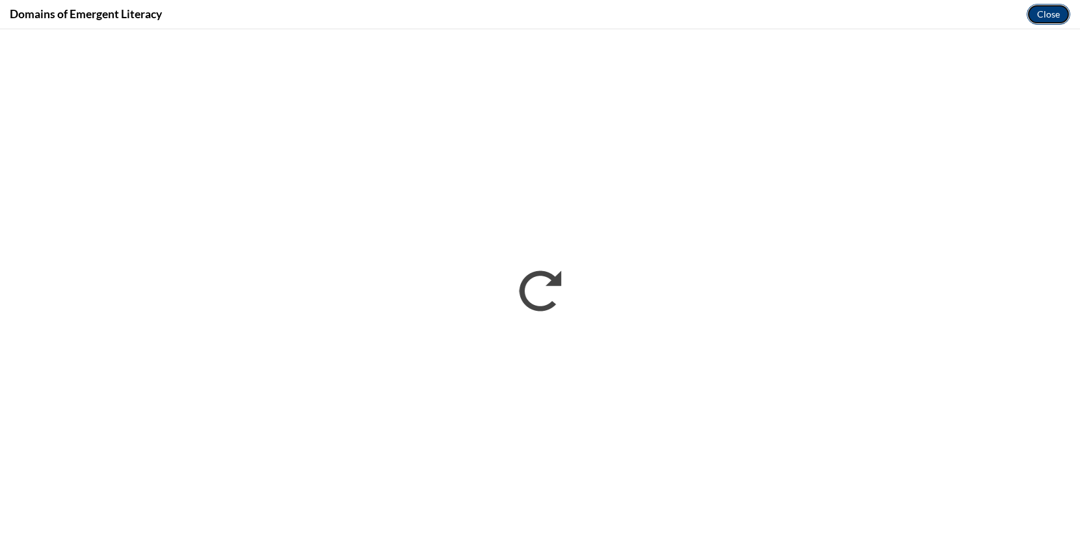
click at [1049, 12] on button "Close" at bounding box center [1049, 14] width 44 height 21
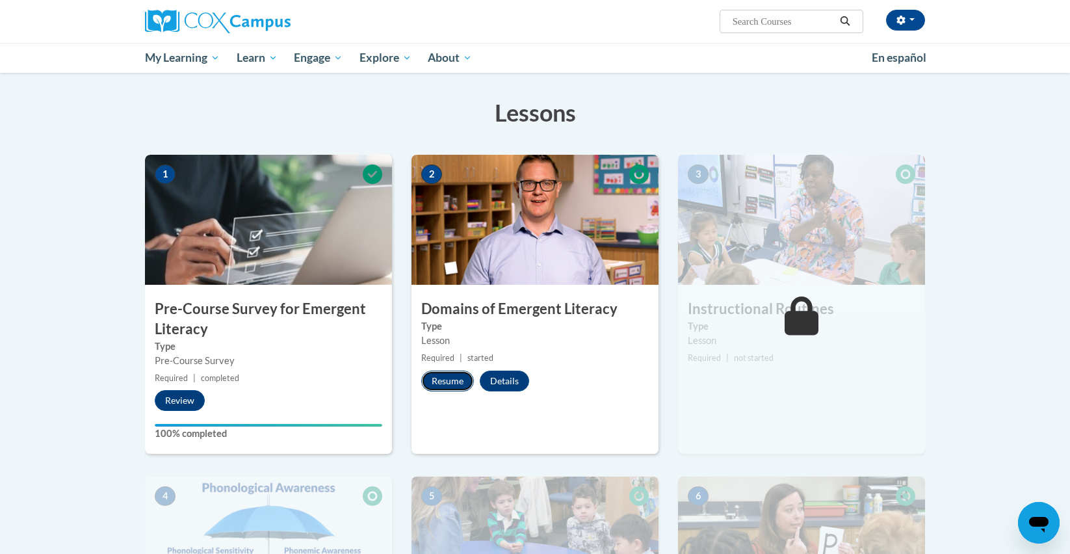
click at [447, 386] on button "Resume" at bounding box center [447, 381] width 53 height 21
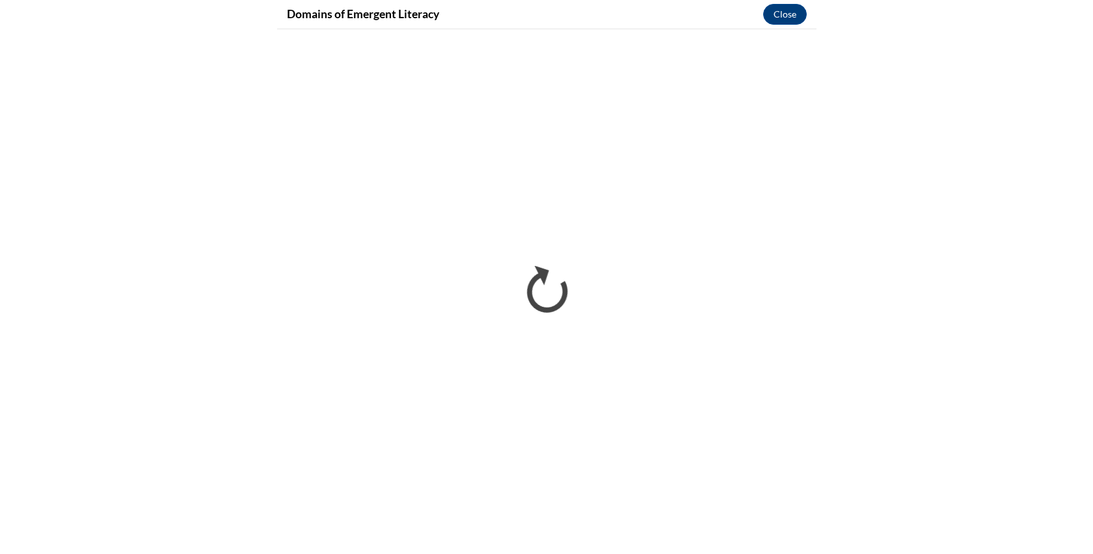
scroll to position [185, 0]
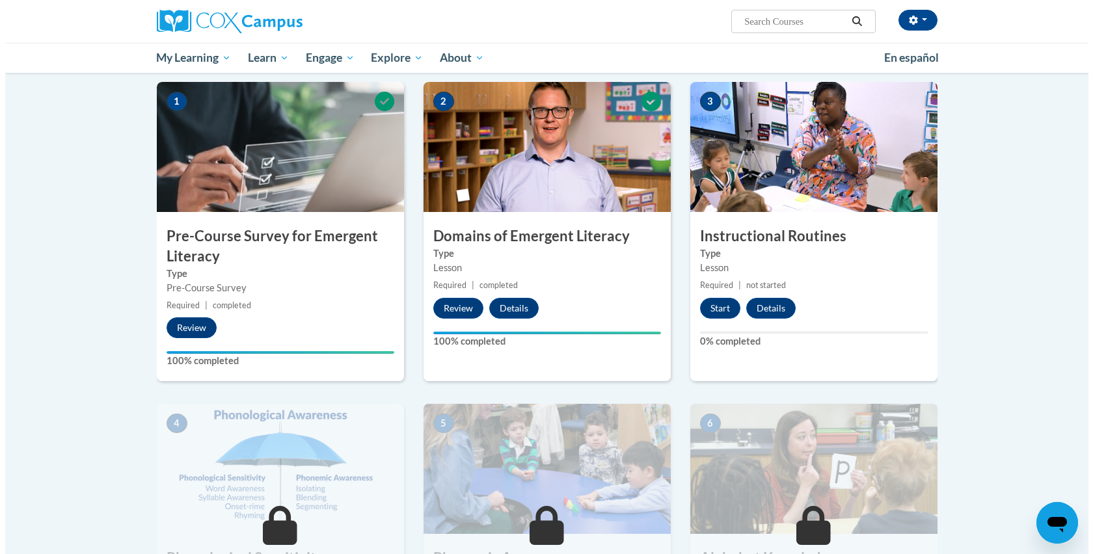
scroll to position [264, 0]
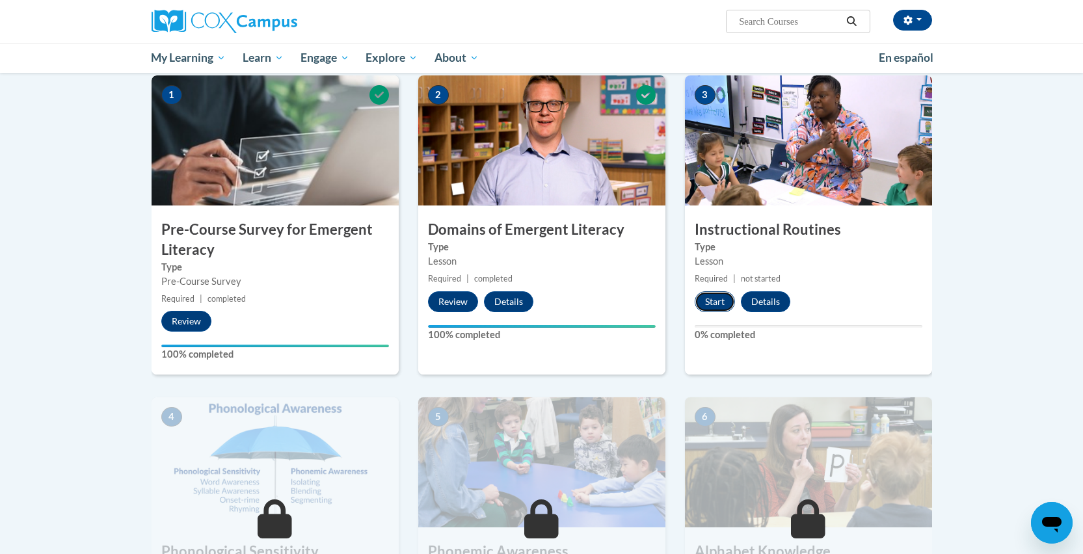
click at [709, 301] on button "Start" at bounding box center [715, 301] width 40 height 21
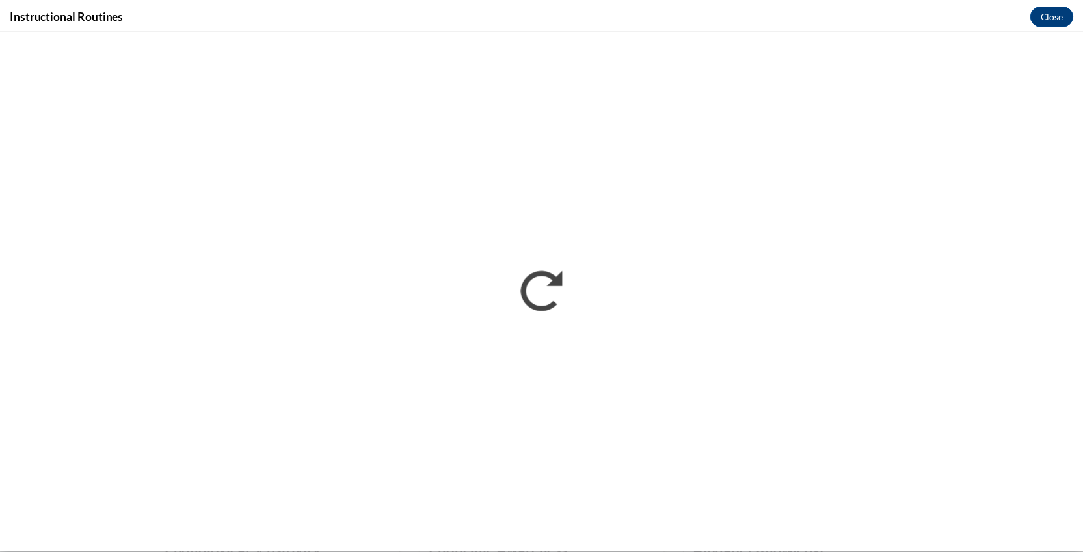
scroll to position [0, 0]
click at [1058, 18] on button "Close" at bounding box center [1061, 14] width 44 height 21
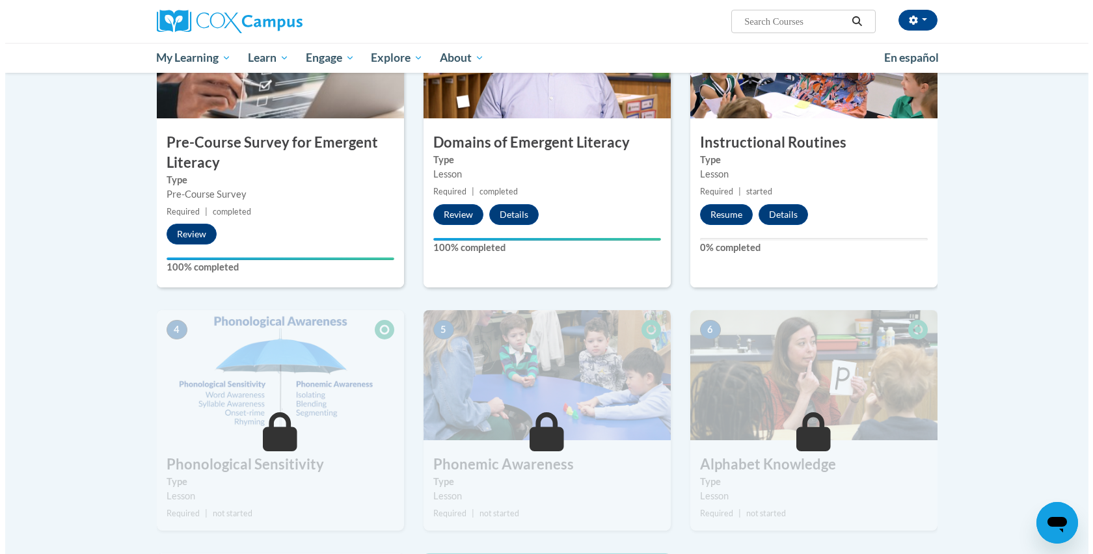
scroll to position [347, 0]
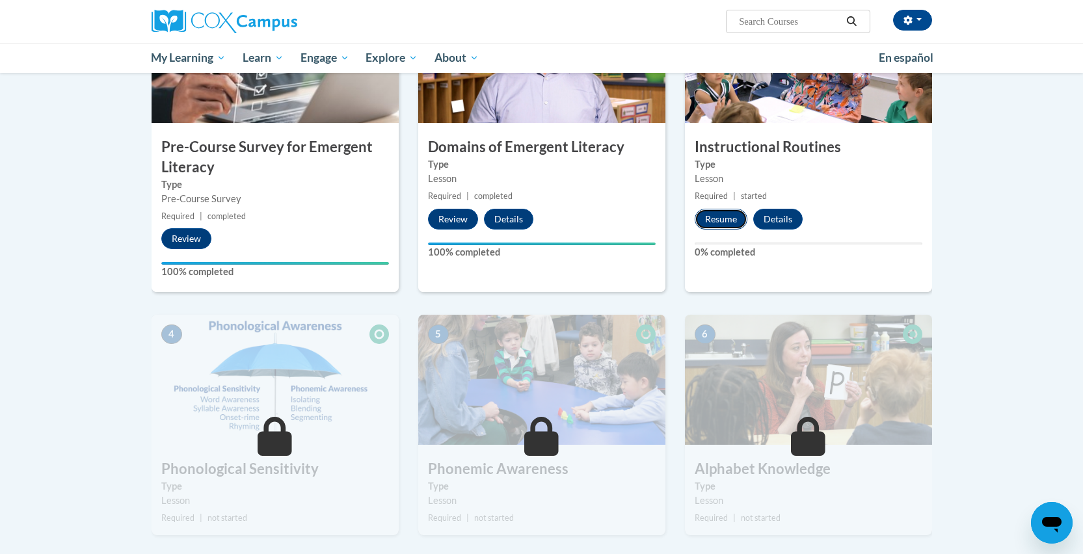
click at [725, 220] on button "Resume" at bounding box center [721, 219] width 53 height 21
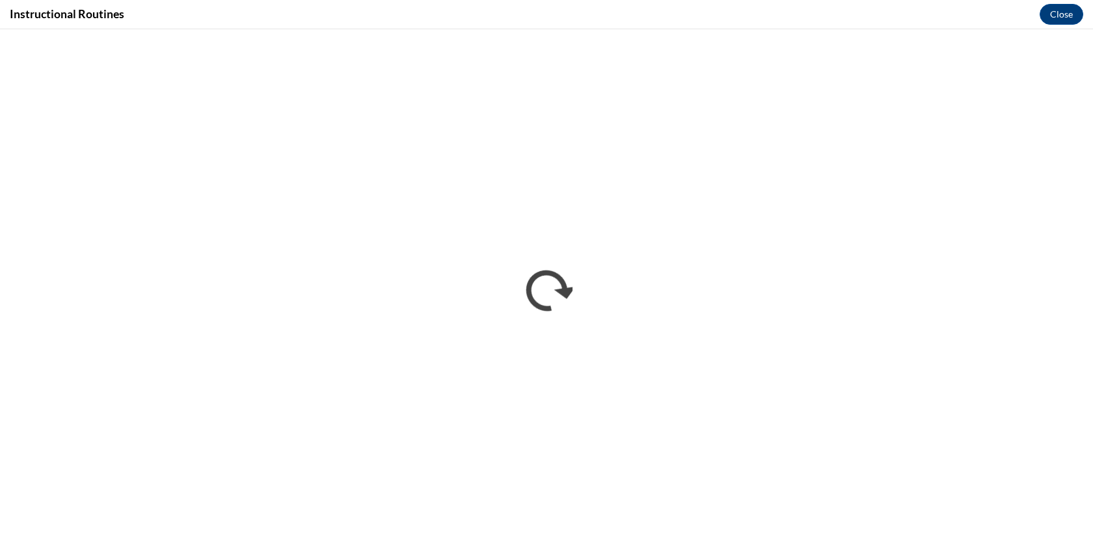
scroll to position [0, 0]
click at [1066, 17] on button "Close" at bounding box center [1061, 14] width 44 height 21
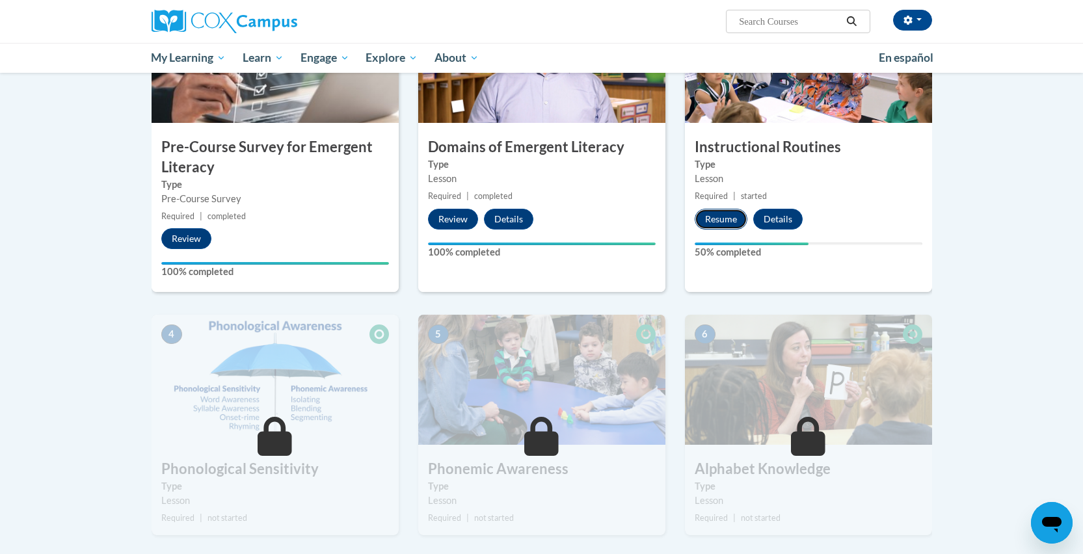
click at [723, 214] on button "Resume" at bounding box center [721, 219] width 53 height 21
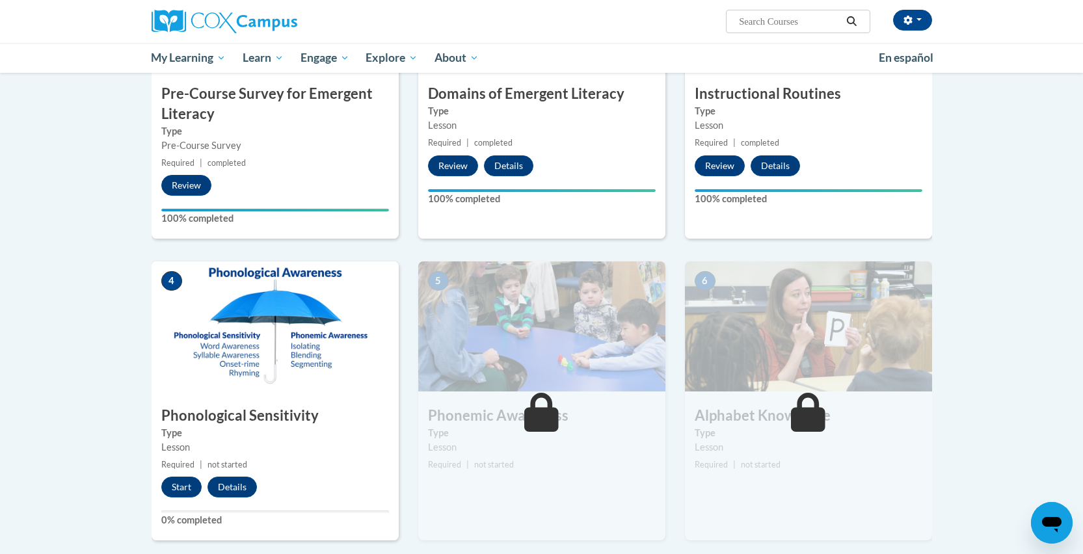
scroll to position [437, 0]
